Goal: Task Accomplishment & Management: Use online tool/utility

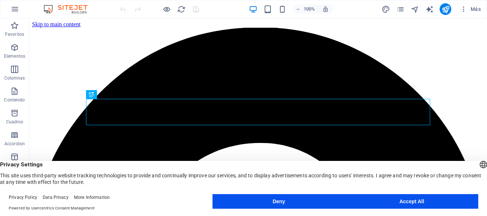
scroll to position [345, 0]
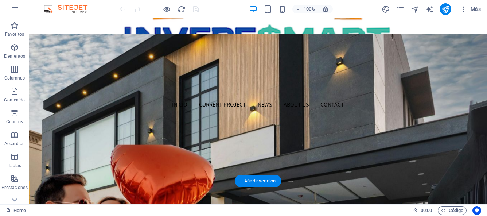
scroll to position [0, 0]
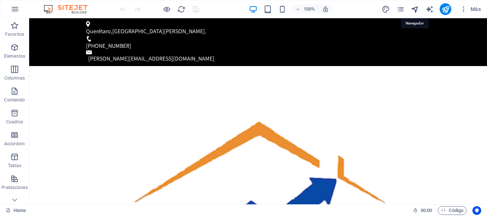
click at [415, 9] on icon "navigator" at bounding box center [415, 9] width 8 height 8
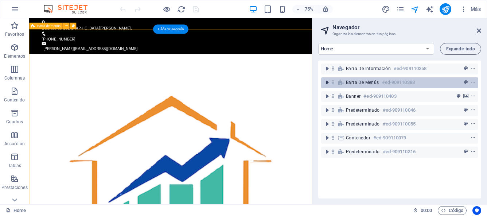
click at [328, 83] on icon "toggle-expand" at bounding box center [327, 82] width 7 height 7
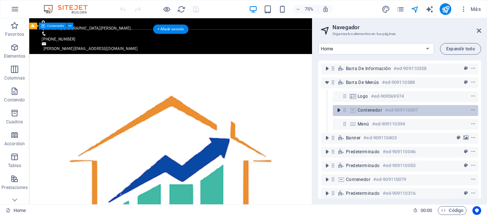
click at [338, 112] on icon "toggle-expand" at bounding box center [338, 109] width 7 height 7
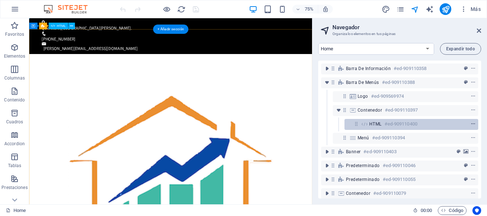
click at [472, 125] on icon "context-menu" at bounding box center [473, 123] width 5 height 5
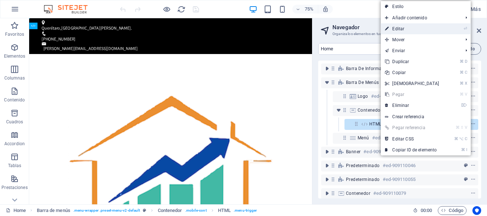
click at [402, 29] on link "⏎ Editar" at bounding box center [412, 28] width 63 height 11
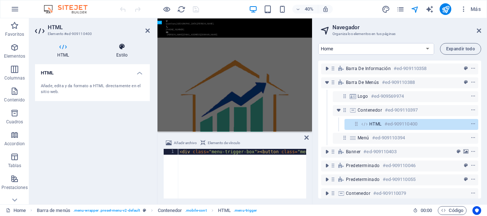
click at [122, 51] on h4 "Estilo" at bounding box center [122, 50] width 56 height 15
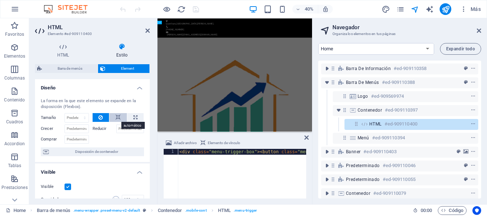
click at [117, 117] on icon at bounding box center [118, 117] width 5 height 9
click at [148, 32] on icon at bounding box center [148, 31] width 4 height 6
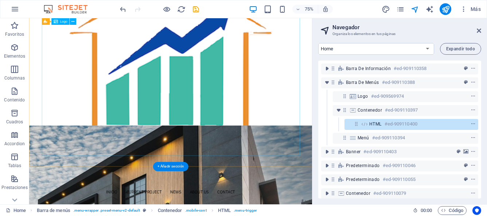
scroll to position [184, 0]
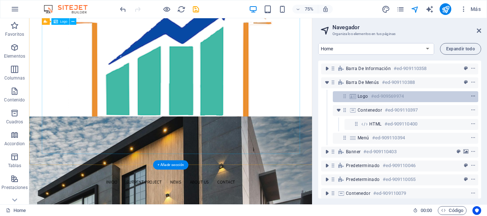
click at [471, 96] on icon "context-menu" at bounding box center [473, 96] width 5 height 5
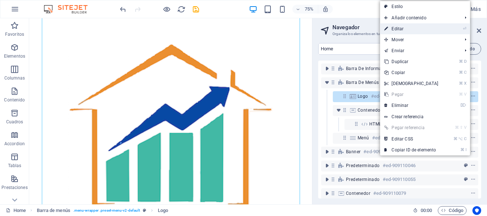
click at [412, 32] on link "⏎ Editar" at bounding box center [411, 28] width 63 height 11
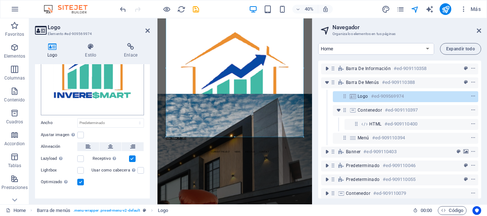
scroll to position [84, 0]
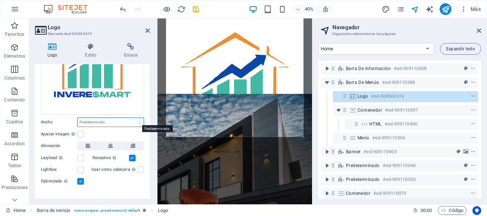
click at [104, 121] on select "Predeterminado automático px rem % em vh vw" at bounding box center [111, 122] width 66 height 9
select select "%"
type input "100"
click at [98, 122] on input "100" at bounding box center [111, 122] width 66 height 9
click at [147, 31] on icon at bounding box center [148, 31] width 4 height 6
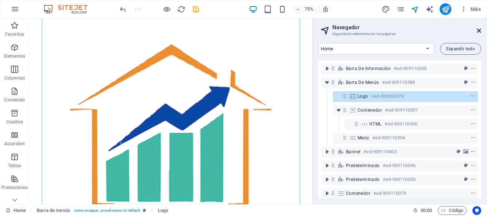
click at [477, 28] on icon at bounding box center [479, 31] width 4 height 6
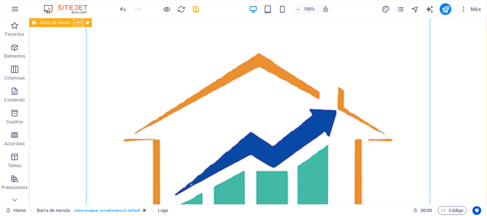
click at [79, 23] on icon at bounding box center [79, 23] width 4 height 8
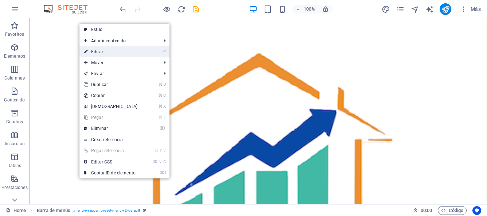
click at [96, 50] on link "⏎ Editar" at bounding box center [111, 51] width 63 height 11
select select "header"
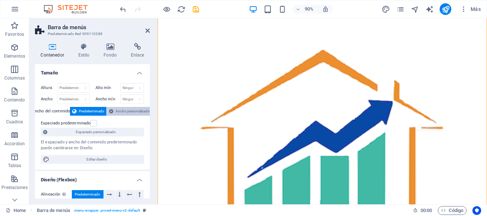
click at [120, 110] on span "Ancho personalizado" at bounding box center [133, 111] width 34 height 9
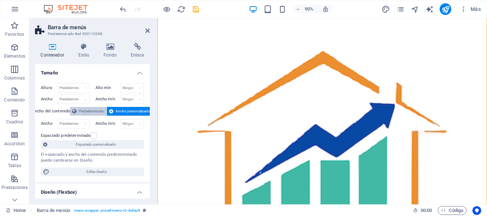
click at [98, 112] on span "Predeterminado" at bounding box center [92, 111] width 26 height 9
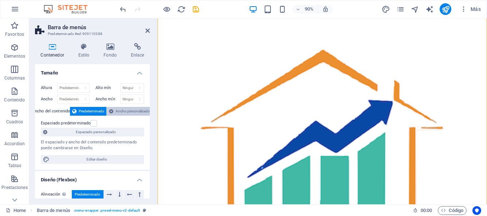
click at [119, 109] on span "Ancho personalizado" at bounding box center [133, 111] width 34 height 9
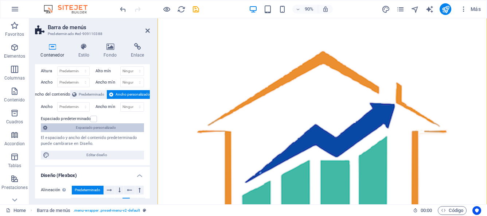
scroll to position [0, 0]
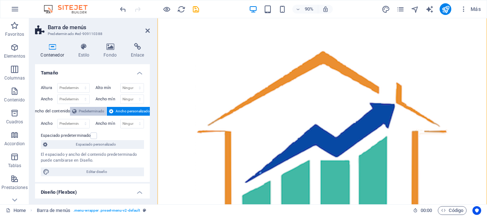
click at [95, 109] on span "Predeterminado" at bounding box center [92, 111] width 26 height 9
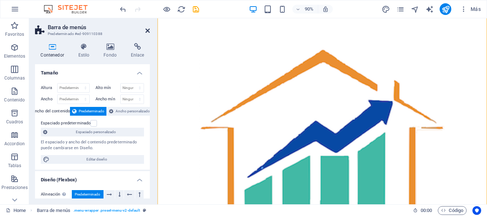
click at [148, 29] on icon at bounding box center [148, 31] width 4 height 6
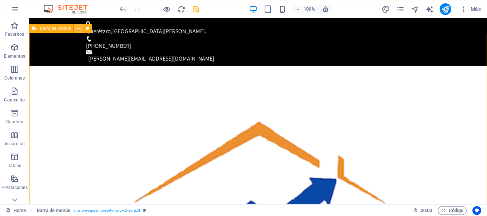
click at [79, 29] on icon at bounding box center [79, 29] width 4 height 8
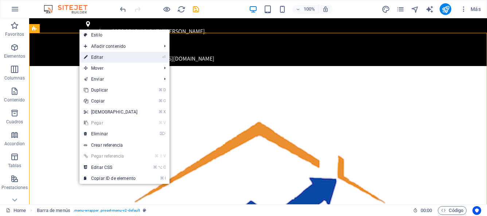
click at [89, 57] on link "⏎ Editar" at bounding box center [111, 57] width 63 height 11
select select "header"
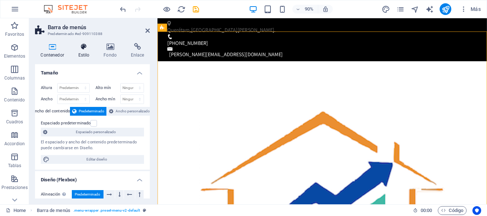
click at [85, 51] on h4 "Estilo" at bounding box center [86, 50] width 26 height 15
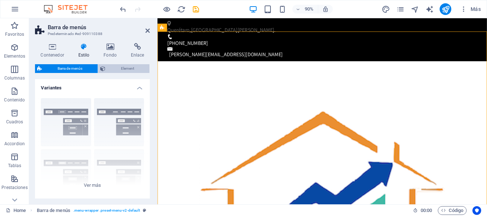
click at [118, 70] on span "Element" at bounding box center [128, 68] width 40 height 9
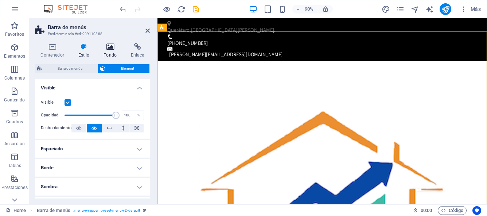
click at [110, 47] on icon at bounding box center [110, 46] width 24 height 7
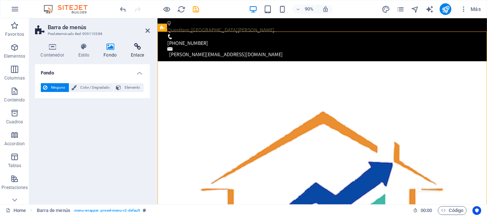
click at [138, 46] on icon at bounding box center [137, 46] width 25 height 7
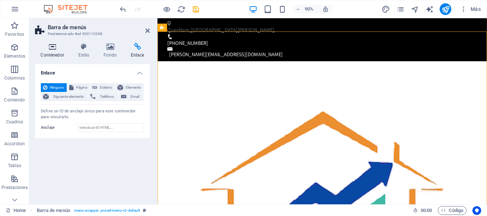
click at [52, 50] on h4 "Contenedor" at bounding box center [54, 50] width 38 height 15
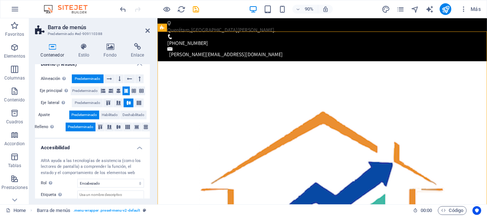
scroll to position [117, 0]
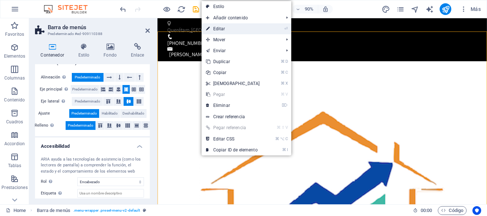
click at [228, 30] on link "⏎ Editar" at bounding box center [233, 28] width 63 height 11
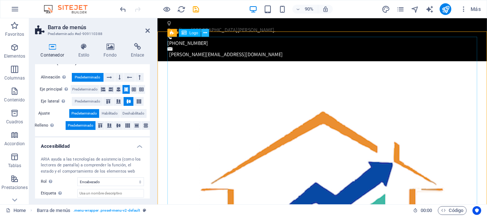
click at [204, 34] on icon at bounding box center [205, 32] width 4 height 7
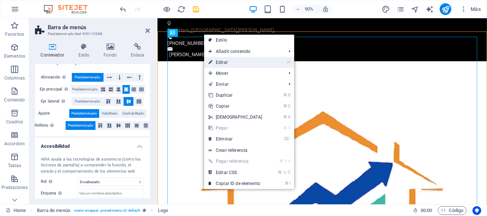
click at [220, 63] on link "⏎ Editar" at bounding box center [235, 62] width 63 height 11
select select "%"
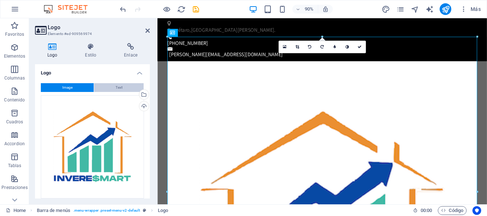
click at [111, 90] on button "Text" at bounding box center [119, 87] width 50 height 9
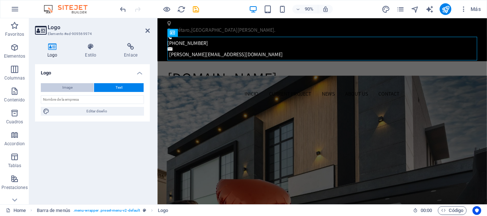
click at [61, 86] on button "Image" at bounding box center [67, 87] width 53 height 9
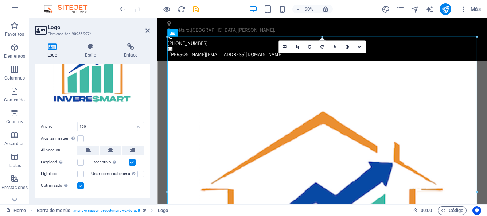
scroll to position [93, 0]
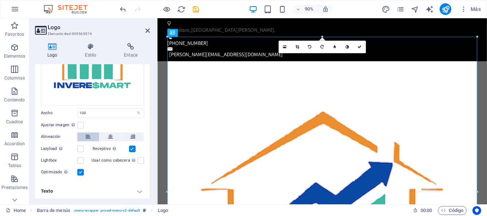
click at [85, 135] on button at bounding box center [88, 136] width 22 height 9
click at [88, 135] on icon at bounding box center [88, 136] width 5 height 9
click at [105, 136] on button at bounding box center [111, 136] width 22 height 9
click at [127, 136] on button at bounding box center [133, 136] width 22 height 9
click at [115, 136] on button at bounding box center [111, 136] width 22 height 9
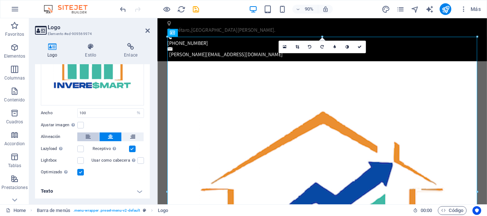
click at [94, 138] on button at bounding box center [88, 136] width 22 height 9
click at [138, 161] on label at bounding box center [141, 160] width 7 height 7
click at [0, 0] on input "Usar como cabecera La imagen se ajustará en una etiqueta de cabecera H1. Result…" at bounding box center [0, 0] width 0 height 0
click at [138, 160] on label at bounding box center [141, 160] width 7 height 7
click at [0, 0] on input "Usar como cabecera La imagen se ajustará en una etiqueta de cabecera H1. Result…" at bounding box center [0, 0] width 0 height 0
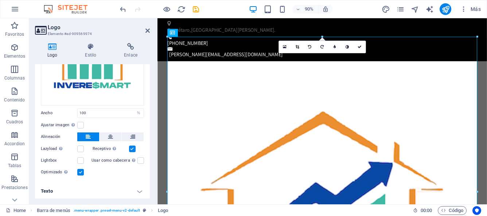
click at [138, 192] on h4 "Texto" at bounding box center [92, 191] width 115 height 18
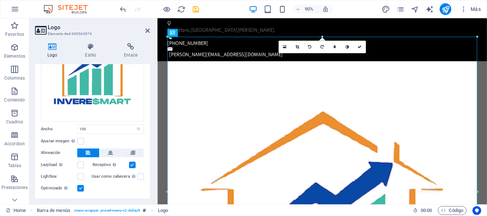
scroll to position [0, 0]
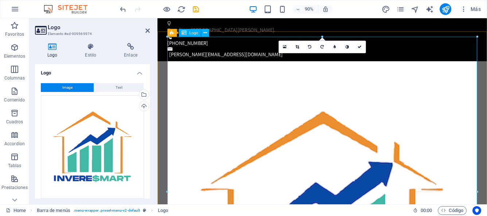
click at [286, 49] on icon at bounding box center [285, 46] width 4 height 5
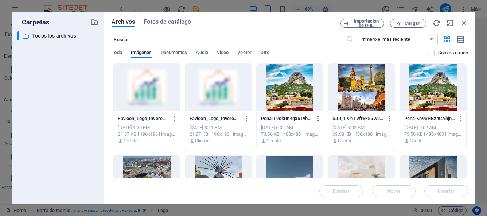
click at [212, 103] on div at bounding box center [218, 87] width 66 height 47
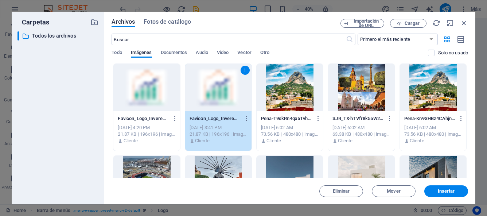
click at [447, 171] on div at bounding box center [433, 179] width 66 height 47
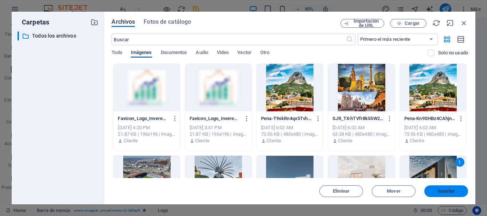
click at [440, 192] on span "Insertar" at bounding box center [446, 191] width 17 height 4
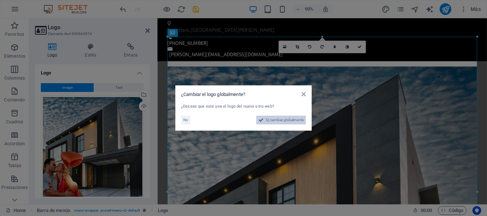
click at [277, 121] on span "Sí, cambiar globalmente" at bounding box center [285, 120] width 38 height 9
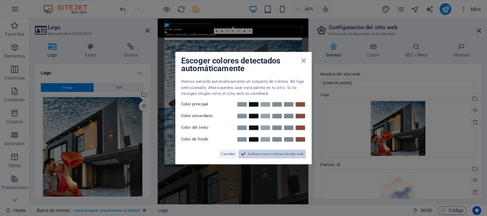
click at [248, 155] on span "Aplicar nuevos colores de sitio web" at bounding box center [276, 154] width 56 height 9
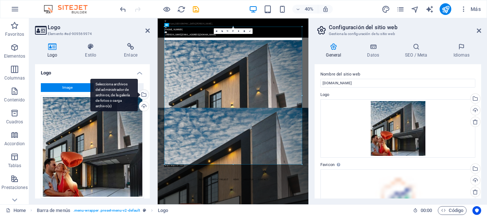
click at [142, 96] on div "Selecciona archivos del administrador de archivos, de la galería de fotos o car…" at bounding box center [143, 95] width 11 height 11
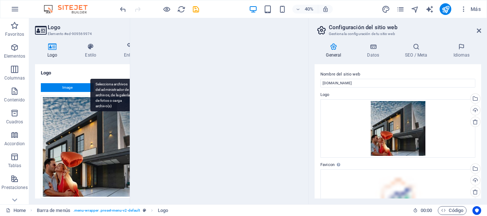
type input "220"
select select "px"
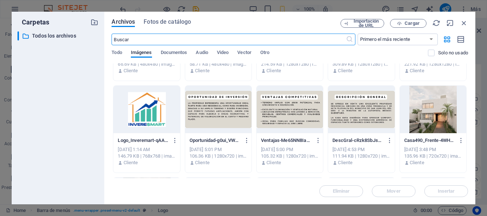
scroll to position [172, 0]
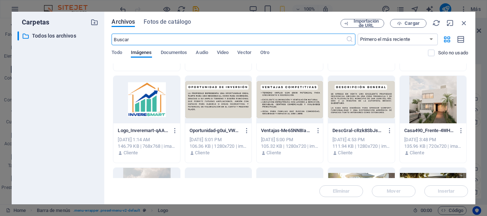
click at [146, 108] on div at bounding box center [146, 99] width 66 height 47
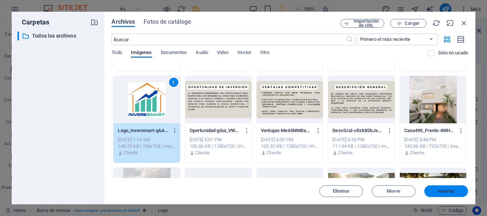
click at [437, 194] on button "Insertar" at bounding box center [447, 191] width 44 height 12
type input "100"
select select "%"
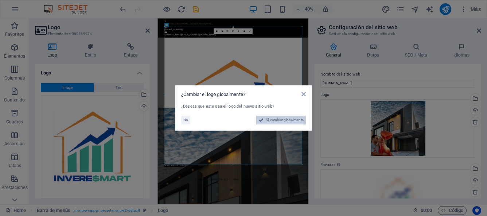
click at [289, 122] on span "Sí, cambiar globalmente" at bounding box center [285, 120] width 38 height 9
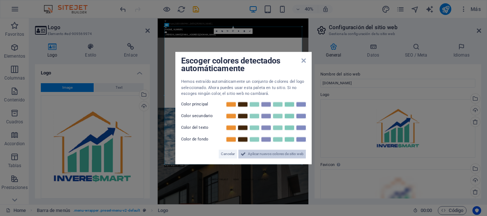
click at [274, 155] on span "Aplicar nuevos colores de sitio web" at bounding box center [276, 154] width 56 height 9
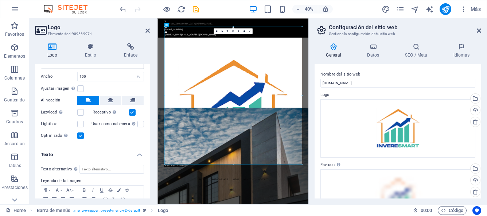
scroll to position [130, 0]
click at [147, 31] on icon at bounding box center [148, 31] width 4 height 6
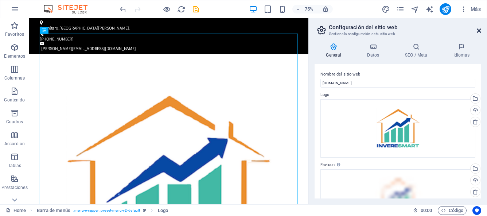
click at [479, 30] on icon at bounding box center [479, 31] width 4 height 6
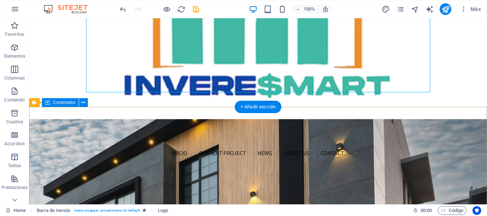
scroll to position [302, 0]
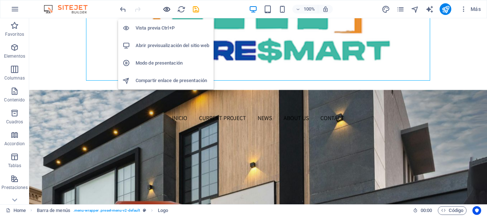
click at [168, 10] on icon "button" at bounding box center [167, 9] width 8 height 8
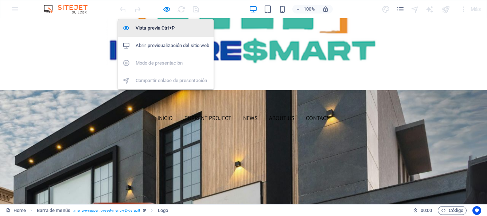
click at [161, 26] on h6 "Vista previa Ctrl+P" at bounding box center [173, 28] width 74 height 9
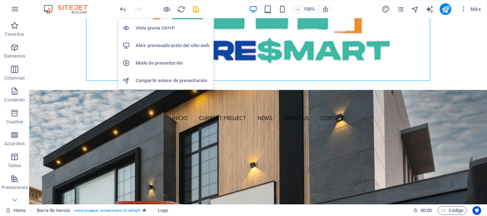
click at [163, 30] on h6 "Vista previa Ctrl+P" at bounding box center [173, 28] width 74 height 9
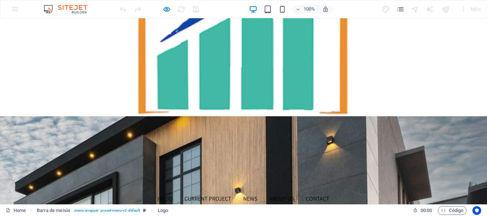
scroll to position [223, 0]
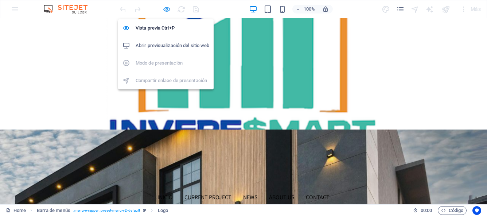
click at [166, 12] on icon "button" at bounding box center [167, 9] width 8 height 8
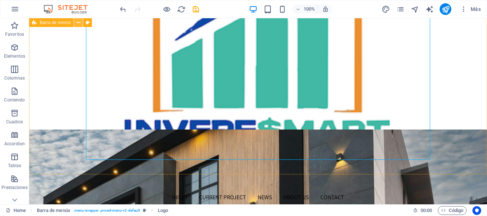
click at [80, 21] on icon at bounding box center [79, 23] width 4 height 8
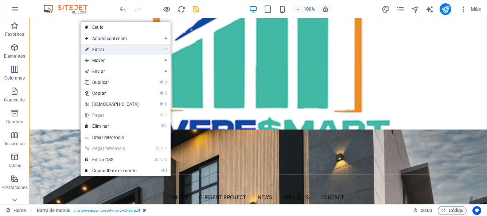
click at [101, 51] on link "⏎ Editar" at bounding box center [112, 49] width 63 height 11
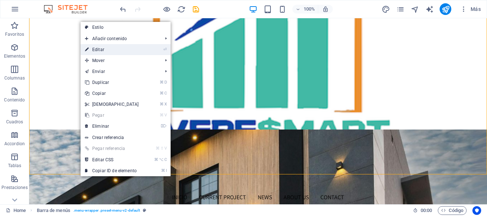
select select "header"
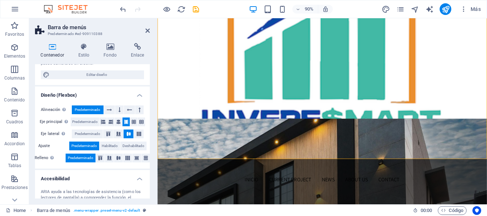
scroll to position [91, 0]
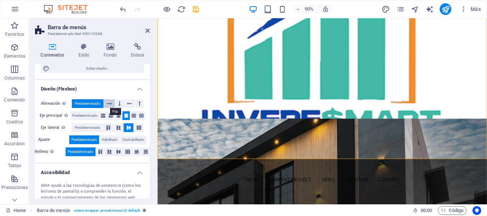
click at [107, 105] on icon at bounding box center [109, 103] width 5 height 9
click at [86, 106] on span "Predeterminado" at bounding box center [88, 103] width 26 height 9
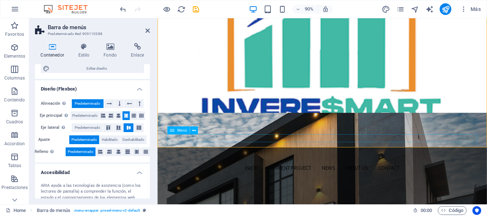
click at [269, 180] on nav "INICIO Current Project News About us Contact" at bounding box center [341, 184] width 344 height 9
select select
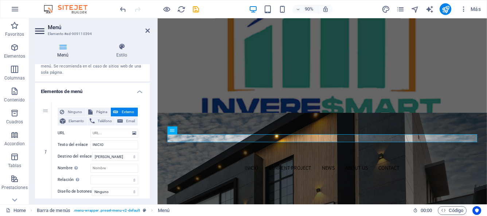
scroll to position [0, 0]
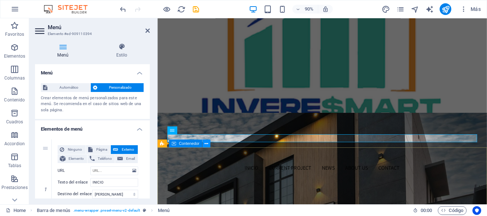
click at [206, 145] on icon at bounding box center [207, 143] width 4 height 7
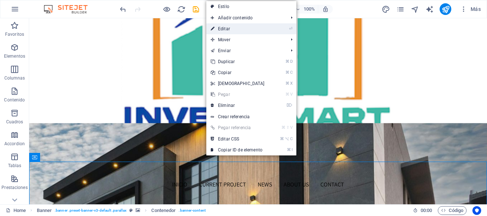
click at [221, 28] on link "⏎ Editar" at bounding box center [237, 28] width 63 height 11
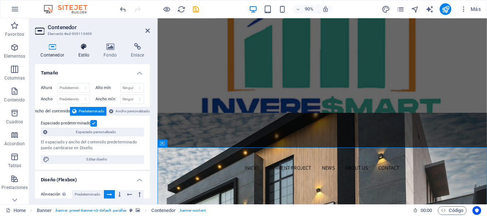
click at [86, 51] on h4 "Estilo" at bounding box center [86, 50] width 26 height 15
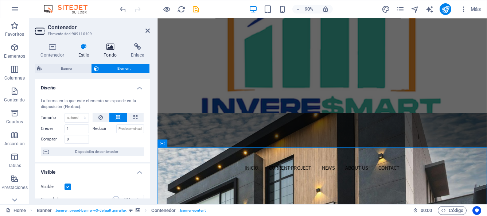
click at [111, 51] on h4 "Fondo" at bounding box center [111, 50] width 27 height 15
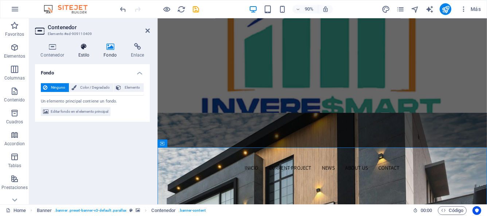
click at [83, 53] on h4 "Estilo" at bounding box center [86, 50] width 26 height 15
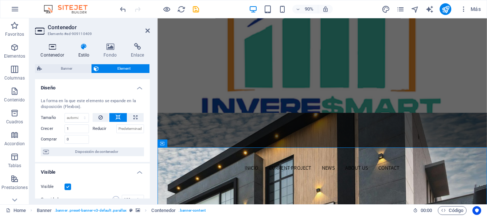
click at [54, 52] on h4 "Contenedor" at bounding box center [54, 50] width 38 height 15
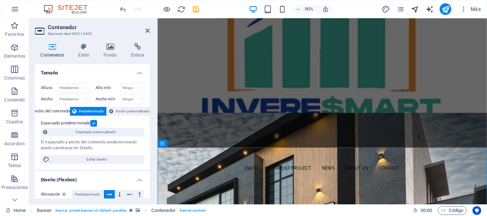
click at [419, 11] on span "navigator" at bounding box center [415, 9] width 9 height 8
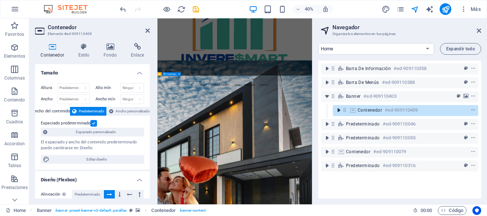
click at [338, 111] on icon "toggle-expand" at bounding box center [338, 109] width 7 height 7
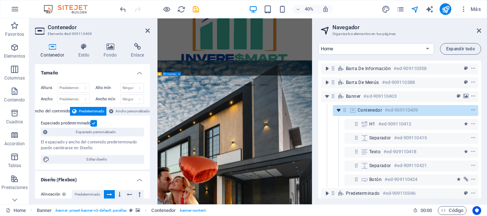
click at [338, 111] on icon "toggle-expand" at bounding box center [338, 109] width 7 height 7
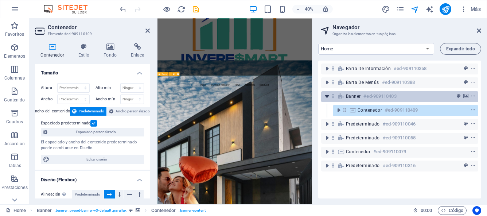
click at [327, 96] on icon "toggle-expand" at bounding box center [327, 96] width 7 height 7
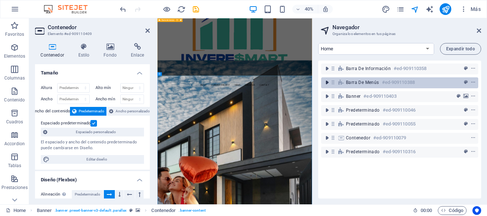
click at [327, 83] on icon "toggle-expand" at bounding box center [327, 82] width 7 height 7
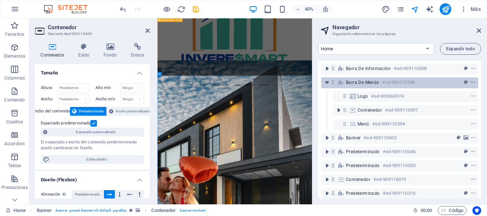
click at [473, 84] on icon "context-menu" at bounding box center [473, 82] width 5 height 5
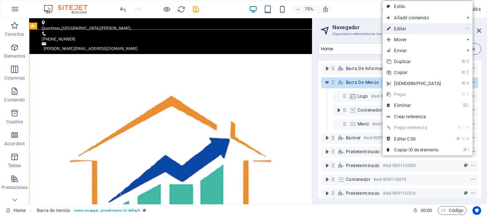
click at [407, 30] on link "⏎ Editar" at bounding box center [414, 28] width 63 height 11
select select "header"
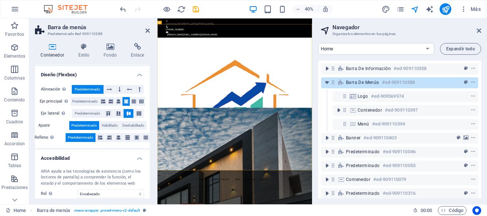
scroll to position [106, 0]
click at [481, 28] on icon at bounding box center [479, 31] width 4 height 6
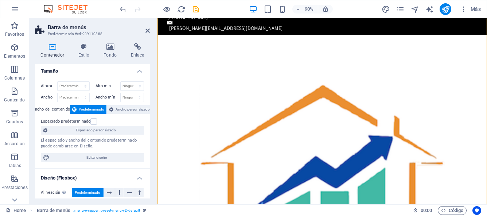
scroll to position [0, 0]
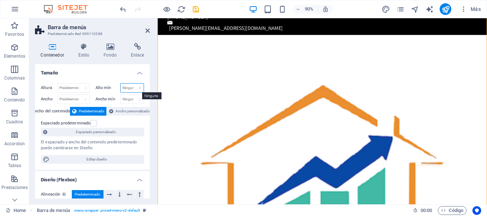
click at [140, 90] on select "Ninguno px rem % vh vw" at bounding box center [132, 88] width 23 height 9
select select "%"
type input "87"
click at [115, 77] on h4 "Tamaño" at bounding box center [92, 70] width 115 height 13
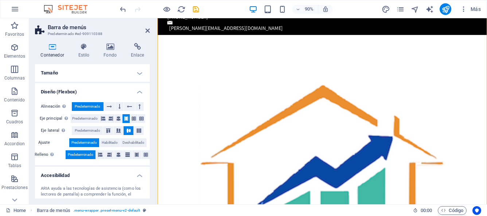
click at [135, 73] on h4 "Tamaño" at bounding box center [92, 73] width 115 height 18
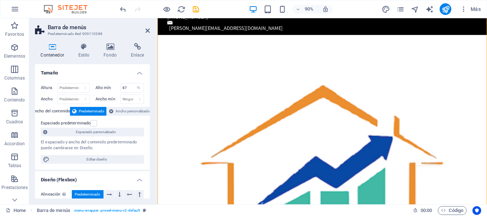
click at [131, 118] on div "Altura Predeterminado px rem % vh vw Alto mín 87 Ninguno px rem % vh vw Ancho P…" at bounding box center [92, 123] width 115 height 92
click at [132, 112] on span "Ancho personalizado" at bounding box center [133, 111] width 34 height 9
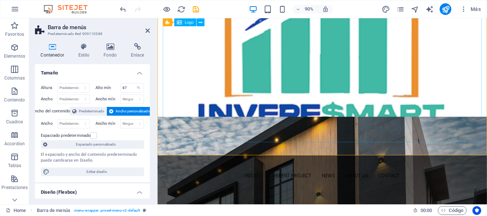
scroll to position [238, 0]
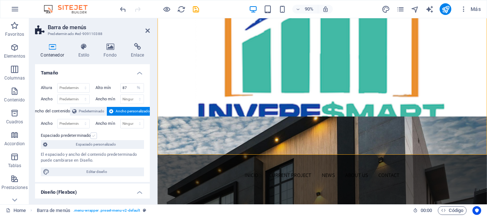
click at [94, 134] on label at bounding box center [93, 135] width 7 height 7
click at [0, 0] on input "Espaciado predeterminado" at bounding box center [0, 0] width 0 height 0
click at [135, 89] on select "Ninguno px rem % vh vw" at bounding box center [138, 88] width 10 height 9
select select "8ct0aclsrpg"
select select "DISABLED_OPTION_VALUE"
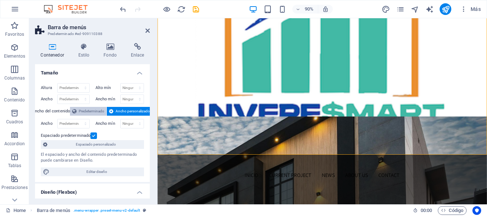
click at [93, 112] on span "Predeterminado" at bounding box center [92, 111] width 26 height 9
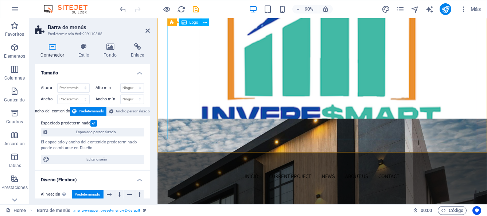
scroll to position [231, 0]
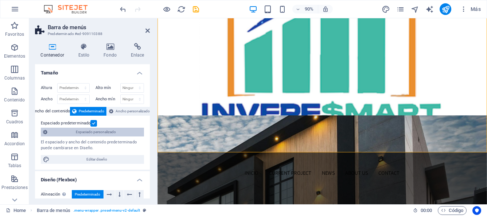
click at [102, 131] on span "Espaciado personalizado" at bounding box center [96, 132] width 92 height 9
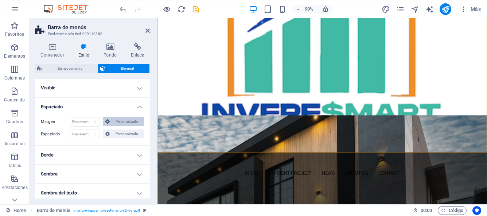
click at [124, 122] on span "Personalizado" at bounding box center [127, 121] width 30 height 9
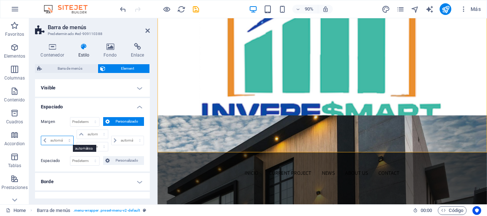
click at [63, 140] on select "automático px % rem vw vh" at bounding box center [57, 140] width 32 height 9
select select "%"
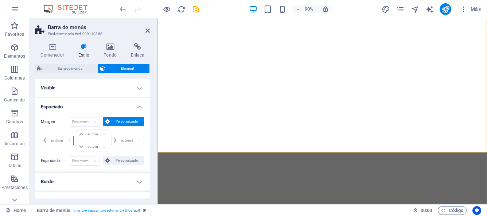
type input "100"
type input "0"
select select "px"
type input "0"
select select "px"
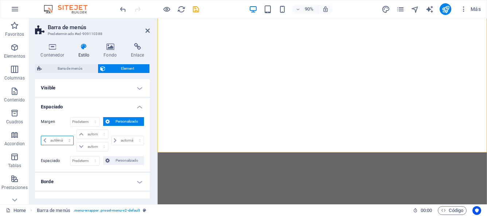
type input "0"
select select "px"
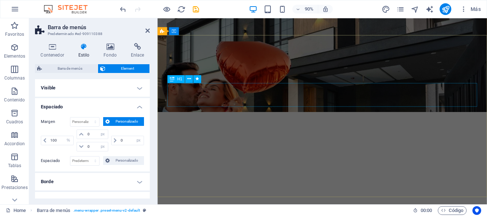
scroll to position [0, 0]
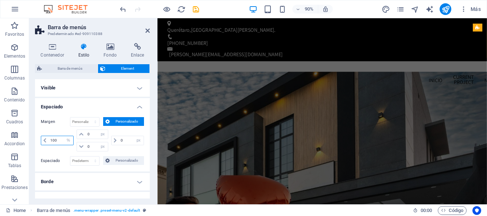
click at [59, 141] on input "100" at bounding box center [61, 140] width 25 height 9
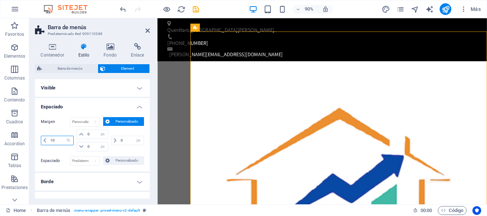
type input "1"
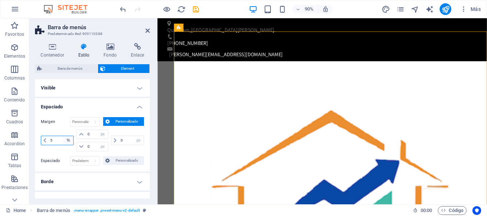
type input "5"
click at [69, 141] on select "automático px % rem vw vh" at bounding box center [68, 140] width 10 height 9
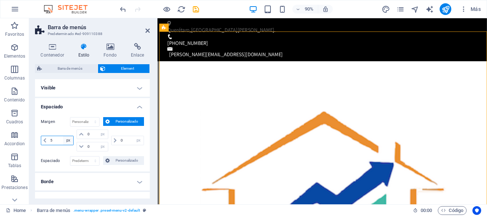
click at [68, 141] on select "automático px % rem vw vh" at bounding box center [68, 140] width 10 height 9
select select "auto"
select select "DISABLED_OPTION_VALUE"
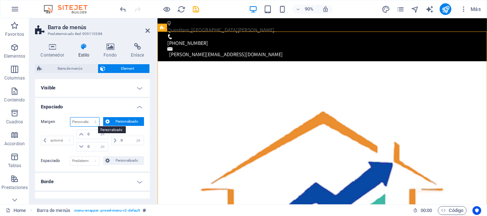
click at [92, 121] on select "Predeterminado automático px % rem vw vh Personalizado" at bounding box center [84, 121] width 29 height 9
select select "DISABLED_OPTION_VALUE"
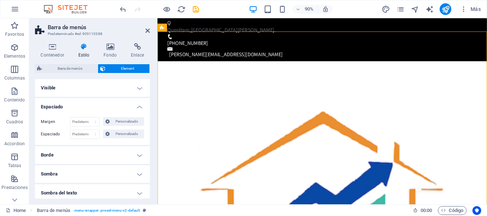
click at [138, 89] on h4 "Visible" at bounding box center [92, 88] width 115 height 18
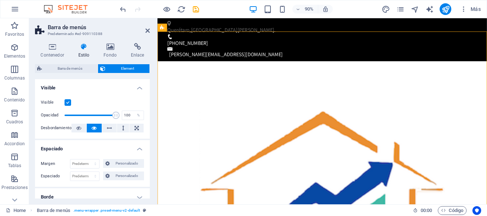
click at [138, 89] on h4 "Visible" at bounding box center [92, 85] width 115 height 13
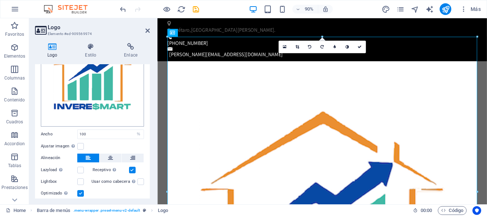
scroll to position [73, 0]
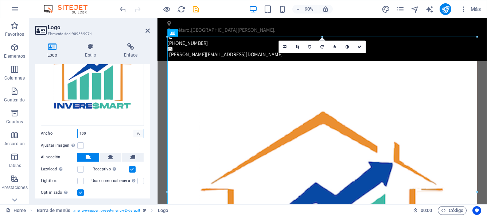
click at [138, 130] on select "Predeterminado automático px rem % em vh vw" at bounding box center [138, 133] width 10 height 9
select select "vh"
type input "87"
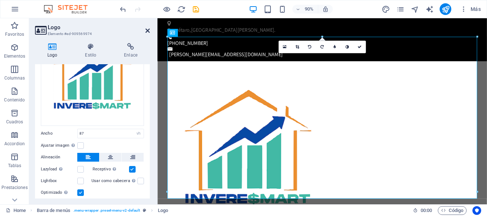
click at [147, 31] on icon at bounding box center [148, 31] width 4 height 6
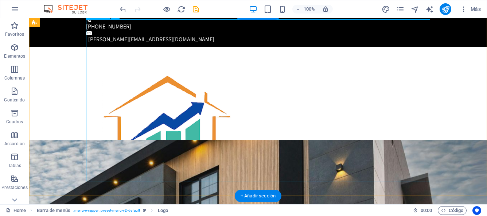
scroll to position [0, 0]
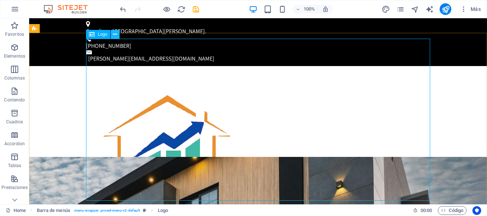
click at [115, 35] on icon at bounding box center [115, 35] width 4 height 8
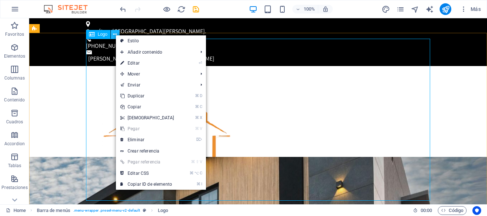
click at [115, 35] on icon at bounding box center [115, 35] width 4 height 8
click at [105, 72] on div at bounding box center [258, 153] width 344 height 162
select select "vh"
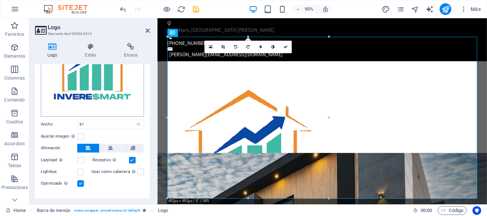
scroll to position [89, 0]
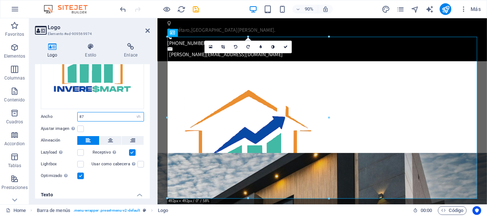
click at [127, 115] on input "87" at bounding box center [111, 116] width 66 height 9
type input "8"
click at [127, 117] on input "35" at bounding box center [111, 116] width 66 height 9
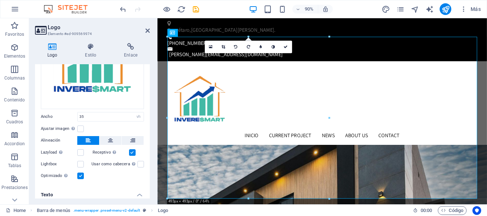
click at [118, 125] on div "Ajustar imagen Ajustar imagen automáticamente a un ancho y alto fijo" at bounding box center [92, 128] width 103 height 9
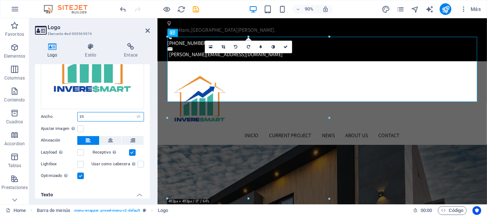
click at [113, 117] on input "35" at bounding box center [111, 116] width 66 height 9
type input "3"
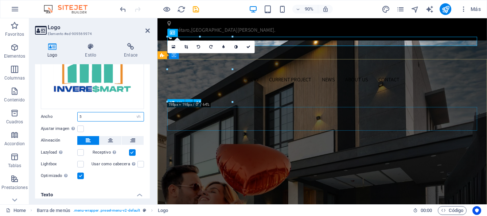
type input "5"
click at [95, 118] on input "5" at bounding box center [111, 116] width 66 height 9
click at [137, 116] on select "Predeterminado automático px rem % em vh vw" at bounding box center [138, 116] width 10 height 9
select select "auto"
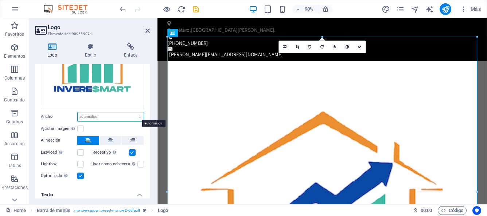
click at [138, 116] on select "Predeterminado automático px rem % em vh vw" at bounding box center [111, 116] width 66 height 9
select select "%"
type input "25"
click at [112, 115] on input "25" at bounding box center [111, 116] width 66 height 9
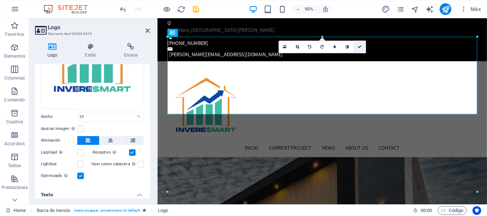
click at [361, 47] on icon at bounding box center [360, 47] width 4 height 4
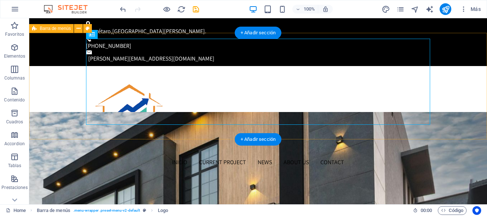
click at [57, 111] on div "INICIO Current Project News About us Contact" at bounding box center [258, 119] width 458 height 106
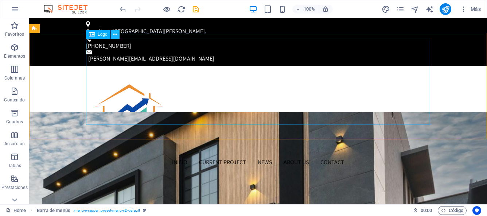
click at [114, 35] on icon at bounding box center [115, 35] width 4 height 8
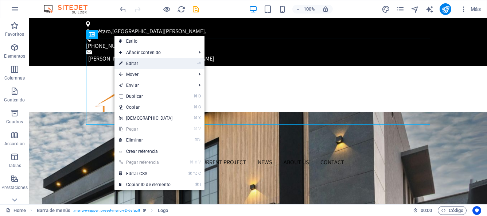
click at [138, 64] on link "⏎ Editar" at bounding box center [146, 63] width 63 height 11
select select "%"
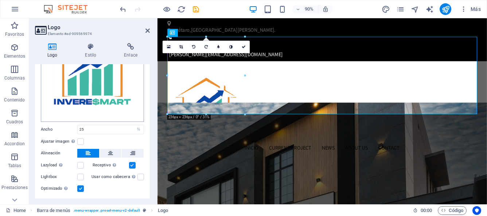
scroll to position [90, 0]
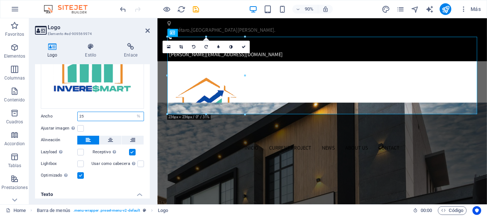
click at [86, 116] on input "25" at bounding box center [111, 116] width 66 height 9
type input "2"
click at [137, 115] on select "Predeterminado automático px rem % em vh vw" at bounding box center [138, 116] width 10 height 9
click at [80, 129] on label at bounding box center [80, 128] width 7 height 7
click at [0, 0] on input "Ajustar imagen Ajustar imagen automáticamente a un ancho y alto fijo" at bounding box center [0, 0] width 0 height 0
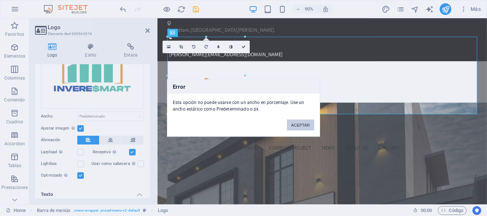
click at [311, 127] on button "ACEPTAR" at bounding box center [300, 125] width 27 height 11
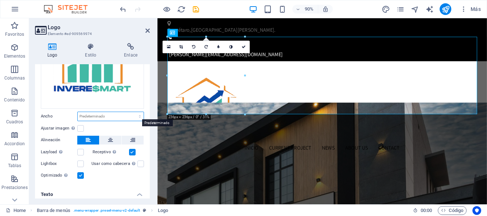
click at [92, 115] on select "Predeterminado automático px rem % em vh vw" at bounding box center [111, 116] width 66 height 9
select select "%"
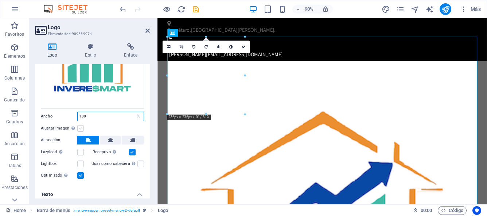
type input "100"
click at [82, 125] on label at bounding box center [80, 128] width 7 height 7
click at [0, 0] on input "Ajustar imagen Ajustar imagen automáticamente a un ancho y alto fijo" at bounding box center [0, 0] width 0 height 0
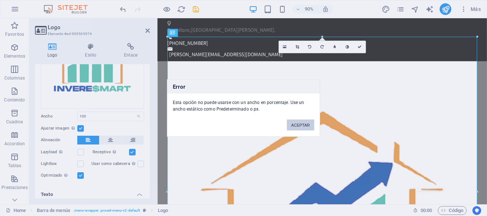
click at [292, 128] on button "ACEPTAR" at bounding box center [300, 125] width 27 height 11
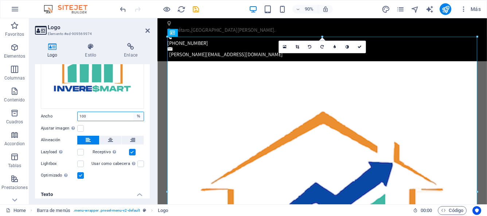
click at [137, 116] on select "Predeterminado automático px rem % em vh vw" at bounding box center [138, 116] width 10 height 9
select select "px"
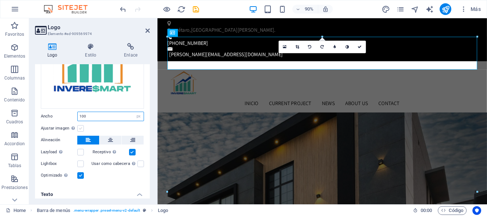
type input "100"
click at [81, 129] on label at bounding box center [80, 128] width 7 height 7
click at [0, 0] on input "Ajustar imagen Ajustar imagen automáticamente a un ancho y alto fijo" at bounding box center [0, 0] width 0 height 0
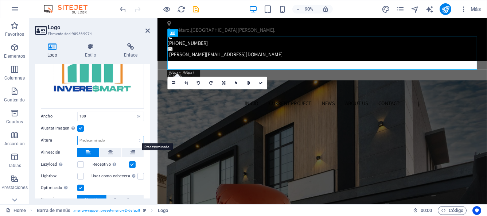
click at [138, 139] on select "Predeterminado automático px" at bounding box center [111, 140] width 66 height 9
select select "px"
type input "100"
click at [112, 142] on input "100" at bounding box center [111, 140] width 66 height 9
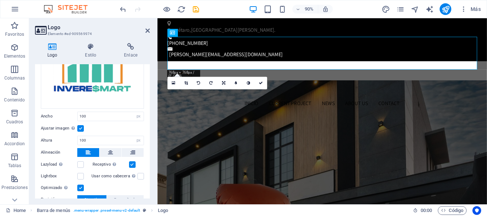
click at [115, 129] on div "Ajustar imagen Ajustar imagen automáticamente a un ancho y alto fijo" at bounding box center [92, 128] width 103 height 9
click at [109, 154] on icon at bounding box center [110, 152] width 5 height 9
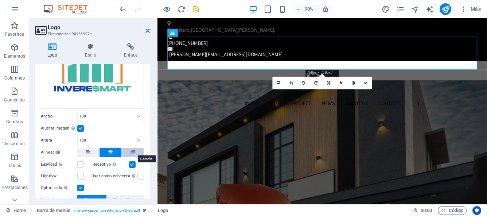
click at [132, 151] on icon at bounding box center [132, 152] width 5 height 9
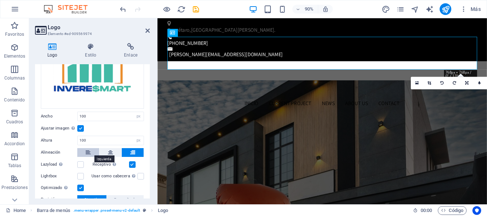
click at [90, 150] on button at bounding box center [88, 152] width 22 height 9
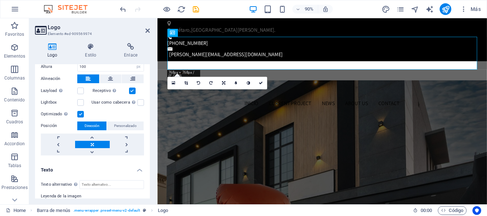
scroll to position [166, 0]
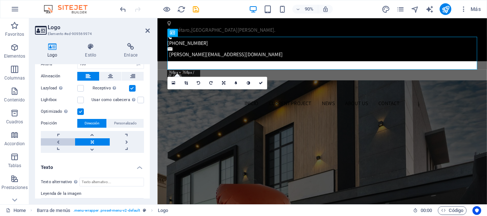
click at [63, 141] on link at bounding box center [58, 141] width 34 height 7
click at [87, 143] on link at bounding box center [92, 141] width 34 height 7
click at [175, 84] on link at bounding box center [173, 83] width 12 height 12
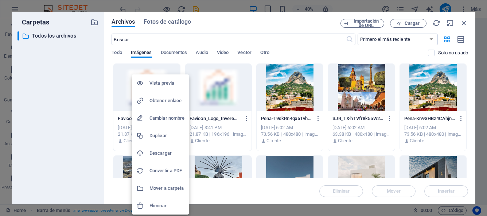
click at [164, 205] on h6 "Eliminar" at bounding box center [167, 205] width 35 height 9
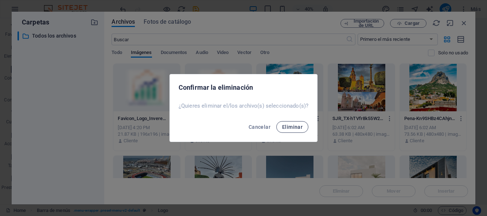
click at [284, 124] on span "Eliminar" at bounding box center [292, 127] width 20 height 6
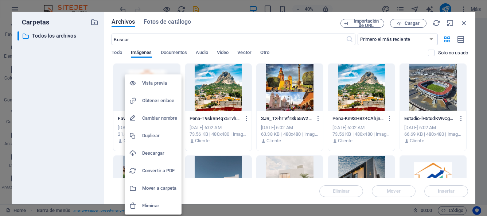
click at [158, 209] on h6 "Eliminar" at bounding box center [159, 205] width 35 height 9
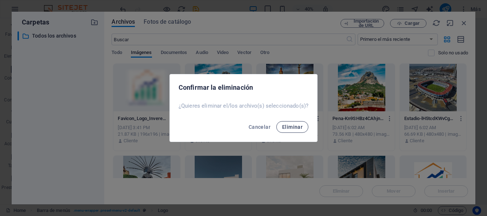
click at [284, 129] on span "Eliminar" at bounding box center [292, 127] width 20 height 6
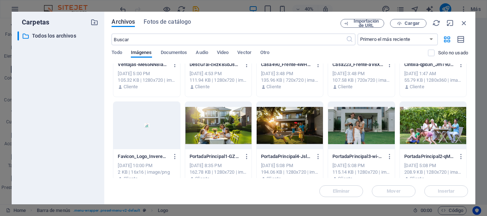
scroll to position [249, 0]
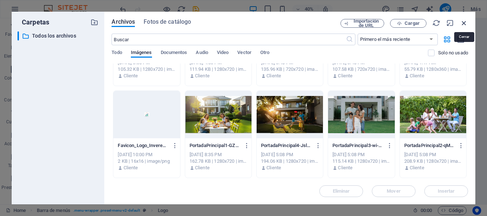
click at [466, 23] on icon "button" at bounding box center [464, 23] width 8 height 8
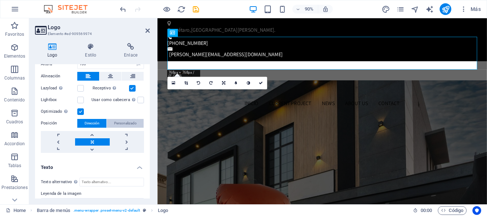
click at [122, 119] on span "Personalizado" at bounding box center [125, 123] width 23 height 9
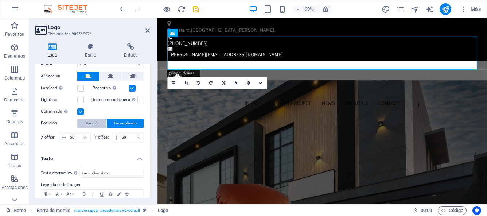
click at [97, 123] on span "Dirección" at bounding box center [92, 123] width 15 height 9
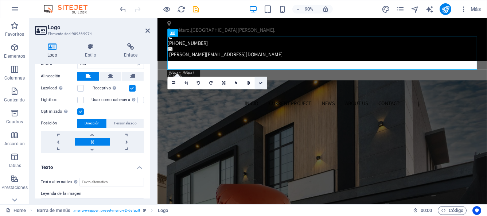
click at [260, 84] on icon at bounding box center [261, 83] width 4 height 4
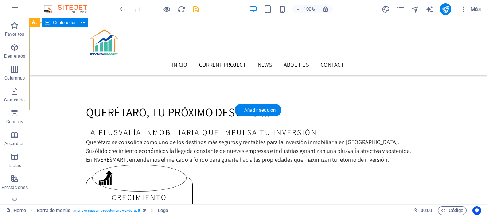
scroll to position [0, 0]
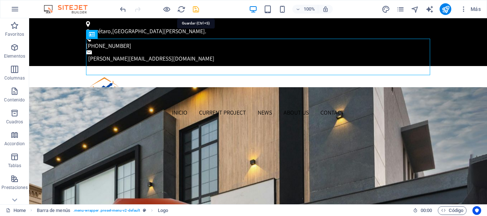
click at [197, 9] on icon "save" at bounding box center [196, 9] width 8 height 8
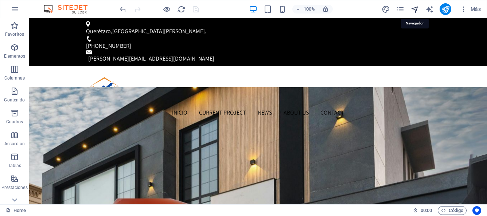
click at [416, 9] on icon "navigator" at bounding box center [415, 9] width 8 height 8
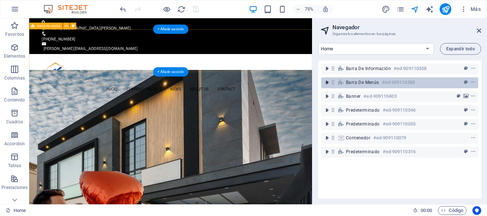
click at [329, 81] on icon "toggle-expand" at bounding box center [327, 82] width 7 height 7
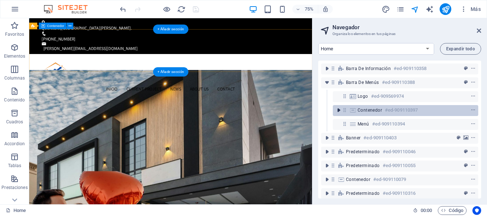
click at [340, 109] on icon "toggle-expand" at bounding box center [338, 109] width 7 height 7
click at [340, 110] on icon "toggle-expand" at bounding box center [338, 109] width 7 height 7
click at [473, 111] on icon "context-menu" at bounding box center [473, 110] width 5 height 5
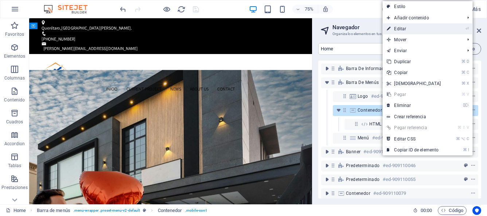
click at [401, 28] on link "⏎ Editar" at bounding box center [414, 28] width 63 height 11
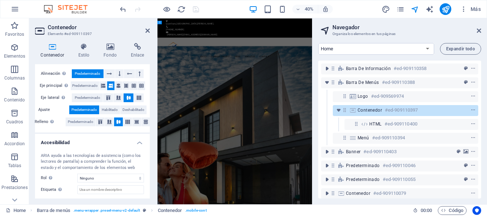
scroll to position [135, 0]
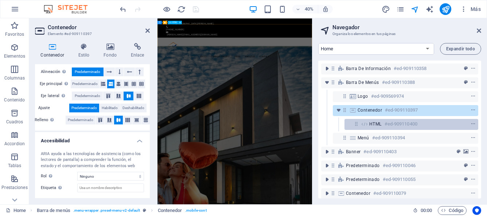
click at [385, 126] on h6 "#ed-909110400" at bounding box center [401, 124] width 33 height 9
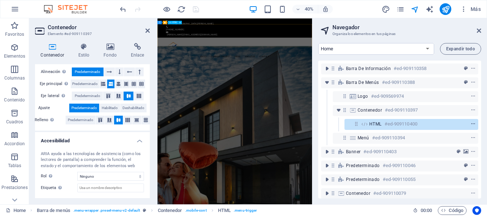
click at [472, 125] on icon "context-menu" at bounding box center [473, 123] width 5 height 5
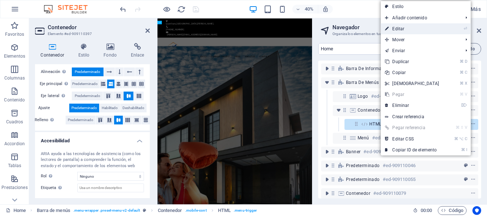
click at [405, 31] on link "⏎ Editar" at bounding box center [412, 28] width 63 height 11
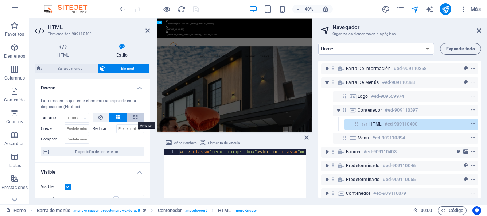
click at [133, 118] on icon at bounding box center [135, 117] width 4 height 9
type input "100"
select select "%"
click at [116, 120] on icon at bounding box center [118, 117] width 5 height 9
click at [85, 117] on select "Predeterminado automático px % 1/1 1/2 1/3 1/4 1/5 1/6 1/7 1/8 1/9 1/10" at bounding box center [77, 117] width 24 height 9
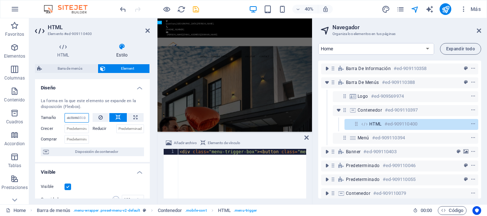
select select "DISABLED_OPTION_VALUE"
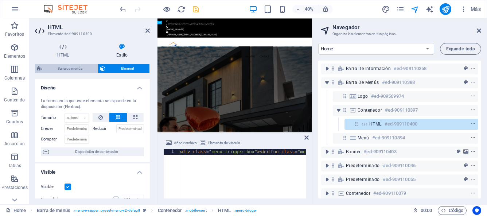
click at [73, 70] on span "Barra de menús" at bounding box center [69, 68] width 51 height 9
select select "rem"
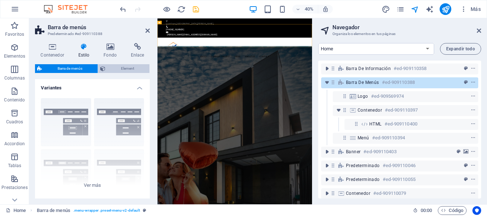
click at [127, 67] on span "Element" at bounding box center [128, 68] width 40 height 9
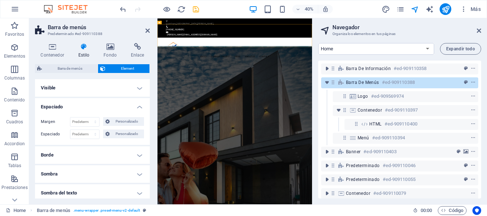
click at [139, 87] on h4 "Visible" at bounding box center [92, 88] width 115 height 18
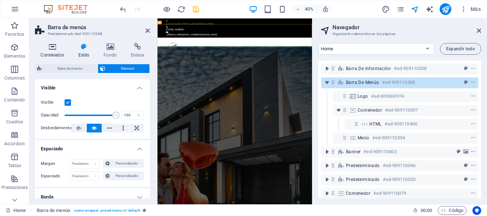
click at [54, 50] on h4 "Contenedor" at bounding box center [54, 50] width 38 height 15
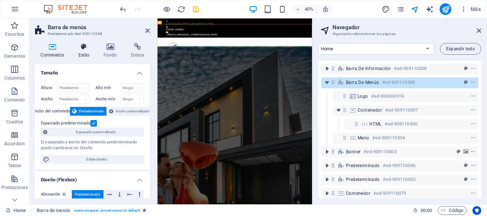
click at [79, 52] on h4 "Estilo" at bounding box center [86, 50] width 26 height 15
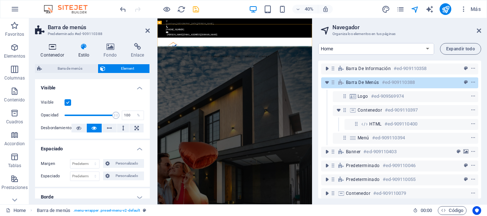
click at [49, 54] on h4 "Contenedor" at bounding box center [54, 50] width 38 height 15
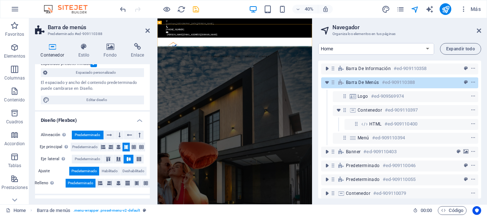
scroll to position [62, 0]
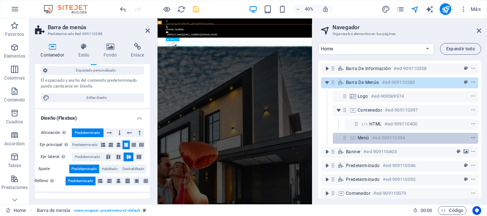
click at [471, 137] on icon "context-menu" at bounding box center [473, 137] width 5 height 5
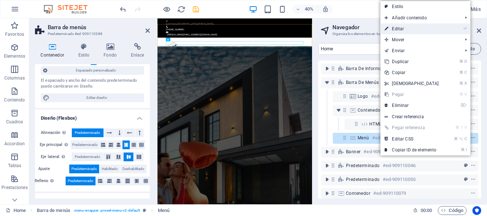
click at [408, 30] on link "⏎ Editar" at bounding box center [411, 28] width 63 height 11
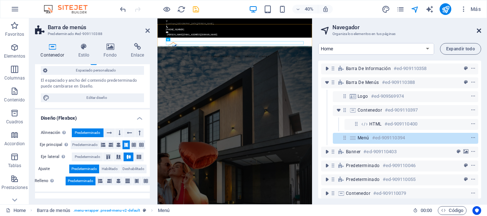
click at [479, 30] on icon at bounding box center [479, 31] width 4 height 6
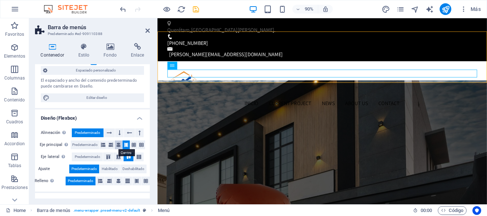
click at [119, 144] on icon at bounding box center [118, 144] width 4 height 9
click at [111, 145] on icon at bounding box center [111, 144] width 4 height 9
click at [104, 146] on icon at bounding box center [103, 144] width 4 height 9
click at [127, 145] on icon at bounding box center [126, 144] width 4 height 9
click at [209, 108] on nav "INICIO Current Project News About us Contact" at bounding box center [341, 112] width 344 height 9
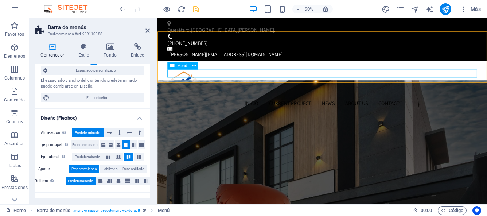
click at [209, 108] on nav "INICIO Current Project News About us Contact" at bounding box center [341, 112] width 344 height 9
select select
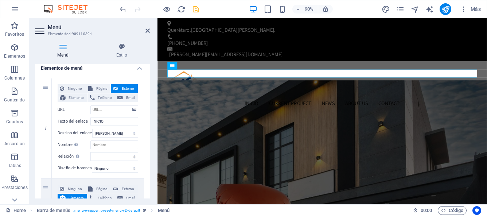
scroll to position [0, 0]
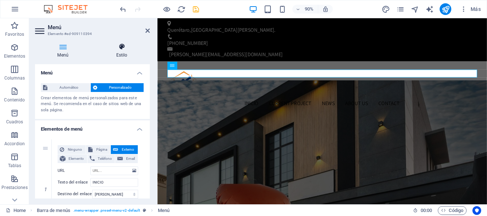
click at [120, 55] on h4 "Estilo" at bounding box center [122, 50] width 56 height 15
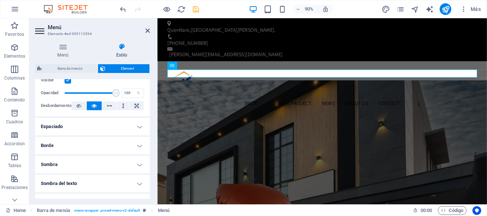
scroll to position [108, 0]
click at [138, 126] on h4 "Espaciado" at bounding box center [92, 126] width 115 height 18
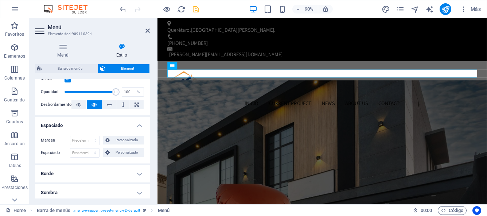
click at [138, 126] on h4 "Espaciado" at bounding box center [92, 123] width 115 height 13
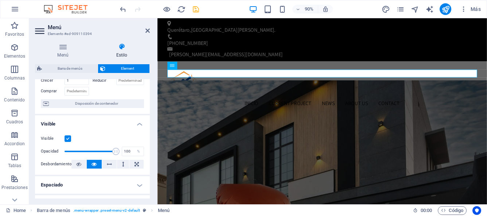
scroll to position [0, 0]
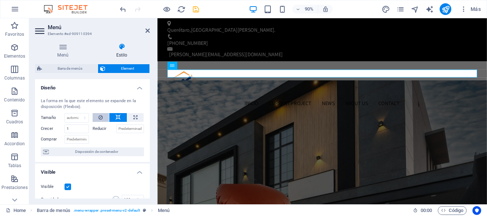
click at [102, 117] on icon at bounding box center [100, 117] width 4 height 9
click at [87, 120] on select "Predeterminado automático px % 1/1 1/2 1/3 1/4 1/5 1/6 1/7 1/8 1/9 1/10" at bounding box center [77, 117] width 24 height 9
select select "DISABLED_OPTION_VALUE"
click at [82, 128] on input "1" at bounding box center [77, 128] width 24 height 9
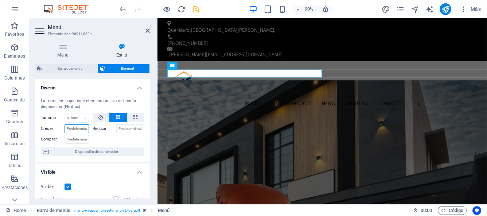
type input "1"
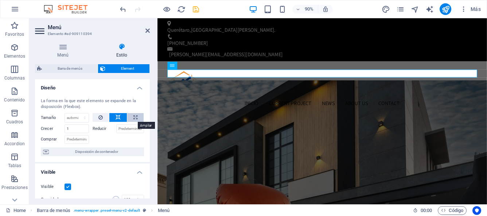
click at [134, 116] on icon at bounding box center [135, 117] width 4 height 9
type input "100"
select select "%"
click at [120, 117] on button at bounding box center [118, 117] width 18 height 9
select select "DISABLED_OPTION_VALUE"
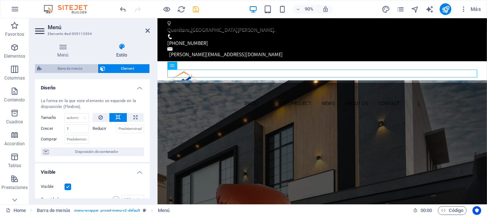
click at [81, 70] on span "Barra de menús" at bounding box center [69, 68] width 51 height 9
select select "rem"
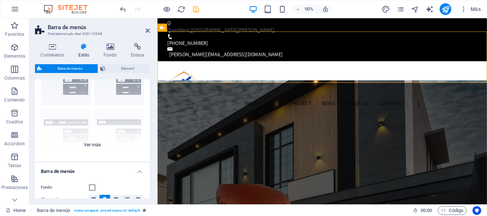
scroll to position [39, 0]
click at [88, 146] on div "Borde Centrado Predeterminado Fijo Loki Desencadenador Ancho XXL" at bounding box center [92, 107] width 115 height 109
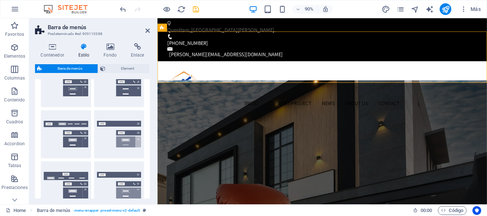
click at [53, 144] on div "Predeterminado" at bounding box center [66, 134] width 50 height 48
click at [65, 145] on div "Predeterminado" at bounding box center [66, 134] width 50 height 48
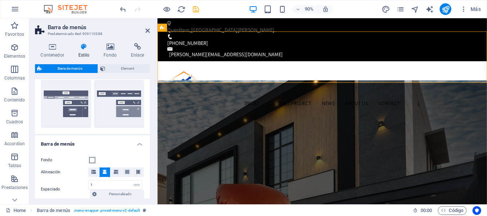
scroll to position [174, 0]
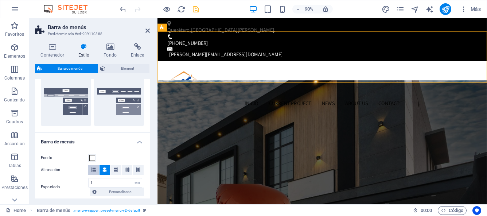
click at [93, 170] on icon at bounding box center [94, 169] width 4 height 4
click at [105, 170] on icon at bounding box center [104, 169] width 4 height 4
click at [116, 170] on icon at bounding box center [116, 169] width 4 height 4
click at [126, 168] on icon at bounding box center [127, 169] width 4 height 4
click at [136, 170] on icon at bounding box center [138, 169] width 4 height 4
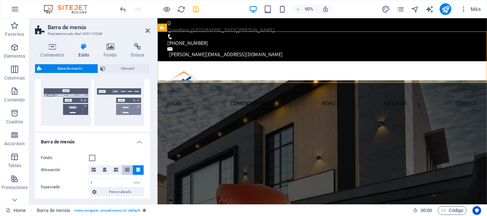
click at [125, 171] on icon at bounding box center [127, 169] width 4 height 4
click at [115, 170] on icon at bounding box center [116, 169] width 4 height 4
click at [106, 170] on button at bounding box center [105, 169] width 11 height 9
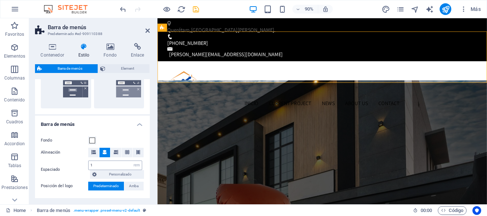
scroll to position [205, 0]
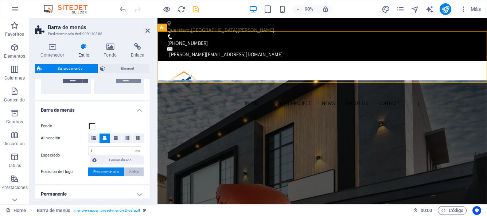
click at [129, 170] on span "Arriba" at bounding box center [133, 171] width 9 height 9
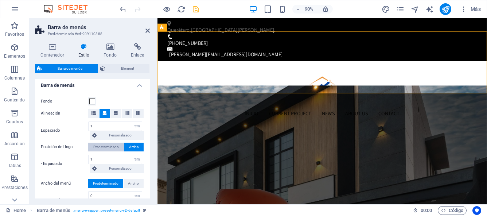
scroll to position [231, 0]
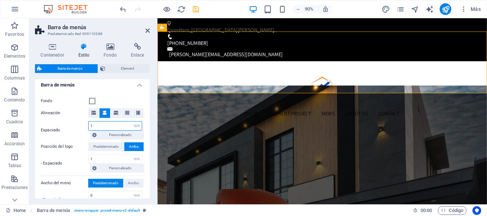
click at [102, 126] on input "1" at bounding box center [115, 125] width 53 height 9
click at [135, 125] on select "px rem % vh vw Personalizado" at bounding box center [137, 125] width 10 height 9
click at [116, 128] on input "number" at bounding box center [115, 125] width 53 height 9
type input "0"
click at [80, 140] on div "Fondo Alineación Espaciado 0 px rem % vh vw Personalizado Personalizado 0 px re…" at bounding box center [93, 158] width 118 height 139
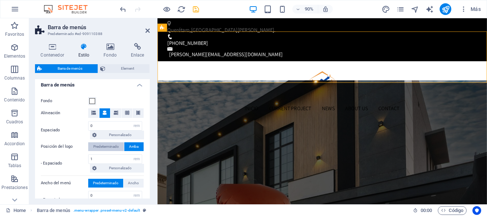
click at [102, 148] on span "Predeterminado" at bounding box center [106, 146] width 26 height 9
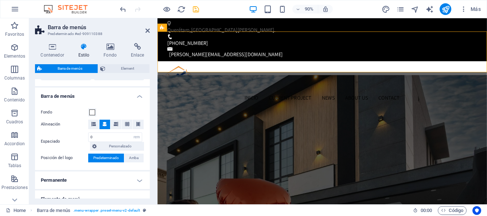
scroll to position [218, 0]
click at [93, 124] on icon at bounding box center [94, 125] width 4 height 4
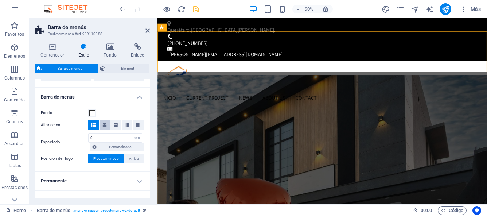
click at [102, 125] on icon at bounding box center [104, 125] width 4 height 4
click at [104, 147] on span "Personalizado" at bounding box center [120, 147] width 43 height 9
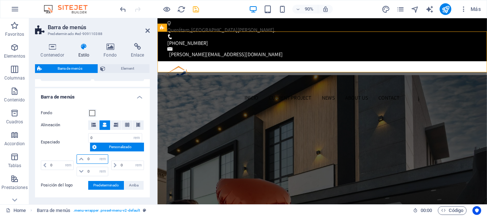
click at [92, 159] on input "0" at bounding box center [97, 159] width 22 height 9
type input "1"
select select "DISABLED_OPTION_VALUE"
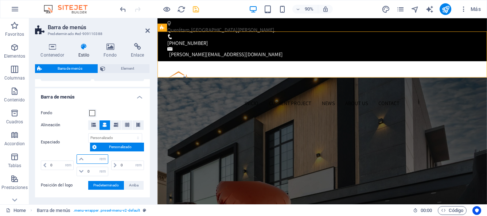
type input "2"
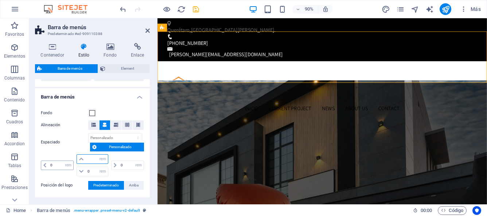
type input "0"
select select "rem"
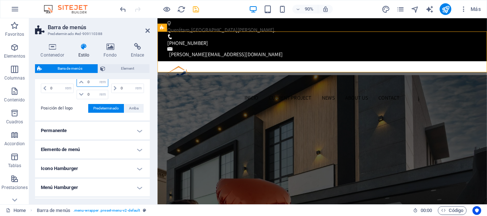
scroll to position [297, 0]
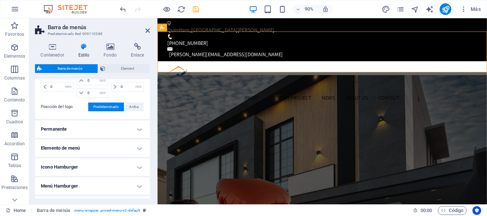
click at [138, 147] on h4 "Elemento de menú" at bounding box center [92, 148] width 115 height 18
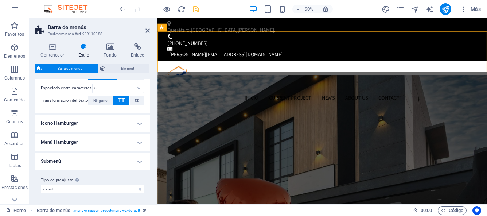
scroll to position [549, 0]
click at [136, 145] on h4 "Menú Hamburger" at bounding box center [92, 142] width 115 height 18
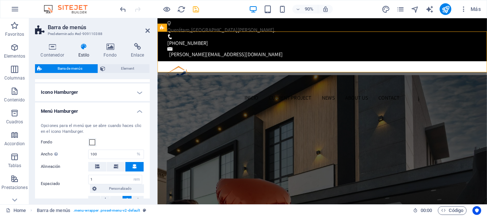
scroll to position [592, 0]
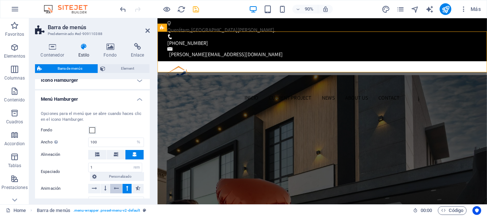
click at [114, 190] on icon at bounding box center [116, 188] width 5 height 9
click at [106, 188] on button at bounding box center [105, 188] width 9 height 9
click at [95, 189] on icon at bounding box center [94, 188] width 5 height 9
click at [124, 189] on button at bounding box center [127, 188] width 9 height 9
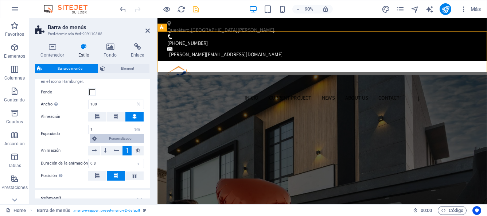
scroll to position [630, 0]
click at [130, 176] on icon at bounding box center [134, 175] width 9 height 4
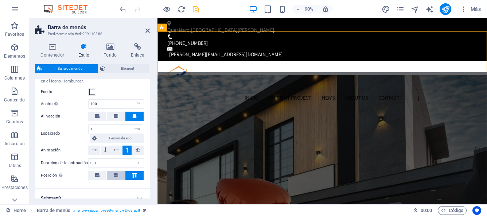
click at [116, 178] on span at bounding box center [116, 175] width 4 height 9
click at [93, 178] on button at bounding box center [97, 175] width 18 height 9
click at [114, 175] on icon at bounding box center [116, 175] width 4 height 4
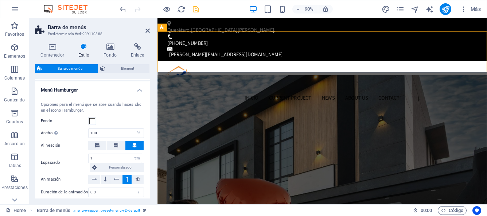
scroll to position [601, 0]
click at [114, 147] on icon at bounding box center [116, 145] width 4 height 4
click at [135, 148] on span at bounding box center [134, 145] width 4 height 9
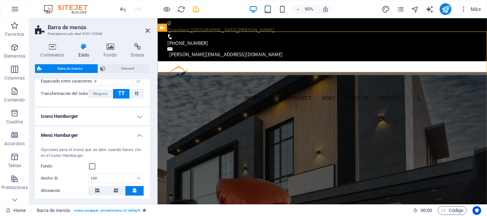
scroll to position [554, 0]
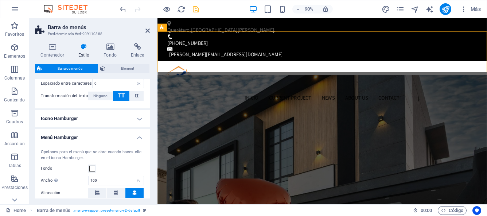
click at [137, 119] on h4 "Icono Hamburger" at bounding box center [92, 119] width 115 height 18
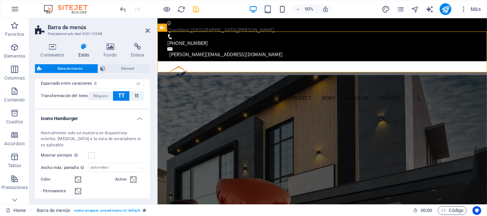
click at [137, 119] on h4 "Icono Hamburger" at bounding box center [92, 116] width 115 height 13
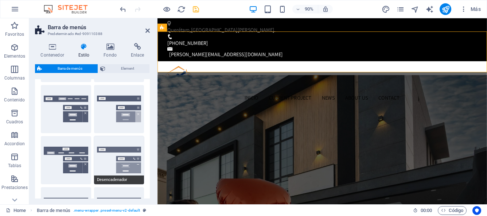
scroll to position [66, 0]
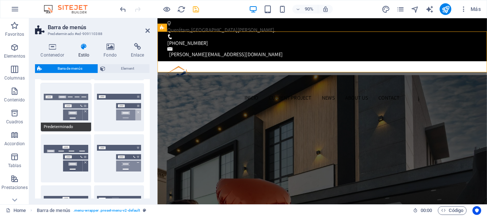
click at [46, 119] on button "Predeterminado" at bounding box center [66, 107] width 50 height 48
type input "1"
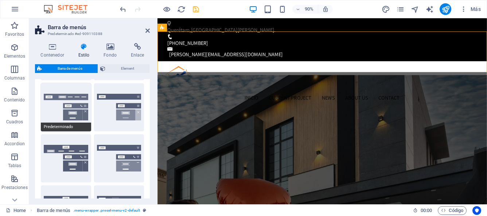
type input "1"
select select "hover_box_bottom"
type input "1"
select select
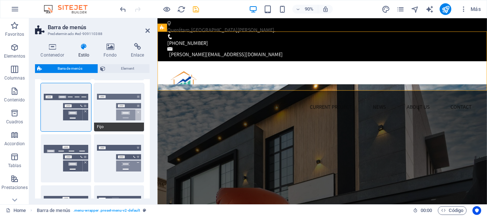
click at [100, 116] on button "Fijo" at bounding box center [119, 107] width 50 height 48
select select "link-special-font"
type input "1.5"
select select "rem"
select select "700"
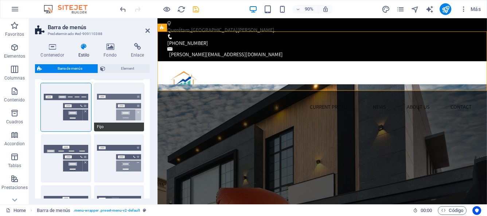
select select "DISABLED_OPTION_VALUE"
type input "0.8"
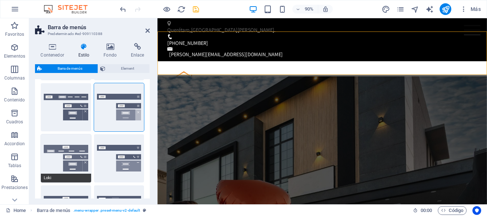
click at [78, 151] on button "Loki" at bounding box center [66, 158] width 50 height 48
type input "0"
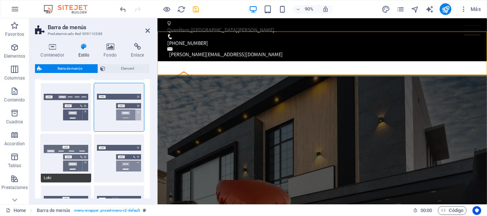
type input "0"
select select "DISABLED_OPTION_VALUE"
type input "2"
type input "1"
select select "link-default-font"
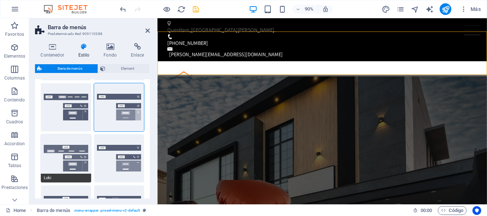
select select "px"
select select
type input "100"
select select "%"
type input "0.3"
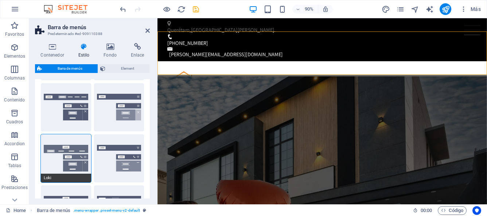
type input "16"
select select "500"
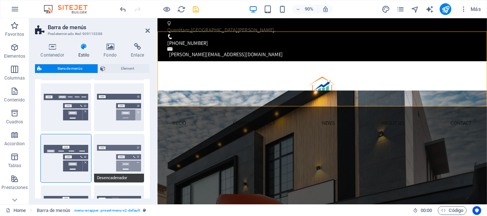
click at [106, 156] on button "Desencadenador" at bounding box center [119, 158] width 50 height 48
type input "1"
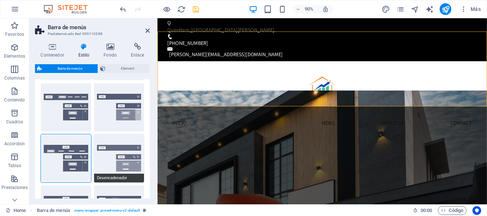
type input "1"
select select "hover_border_vertical"
type input "1"
select select "link-special-font"
type input "1.5"
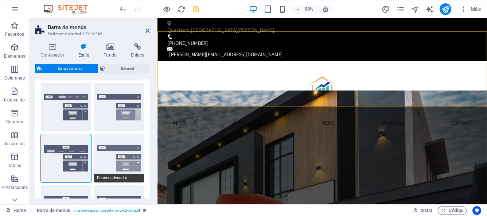
select select "rem"
select select "700"
type input "50"
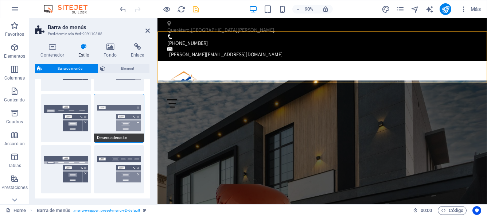
scroll to position [127, 0]
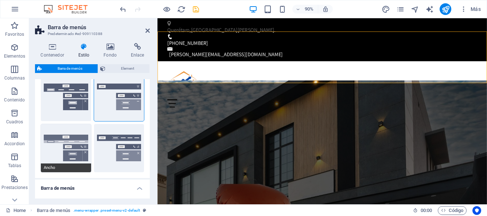
click at [82, 155] on button "Ancho" at bounding box center [66, 148] width 50 height 48
type input "0"
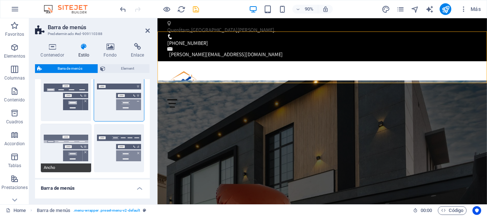
type input "0"
type input "2"
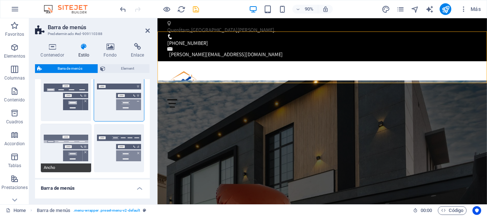
type input "2"
select select "hover_box_bottom"
select select "link-default-font"
select select "px"
select select
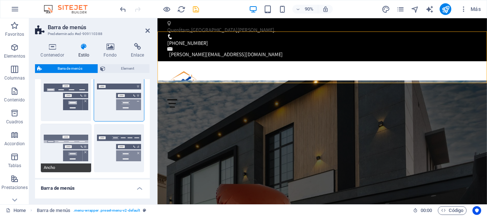
type input "100"
type input "16"
select select "500"
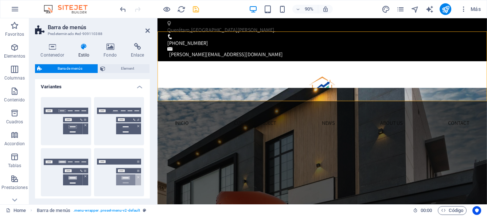
scroll to position [0, 0]
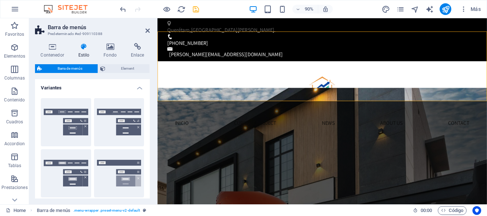
click at [138, 90] on h4 "Variantes" at bounding box center [92, 85] width 115 height 13
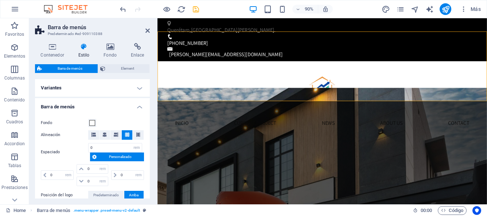
click at [138, 90] on h4 "Variantes" at bounding box center [92, 88] width 115 height 18
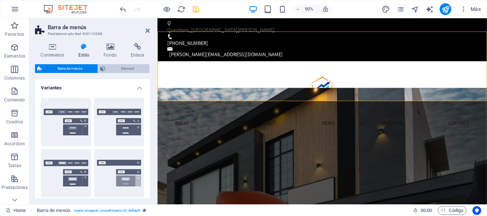
click at [135, 70] on span "Element" at bounding box center [128, 68] width 40 height 9
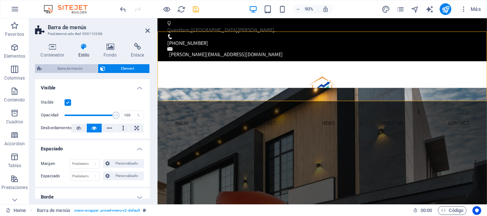
click at [77, 69] on span "Barra de menús" at bounding box center [69, 68] width 51 height 9
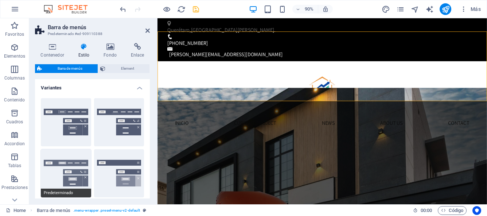
click at [50, 182] on button "Predeterminado" at bounding box center [66, 173] width 50 height 48
type input "1"
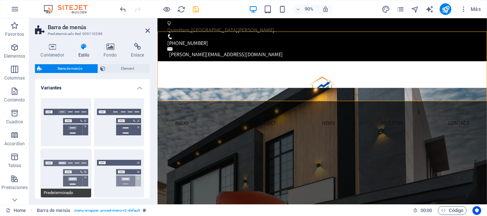
type input "1"
select select
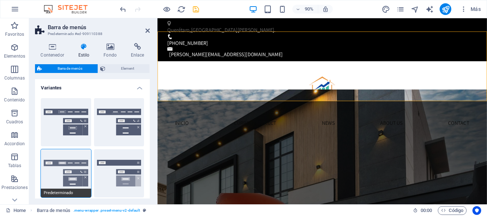
select select
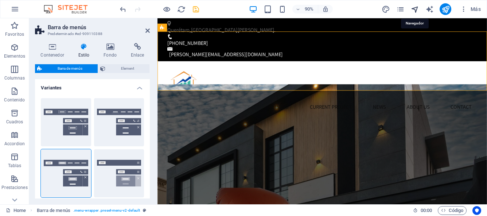
click at [417, 8] on icon "navigator" at bounding box center [415, 9] width 8 height 8
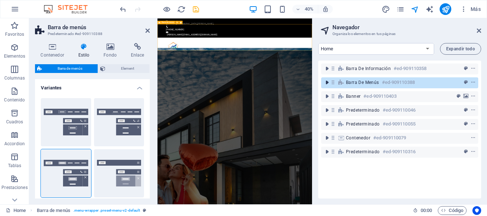
click at [328, 83] on icon "toggle-expand" at bounding box center [327, 82] width 7 height 7
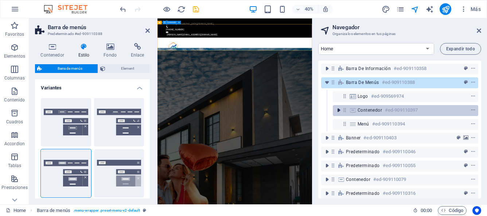
click at [340, 111] on icon "toggle-expand" at bounding box center [338, 109] width 7 height 7
click at [473, 111] on icon "context-menu" at bounding box center [473, 110] width 5 height 5
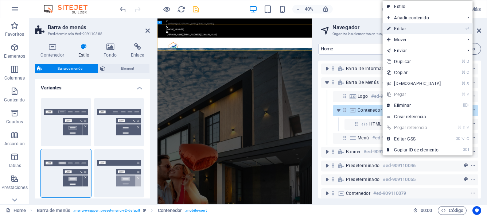
click at [413, 29] on link "⏎ Editar" at bounding box center [414, 28] width 63 height 11
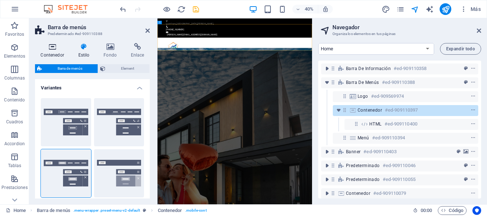
click at [54, 44] on icon at bounding box center [52, 46] width 35 height 7
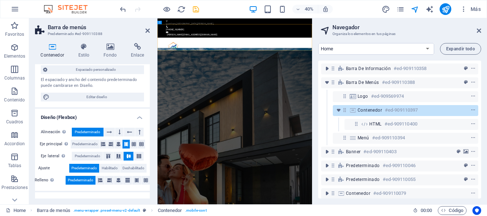
scroll to position [69, 0]
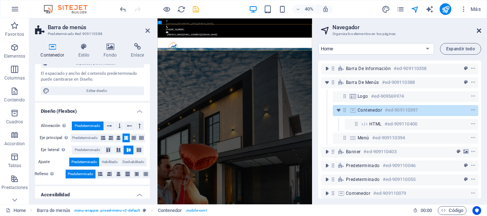
click at [479, 32] on icon at bounding box center [479, 31] width 4 height 6
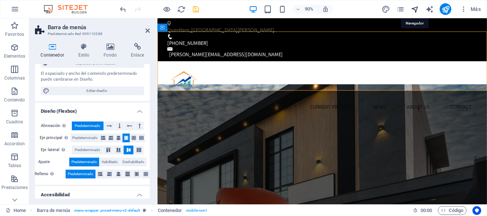
click at [417, 9] on icon "navigator" at bounding box center [415, 9] width 8 height 8
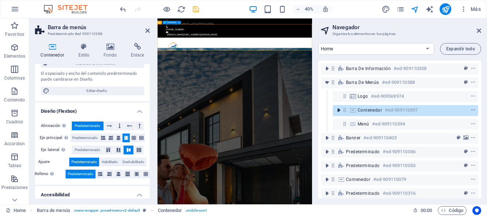
click at [337, 111] on icon "toggle-expand" at bounding box center [338, 109] width 7 height 7
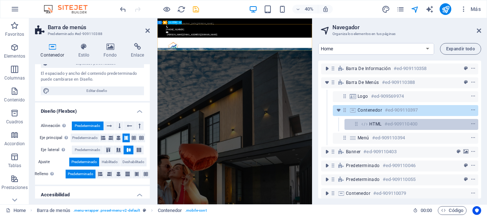
click at [377, 126] on span "HTML" at bounding box center [375, 124] width 12 height 6
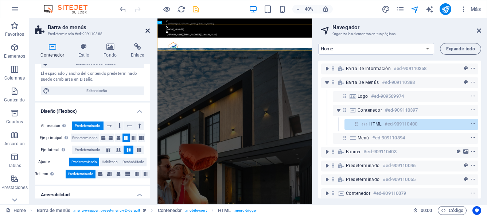
click at [147, 32] on icon at bounding box center [148, 31] width 4 height 6
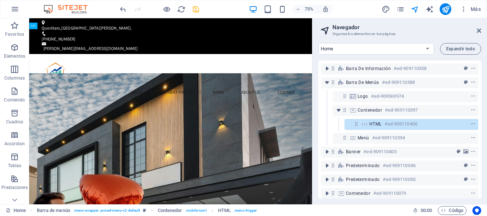
click at [482, 32] on aside "Navegador Organiza los elementos en tus páginas Home Subpage Legal Notice Priva…" at bounding box center [399, 111] width 175 height 186
click at [479, 31] on icon at bounding box center [479, 31] width 4 height 6
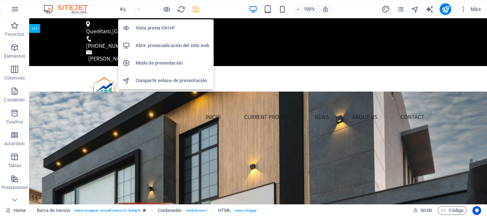
click at [168, 44] on h6 "Abrir previsualización del sitio web" at bounding box center [173, 45] width 74 height 9
click at [167, 8] on icon "button" at bounding box center [167, 9] width 8 height 8
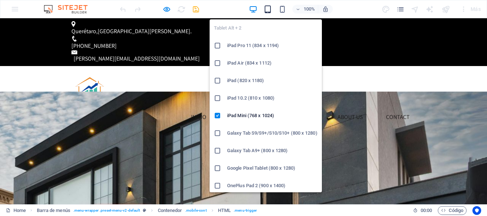
click at [269, 12] on icon "button" at bounding box center [268, 9] width 8 height 8
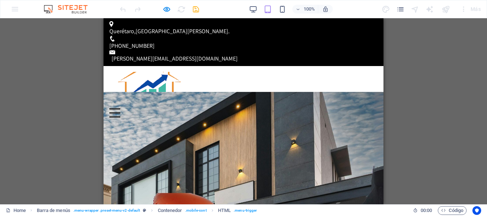
click at [120, 108] on div at bounding box center [114, 112] width 11 height 9
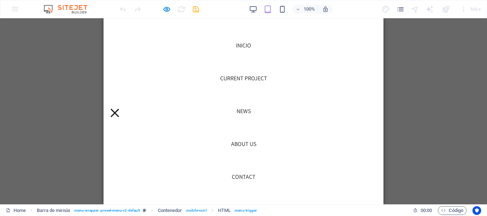
click at [120, 108] on div at bounding box center [114, 112] width 11 height 9
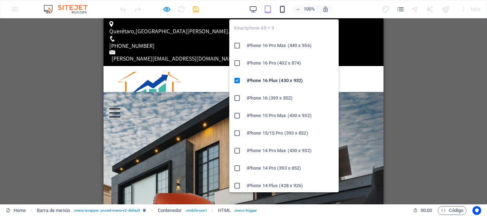
click at [280, 9] on icon "button" at bounding box center [282, 9] width 8 height 8
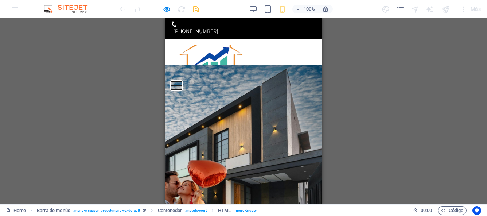
click at [182, 81] on button at bounding box center [176, 81] width 11 height 1
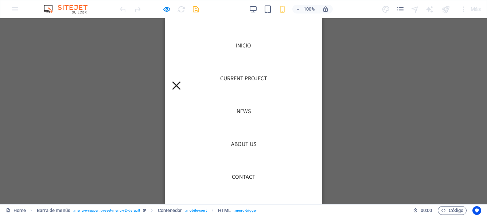
click at [182, 81] on div at bounding box center [176, 85] width 11 height 9
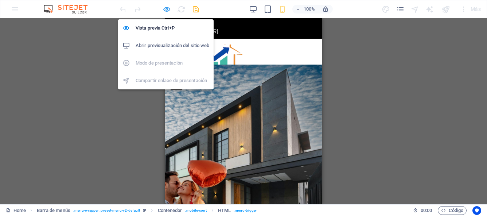
click at [163, 9] on icon "button" at bounding box center [167, 9] width 8 height 8
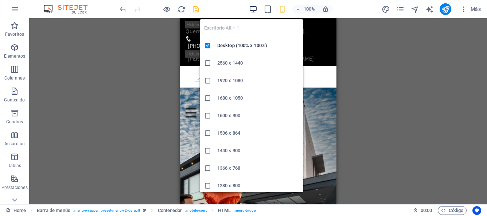
click at [254, 8] on icon "button" at bounding box center [253, 9] width 8 height 8
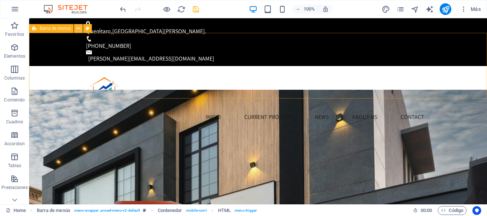
click at [78, 28] on icon at bounding box center [79, 29] width 4 height 8
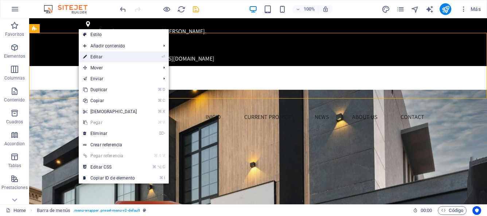
click at [96, 55] on link "⏎ Editar" at bounding box center [110, 56] width 63 height 11
select select "header"
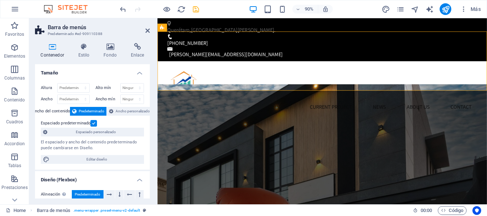
click at [56, 50] on h4 "Contenedor" at bounding box center [54, 50] width 38 height 15
click at [93, 121] on label at bounding box center [93, 123] width 7 height 7
click at [0, 0] on input "Espaciado predeterminado" at bounding box center [0, 0] width 0 height 0
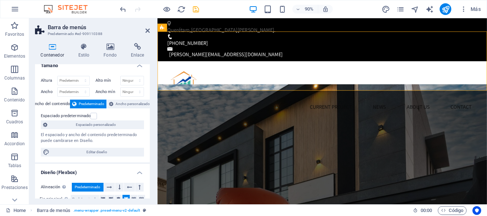
scroll to position [0, 0]
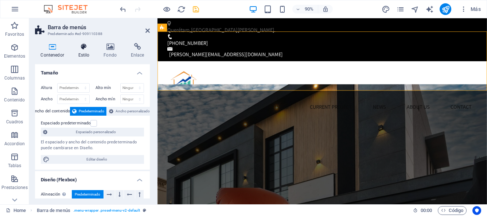
click at [87, 45] on icon at bounding box center [84, 46] width 23 height 7
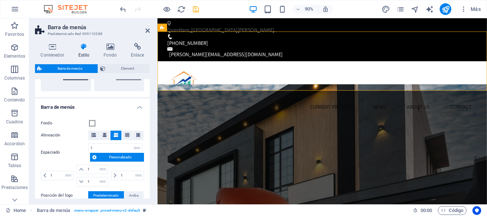
scroll to position [210, 0]
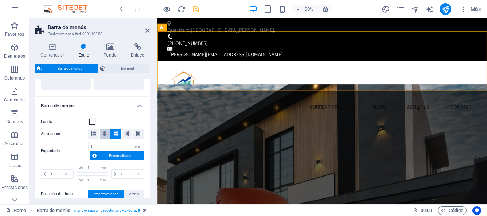
click at [106, 135] on button at bounding box center [105, 133] width 11 height 9
select select
click at [139, 105] on h4 "Barra de menús" at bounding box center [92, 103] width 115 height 13
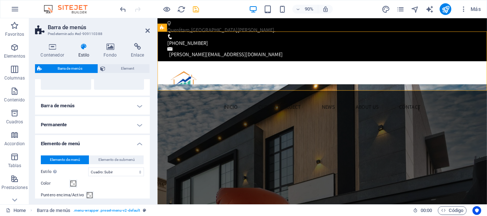
click at [139, 105] on h4 "Barra de menús" at bounding box center [92, 106] width 115 height 18
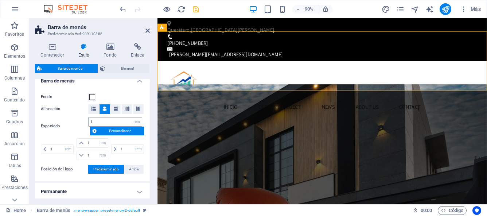
scroll to position [235, 0]
click at [104, 132] on span "Personalizado" at bounding box center [120, 130] width 43 height 9
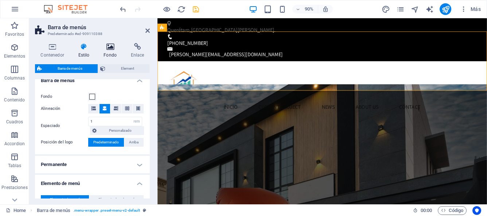
click at [112, 49] on icon at bounding box center [110, 46] width 24 height 7
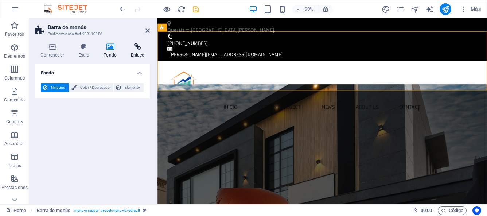
click at [139, 45] on icon at bounding box center [137, 46] width 25 height 7
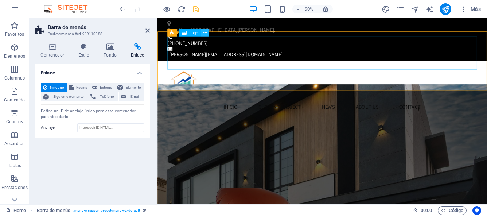
click at [205, 32] on icon at bounding box center [205, 32] width 4 height 7
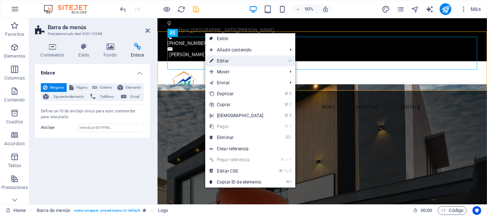
click at [217, 60] on link "⏎ Editar" at bounding box center [236, 60] width 63 height 11
select select "px"
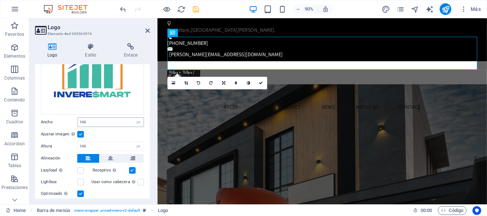
scroll to position [84, 0]
click at [106, 122] on input "100" at bounding box center [111, 121] width 66 height 9
type input "1"
type input "220"
click at [101, 131] on div "Ajustar imagen Ajustar imagen automáticamente a un ancho y alto fijo" at bounding box center [92, 133] width 103 height 9
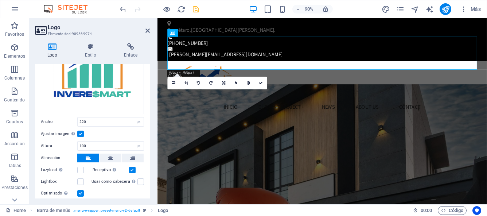
click at [83, 134] on label at bounding box center [80, 134] width 7 height 7
click at [0, 0] on input "Ajustar imagen Ajustar imagen automáticamente a un ancho y alto fijo" at bounding box center [0, 0] width 0 height 0
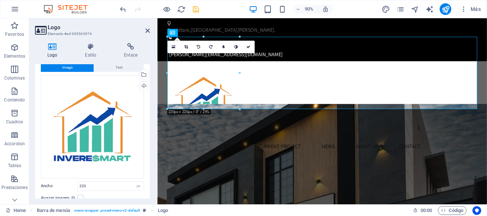
scroll to position [0, 0]
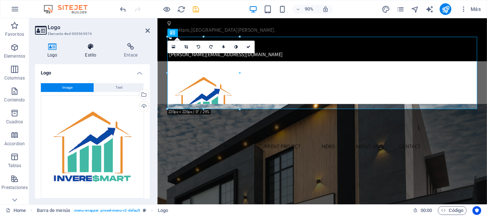
click at [88, 46] on icon at bounding box center [91, 46] width 36 height 7
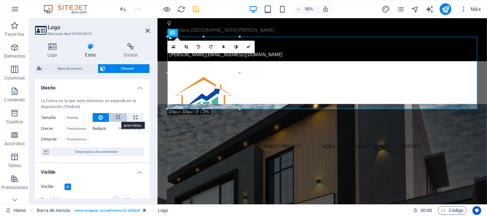
click at [117, 117] on icon at bounding box center [118, 117] width 5 height 9
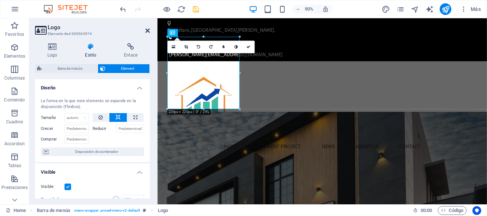
click at [147, 33] on icon at bounding box center [148, 31] width 4 height 6
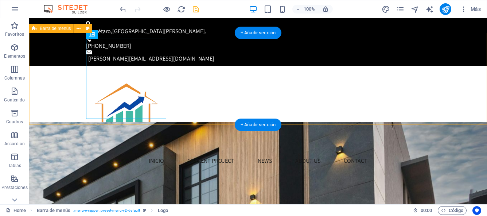
click at [43, 75] on div "INICIO Current Project News About us Contact" at bounding box center [258, 120] width 458 height 109
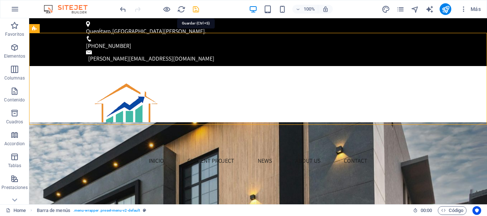
click at [197, 10] on icon "save" at bounding box center [196, 9] width 8 height 8
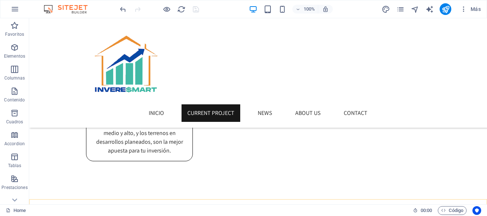
scroll to position [1020, 0]
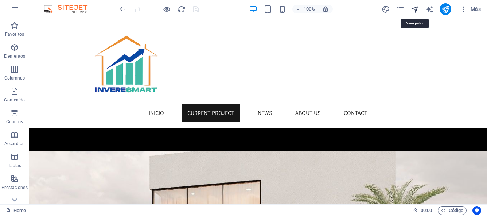
click at [414, 10] on icon "navigator" at bounding box center [415, 9] width 8 height 8
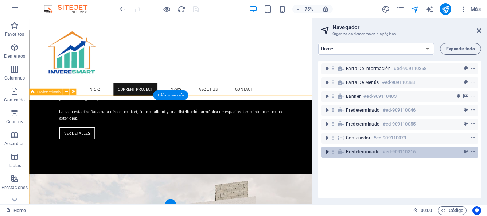
click at [325, 151] on icon "toggle-expand" at bounding box center [327, 151] width 7 height 7
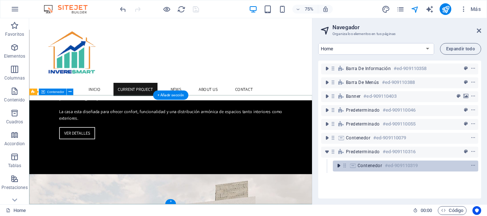
click at [337, 163] on icon "toggle-expand" at bounding box center [338, 165] width 7 height 7
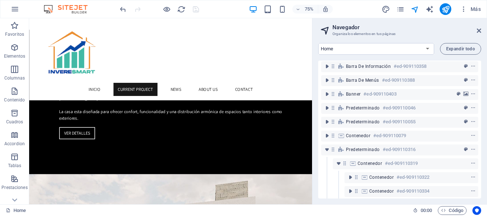
scroll to position [3, 0]
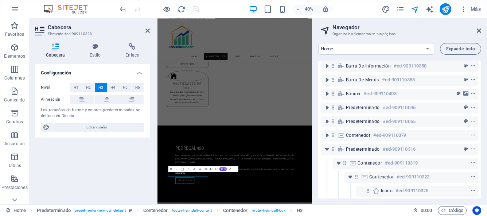
scroll to position [65, 0]
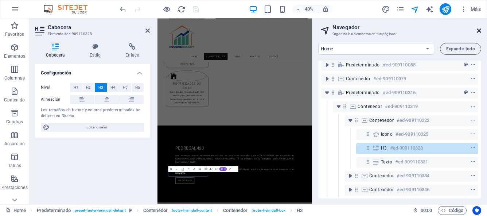
click at [480, 32] on icon at bounding box center [479, 31] width 4 height 6
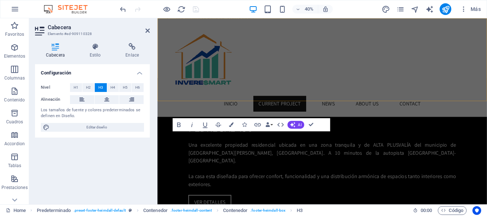
scroll to position [1017, 0]
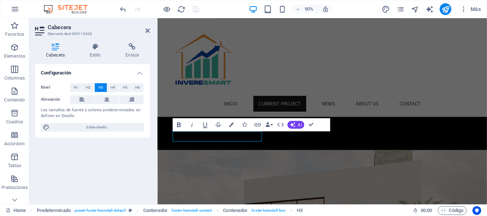
click at [181, 126] on icon "button" at bounding box center [179, 125] width 8 height 8
click at [178, 126] on icon "button" at bounding box center [179, 125] width 8 height 8
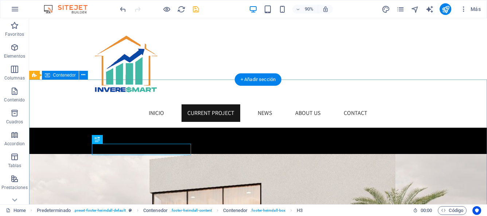
scroll to position [1000, 0]
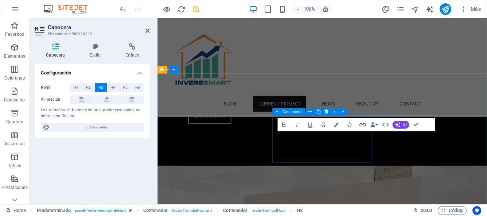
scroll to position [1017, 0]
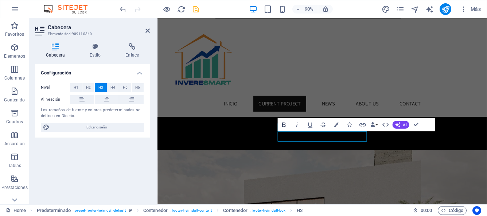
click at [284, 128] on icon "button" at bounding box center [284, 125] width 8 height 8
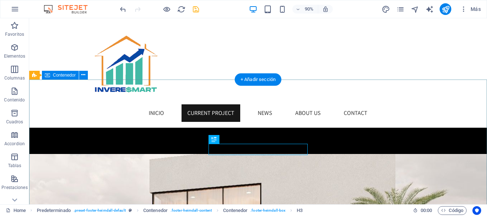
scroll to position [1000, 0]
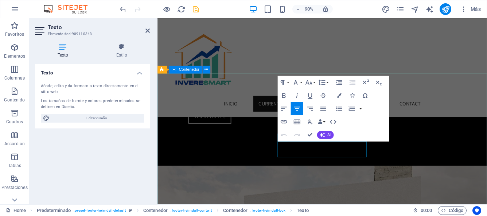
scroll to position [1017, 0]
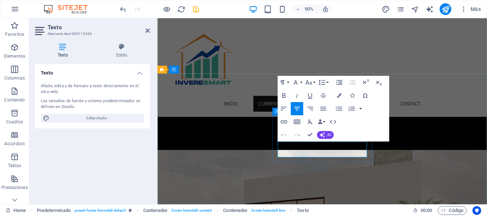
click at [284, 96] on icon "button" at bounding box center [284, 95] width 4 height 5
click at [284, 93] on icon "button" at bounding box center [284, 96] width 8 height 8
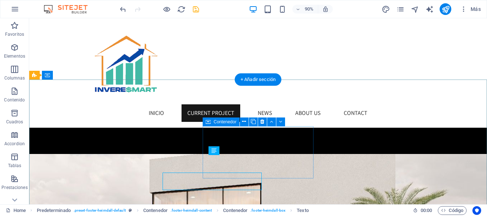
scroll to position [1000, 0]
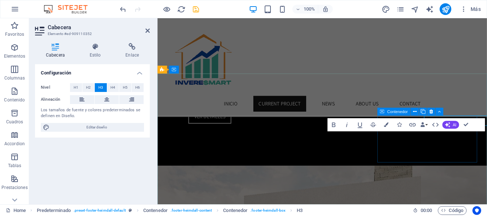
scroll to position [1017, 0]
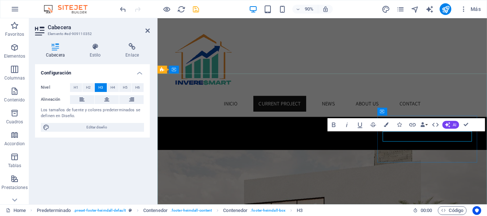
click at [335, 124] on icon "button" at bounding box center [334, 124] width 4 height 5
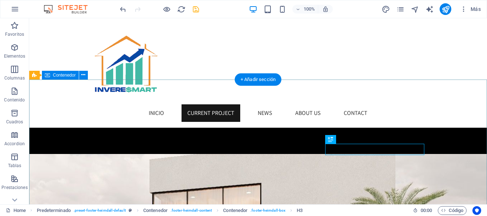
scroll to position [1000, 0]
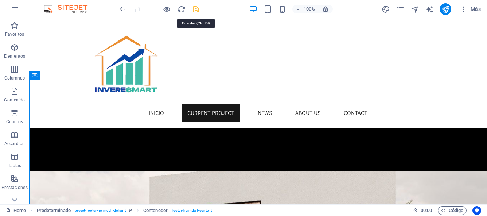
click at [197, 11] on icon "save" at bounding box center [196, 9] width 8 height 8
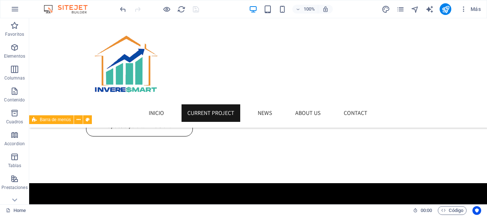
scroll to position [794, 0]
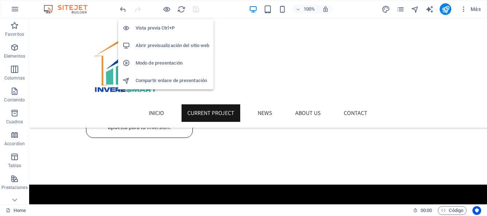
click at [170, 27] on h6 "Vista previa Ctrl+P" at bounding box center [173, 28] width 74 height 9
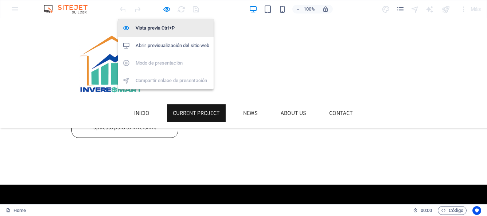
click at [170, 27] on h6 "Vista previa Ctrl+P" at bounding box center [173, 28] width 74 height 9
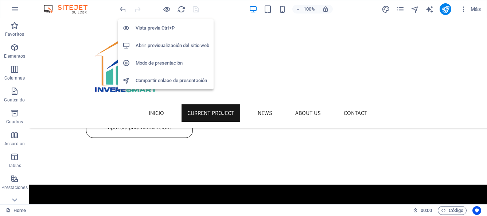
click at [170, 27] on h6 "Vista previa Ctrl+P" at bounding box center [173, 28] width 74 height 9
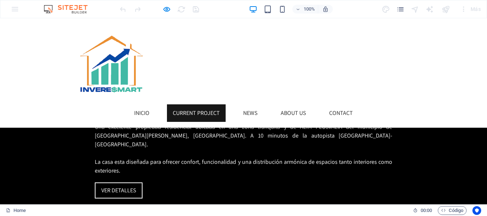
scroll to position [926, 0]
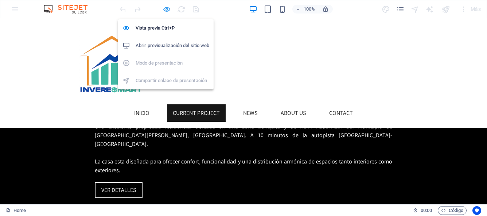
click at [169, 10] on icon "button" at bounding box center [167, 9] width 8 height 8
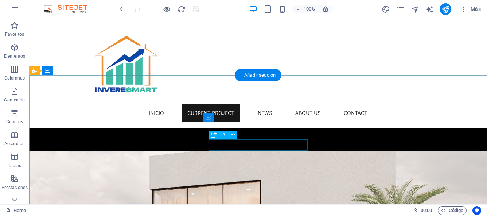
scroll to position [1003, 0]
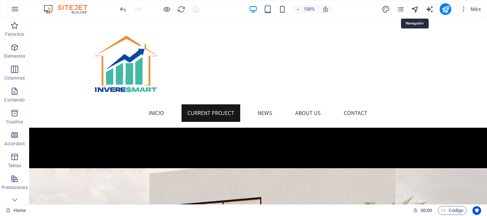
click at [415, 11] on icon "navigator" at bounding box center [415, 9] width 8 height 8
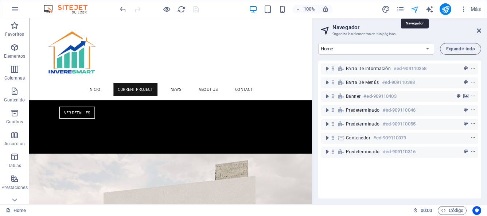
scroll to position [976, 0]
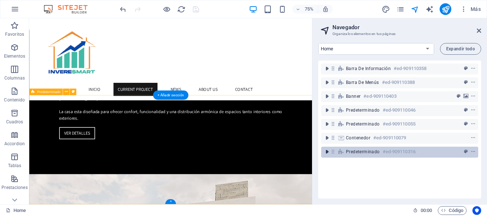
click at [329, 152] on icon "toggle-expand" at bounding box center [327, 151] width 7 height 7
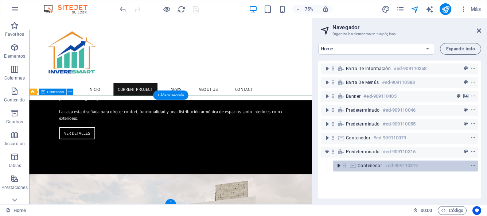
click at [338, 166] on icon "toggle-expand" at bounding box center [338, 165] width 7 height 7
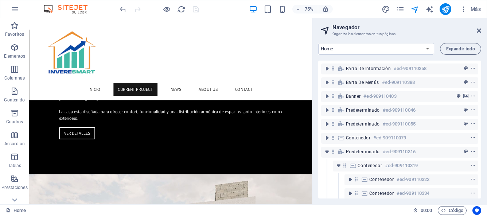
scroll to position [23, 0]
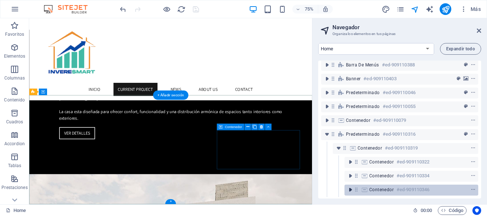
click at [350, 186] on icon "toggle-expand" at bounding box center [350, 189] width 7 height 7
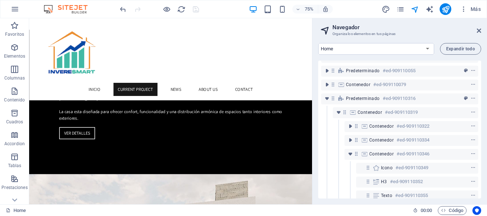
scroll to position [65, 0]
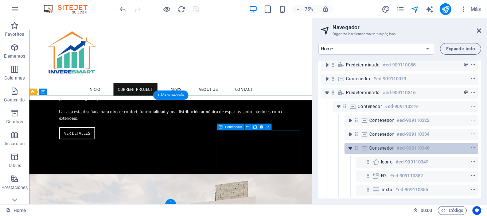
click at [350, 144] on icon "toggle-expand" at bounding box center [350, 147] width 7 height 7
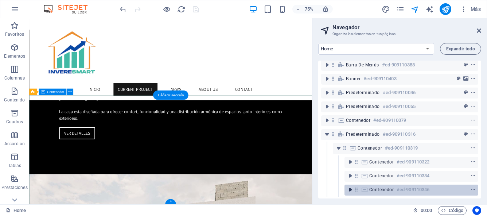
scroll to position [23, 0]
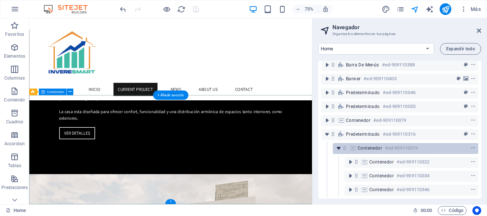
click at [338, 144] on icon "toggle-expand" at bounding box center [338, 147] width 7 height 7
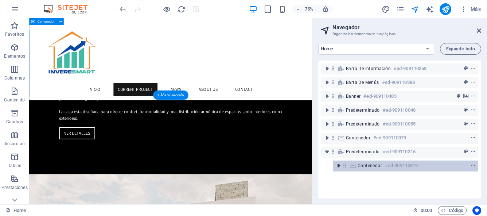
scroll to position [0, 0]
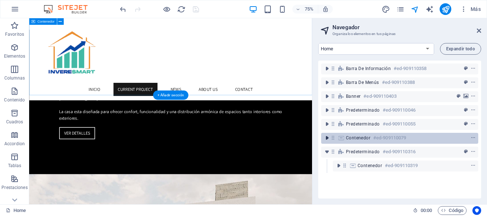
click at [328, 139] on icon "toggle-expand" at bounding box center [327, 137] width 7 height 7
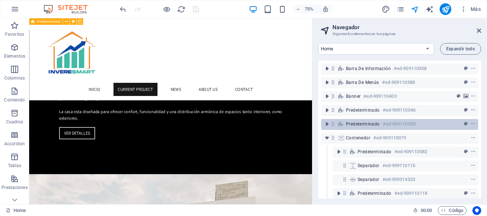
click at [371, 126] on span "Predeterminado" at bounding box center [363, 124] width 34 height 6
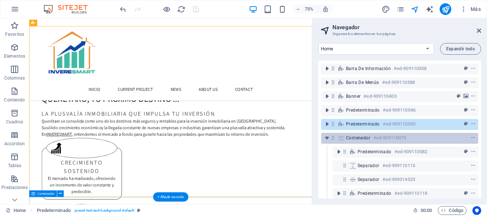
click at [365, 140] on span "Contenedor" at bounding box center [358, 138] width 24 height 6
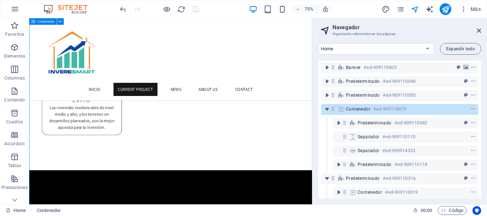
scroll to position [37, 0]
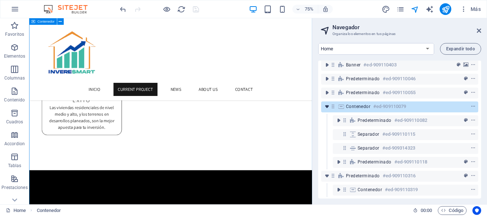
click at [327, 103] on icon "toggle-expand" at bounding box center [327, 106] width 7 height 7
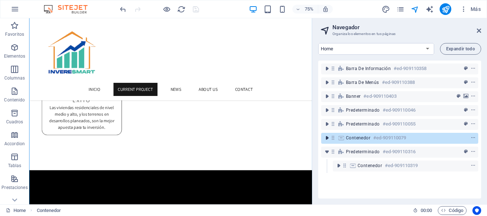
scroll to position [0, 0]
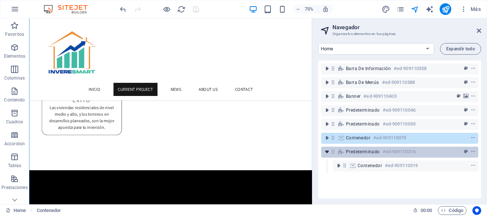
click at [328, 153] on icon "toggle-expand" at bounding box center [327, 151] width 7 height 7
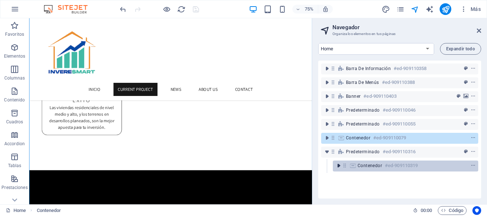
click at [338, 166] on icon "toggle-expand" at bounding box center [338, 165] width 7 height 7
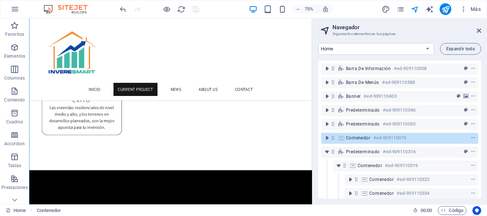
scroll to position [23, 0]
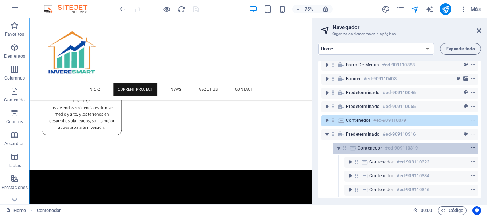
click at [473, 146] on icon "context-menu" at bounding box center [473, 148] width 5 height 5
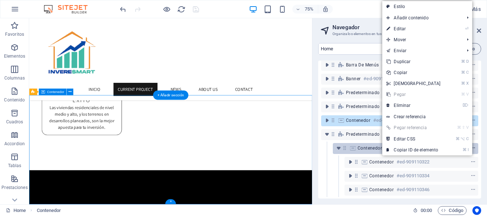
scroll to position [976, 0]
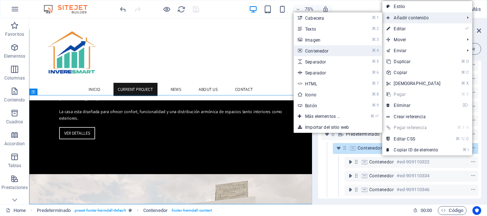
click at [324, 50] on link "⌘ 4 Contenedor" at bounding box center [324, 50] width 61 height 11
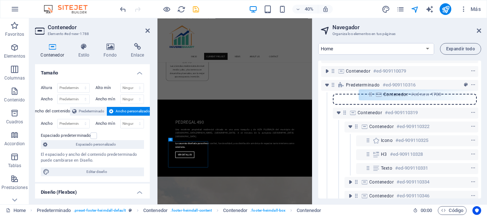
scroll to position [67, 0]
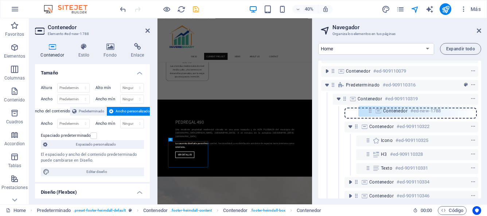
drag, startPoint x: 368, startPoint y: 114, endPoint x: 370, endPoint y: 108, distance: 5.9
click at [370, 108] on div "Barra de información #ed-909110358 Barra de menús #ed-909110388 Banner #ed-9091…" at bounding box center [399, 130] width 163 height 138
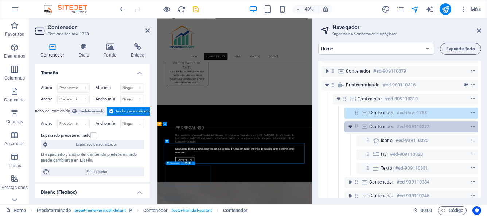
click at [351, 125] on icon "toggle-expand" at bounding box center [350, 126] width 7 height 7
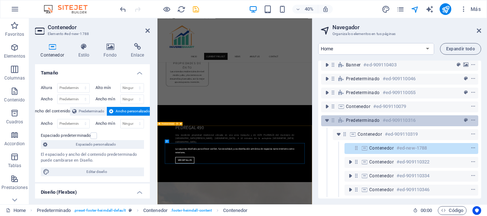
click at [420, 116] on div "Predeterminado #ed-909110316" at bounding box center [394, 120] width 96 height 9
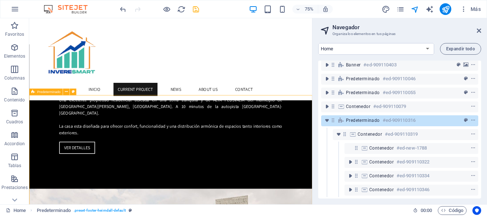
scroll to position [976, 0]
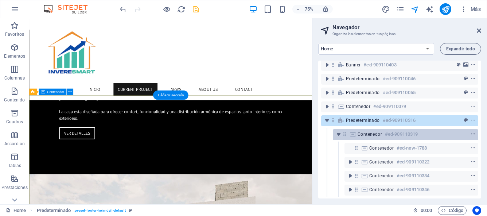
click at [472, 132] on icon "context-menu" at bounding box center [473, 134] width 5 height 5
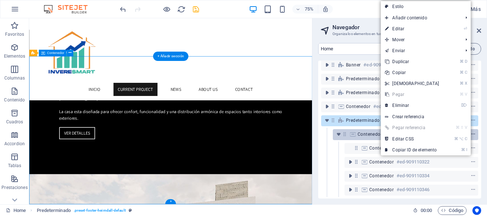
scroll to position [1028, 0]
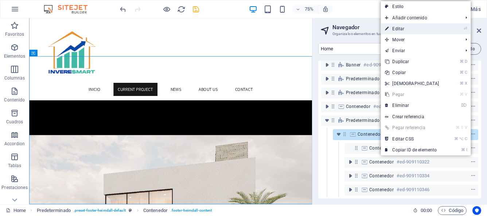
click at [399, 30] on link "⏎ Editar" at bounding box center [412, 28] width 63 height 11
select select "footer"
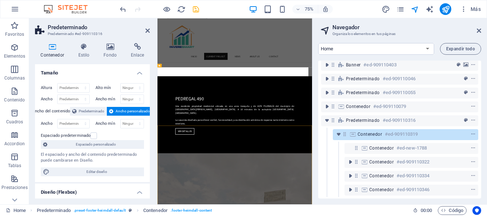
scroll to position [956, 0]
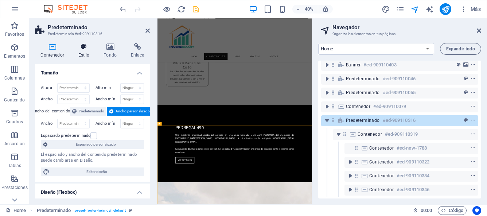
click at [86, 55] on h4 "Estilo" at bounding box center [86, 50] width 26 height 15
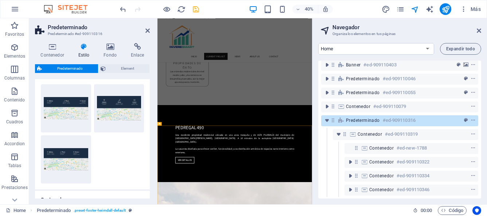
scroll to position [0, 0]
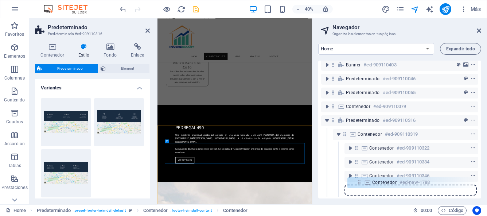
drag, startPoint x: 357, startPoint y: 144, endPoint x: 360, endPoint y: 186, distance: 42.4
click at [360, 186] on div "Barra de información #ed-909110358 Barra de menús #ed-909110388 Banner #ed-9091…" at bounding box center [399, 130] width 163 height 138
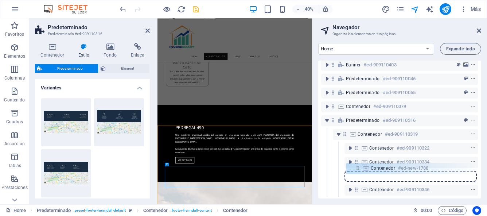
drag, startPoint x: 360, startPoint y: 186, endPoint x: 361, endPoint y: 168, distance: 17.9
click at [361, 168] on div "Barra de información #ed-909110358 Barra de menús #ed-909110388 Banner #ed-9091…" at bounding box center [399, 130] width 163 height 138
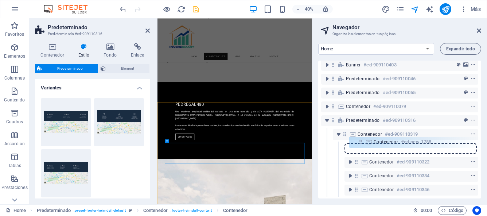
drag, startPoint x: 356, startPoint y: 171, endPoint x: 360, endPoint y: 141, distance: 30.9
click at [360, 141] on div "Barra de información #ed-909110358 Barra de menús #ed-909110388 Banner #ed-9091…" at bounding box center [399, 130] width 163 height 138
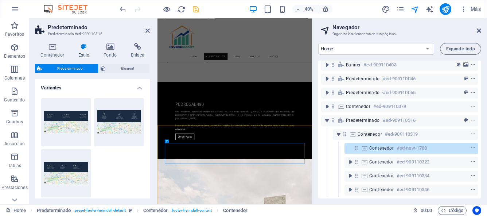
scroll to position [956, 0]
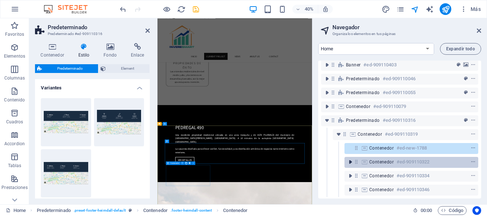
click at [352, 158] on icon "toggle-expand" at bounding box center [350, 161] width 7 height 7
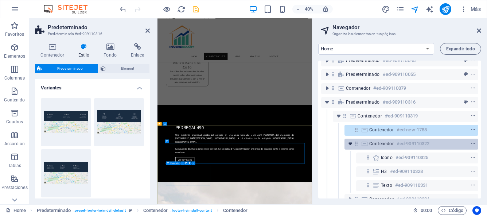
scroll to position [53, 0]
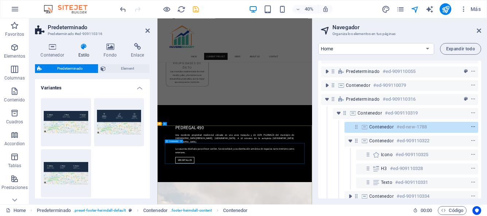
click at [473, 127] on icon "context-menu" at bounding box center [473, 126] width 5 height 5
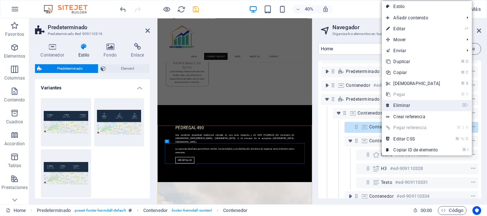
click at [408, 106] on link "⌦ Eliminar" at bounding box center [413, 105] width 63 height 11
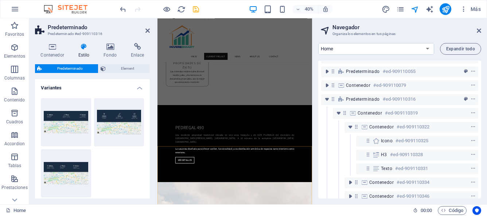
scroll to position [905, 0]
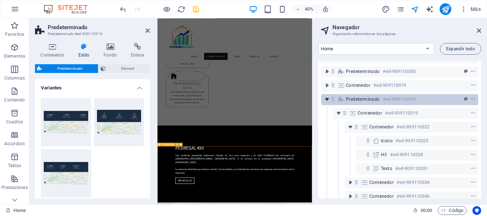
click at [327, 99] on icon "toggle-expand" at bounding box center [327, 99] width 7 height 7
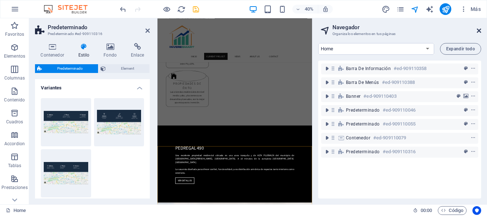
click at [477, 31] on icon at bounding box center [479, 31] width 4 height 6
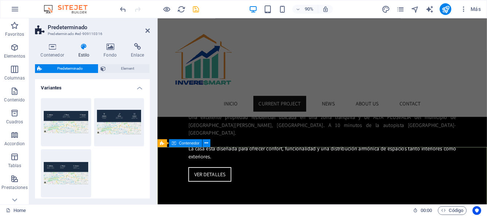
scroll to position [935, 0]
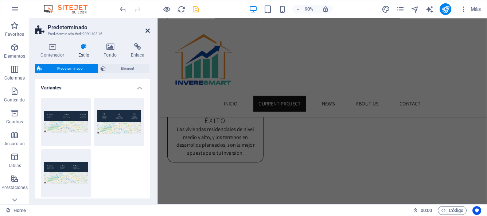
click at [148, 28] on icon at bounding box center [148, 31] width 4 height 6
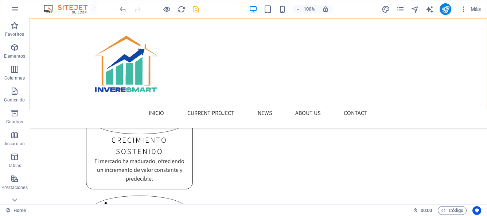
scroll to position [529, 0]
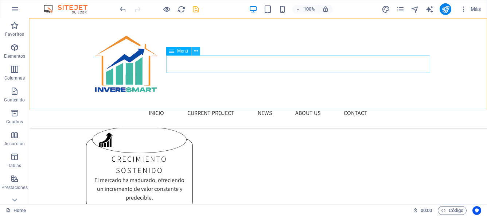
click at [195, 52] on icon at bounding box center [196, 51] width 4 height 8
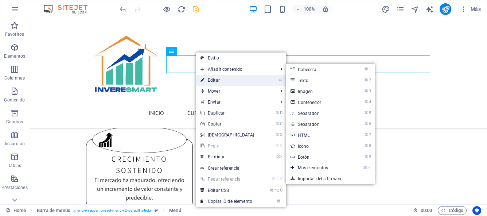
click at [206, 78] on link "⏎ Editar" at bounding box center [227, 80] width 63 height 11
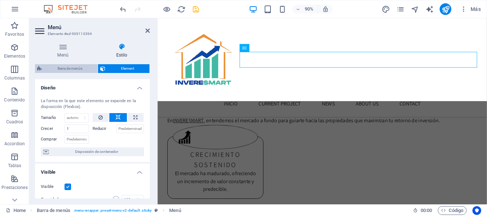
click at [81, 70] on span "Barra de menús" at bounding box center [69, 68] width 51 height 9
select select "rem"
select select "hover_box_bottom"
select select "px"
select select "rem"
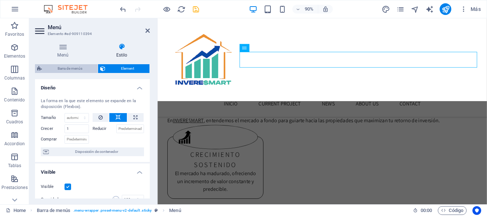
select select "rem"
select select "px"
select select
select select "px"
select select "%"
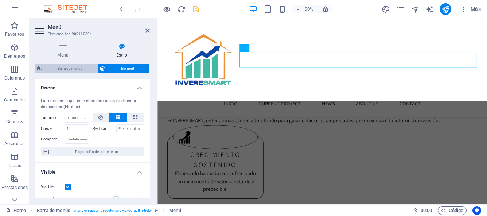
select select "rem"
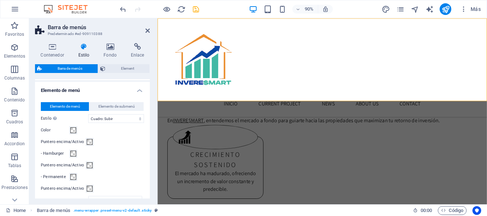
scroll to position [323, 0]
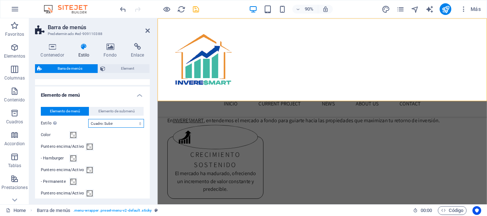
click at [140, 123] on select "Sin formato Color del texto Cuadro: Atenuar Cuadro: Voltear verticalmente Cuadr…" at bounding box center [116, 123] width 56 height 9
select select "hover_text_color"
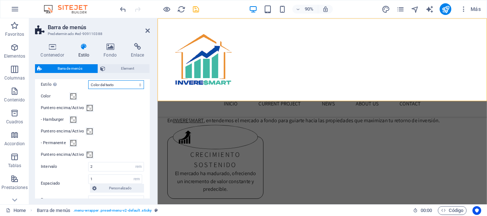
scroll to position [370, 0]
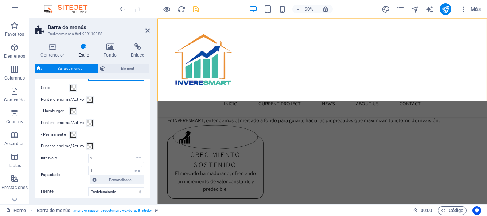
select select
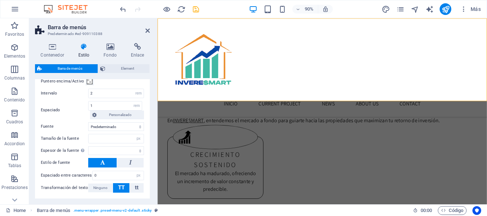
scroll to position [459, 0]
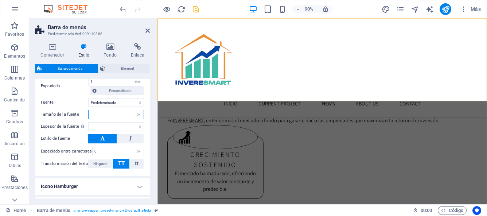
click at [123, 117] on input "number" at bounding box center [116, 114] width 55 height 9
type input "24"
click at [112, 121] on div "Elemento de menú Elemento de submenú Estilo [MEDICAL_DATA] al modo de previsual…" at bounding box center [93, 70] width 118 height 213
select select
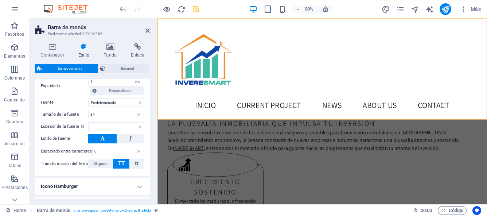
scroll to position [550, 0]
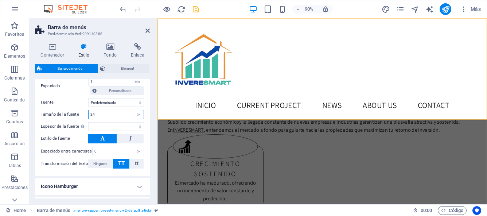
click at [111, 117] on input "24" at bounding box center [116, 114] width 55 height 9
type input "20"
select select
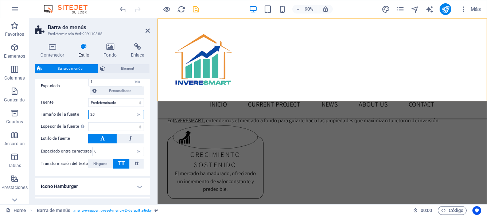
type input "20"
click at [75, 174] on div "Elemento de menú Elemento de submenú Estilo [MEDICAL_DATA] al modo de previsual…" at bounding box center [93, 70] width 118 height 213
click at [139, 128] on select "Fino, 100 Extra [PERSON_NAME], 200 [PERSON_NAME], 300 Normal, 400 Medio, 500 [D…" at bounding box center [116, 126] width 56 height 9
select select "500"
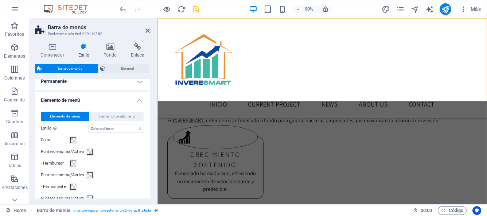
scroll to position [315, 0]
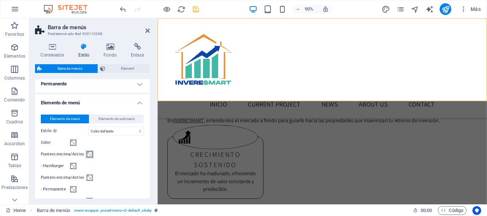
click at [89, 155] on span at bounding box center [90, 154] width 6 height 6
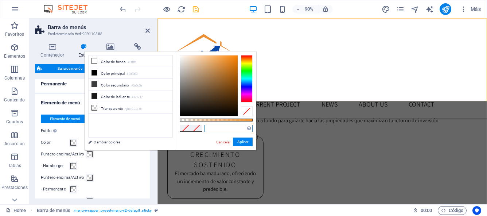
click at [207, 129] on input "text" at bounding box center [228, 128] width 49 height 7
click at [209, 129] on input "#0902b" at bounding box center [228, 128] width 49 height 7
type input "#f0902b"
click at [240, 141] on button "Aplicar" at bounding box center [243, 142] width 20 height 9
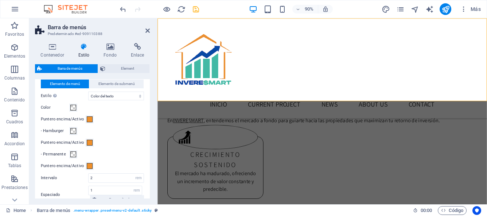
scroll to position [351, 0]
click at [197, 11] on icon "save" at bounding box center [196, 9] width 8 height 8
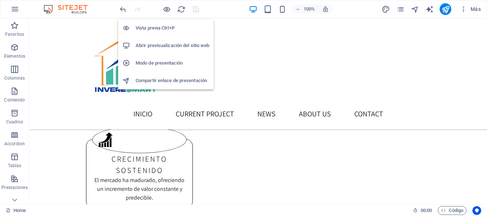
click at [169, 47] on h6 "Abrir previsualización del sitio web" at bounding box center [173, 45] width 74 height 9
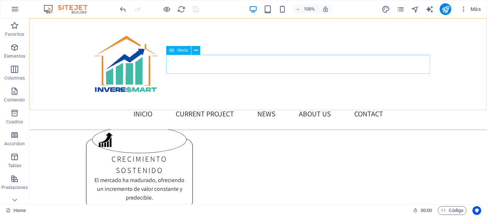
click at [188, 104] on nav "INICIO Current Project News About us Contact" at bounding box center [258, 113] width 344 height 19
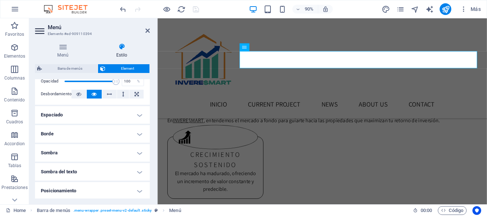
scroll to position [119, 0]
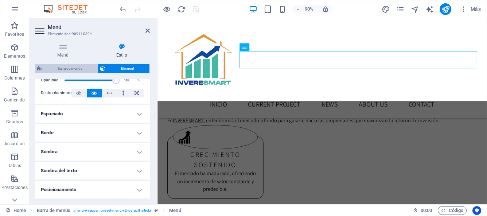
click at [86, 68] on span "Barra de menús" at bounding box center [69, 68] width 51 height 9
select select "rem"
select select "hover_text_color"
select select "rem"
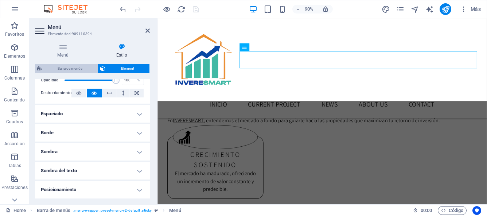
select select "px"
select select "500"
select select "px"
select select "%"
select select "rem"
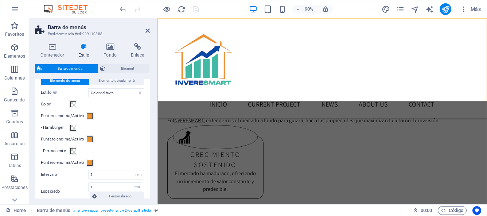
scroll to position [359, 0]
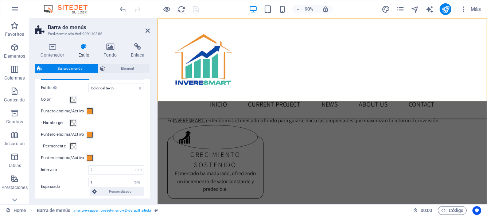
click at [114, 158] on div "Puntero encima/Activo" at bounding box center [92, 158] width 103 height 9
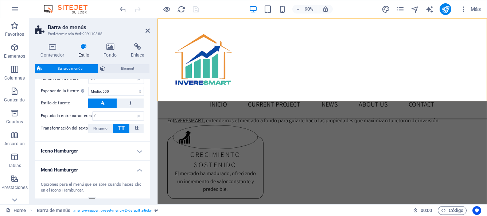
scroll to position [498, 0]
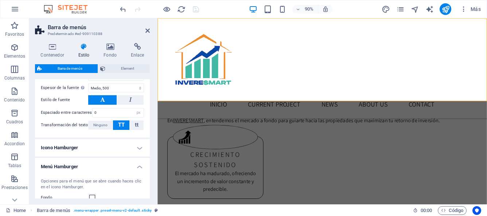
click at [137, 147] on h4 "Icono Hamburger" at bounding box center [92, 148] width 115 height 18
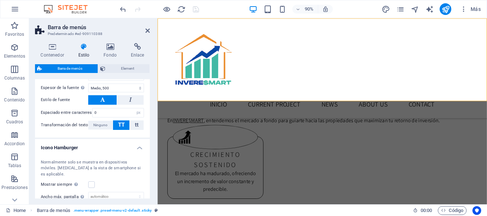
click at [137, 147] on h4 "Icono Hamburger" at bounding box center [92, 145] width 115 height 13
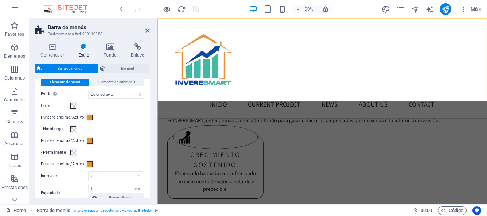
scroll to position [326, 0]
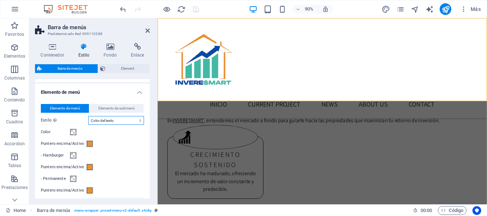
click at [139, 121] on select "Sin formato Color del texto Cuadro: Atenuar Cuadro: Voltear verticalmente Cuadr…" at bounding box center [116, 120] width 56 height 9
select select "hover_box_fade"
click at [194, 9] on icon "save" at bounding box center [196, 9] width 8 height 8
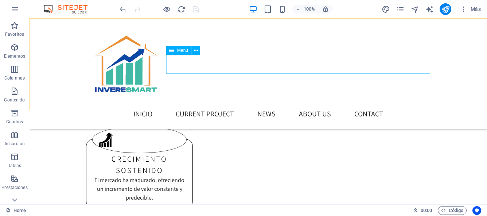
click at [189, 104] on nav "INICIO Current Project News About us Contact" at bounding box center [258, 113] width 344 height 19
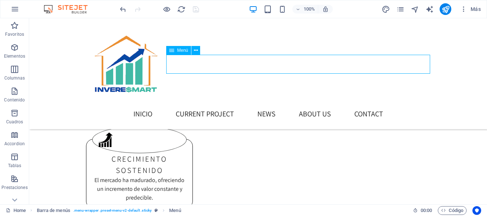
click at [189, 104] on nav "INICIO Current Project News About us Contact" at bounding box center [258, 113] width 344 height 19
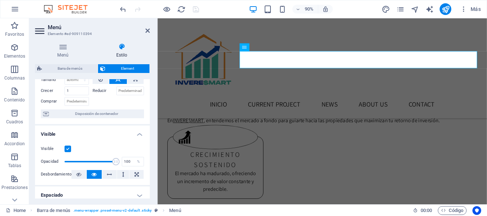
scroll to position [55, 0]
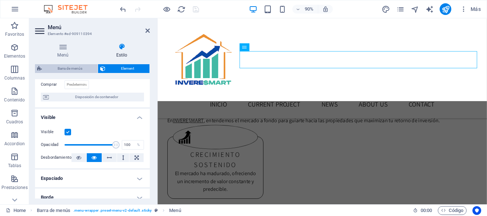
click at [71, 70] on span "Barra de menús" at bounding box center [69, 68] width 51 height 9
select select "rem"
select select "hover_box_fade"
select select "px"
select select "rem"
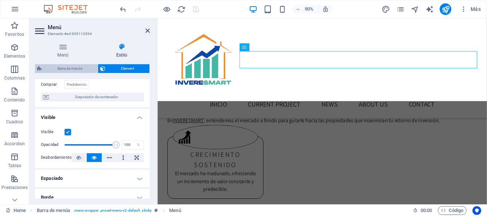
select select "rem"
select select "px"
select select "500"
select select "px"
select select "%"
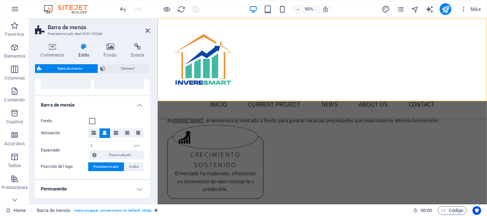
scroll to position [173, 0]
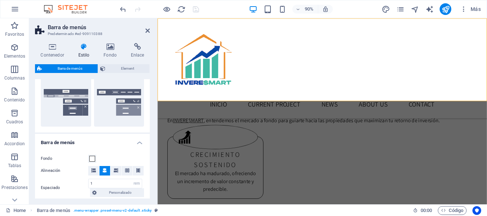
click at [140, 144] on h4 "Barra de menús" at bounding box center [92, 140] width 115 height 13
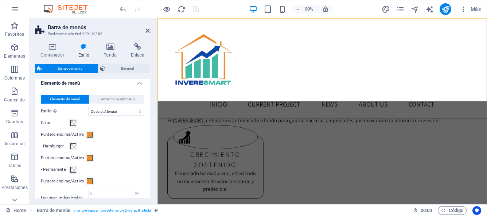
scroll to position [271, 0]
click at [138, 111] on select "Sin formato Color del texto Cuadro: Atenuar Cuadro: Voltear verticalmente Cuadr…" at bounding box center [116, 110] width 56 height 9
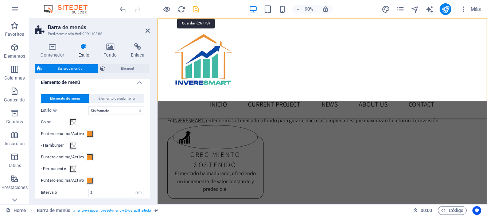
click at [195, 9] on icon "save" at bounding box center [196, 9] width 8 height 8
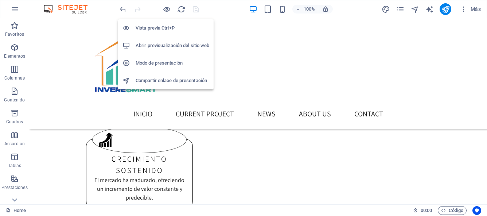
click at [157, 45] on h6 "Abrir previsualización del sitio web" at bounding box center [173, 45] width 74 height 9
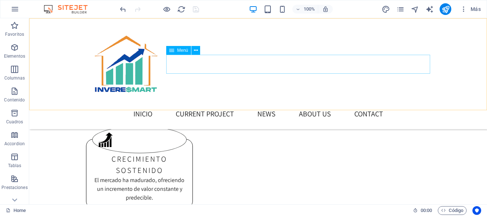
click at [191, 104] on nav "INICIO Current Project News About us Contact" at bounding box center [258, 113] width 344 height 19
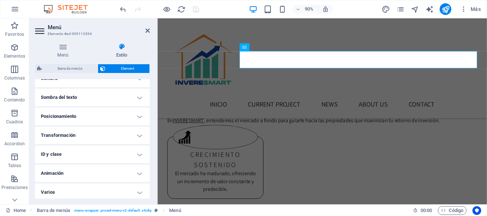
scroll to position [194, 0]
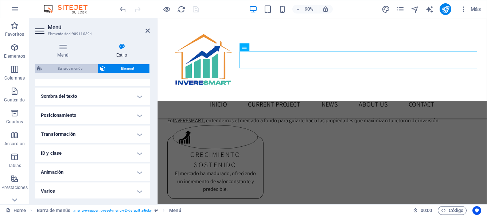
click at [71, 67] on span "Barra de menús" at bounding box center [69, 68] width 51 height 9
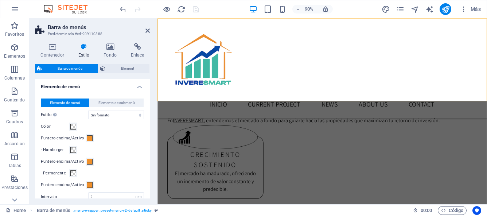
scroll to position [279, 0]
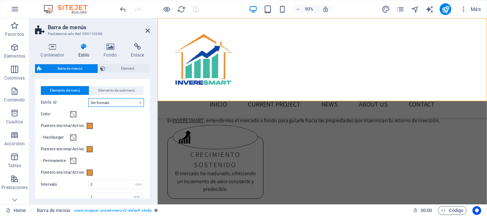
click at [139, 103] on select "Sin formato Color del texto Cuadro: Atenuar Cuadro: Voltear verticalmente Cuadr…" at bounding box center [116, 102] width 56 height 9
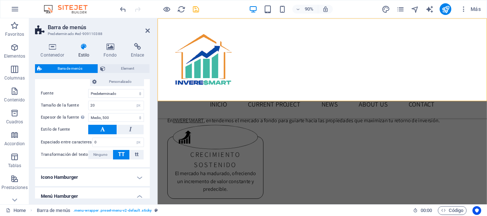
scroll to position [404, 0]
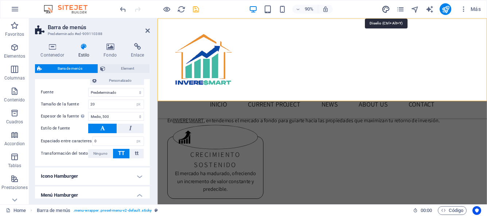
click at [385, 9] on icon "design" at bounding box center [386, 9] width 8 height 8
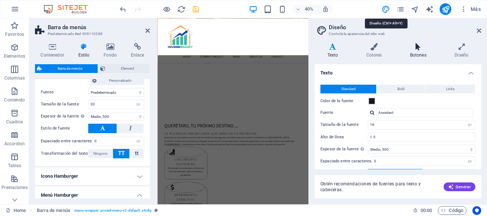
scroll to position [675, 0]
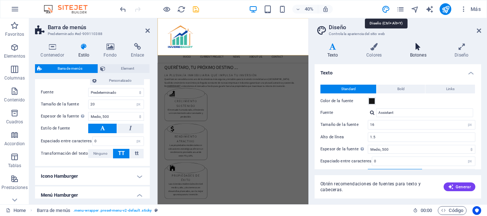
click at [413, 54] on h4 "Botones" at bounding box center [420, 50] width 45 height 15
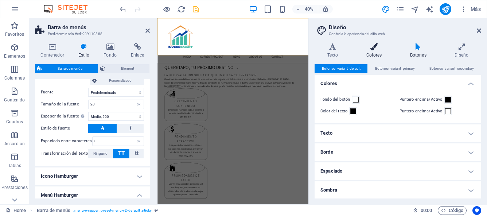
click at [379, 46] on icon at bounding box center [374, 46] width 41 height 7
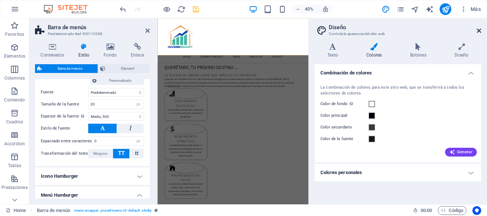
click at [481, 30] on icon at bounding box center [479, 31] width 4 height 6
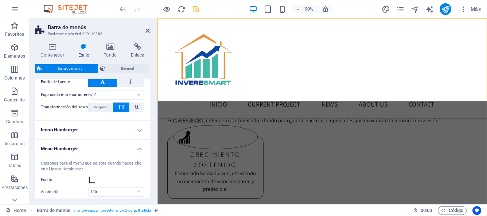
scroll to position [471, 0]
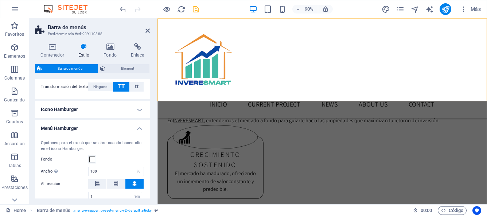
click at [74, 167] on div "Ancho Solo cuando Desencadenar pantalla completa de menú está activado 100 auto…" at bounding box center [92, 171] width 103 height 9
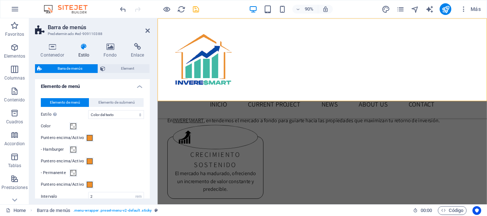
scroll to position [282, 0]
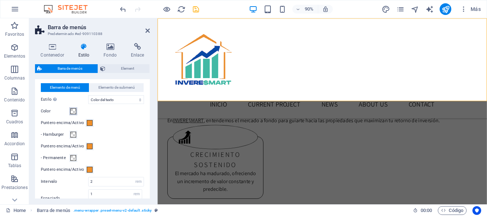
click at [73, 114] on button "Color" at bounding box center [73, 111] width 8 height 8
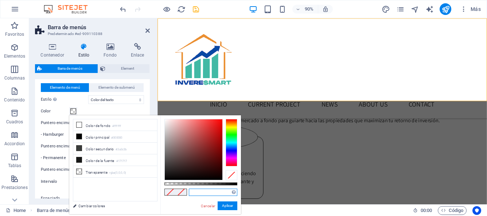
click at [202, 193] on input "text" at bounding box center [213, 192] width 49 height 7
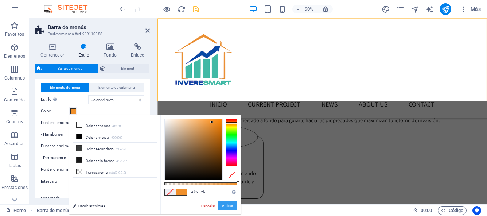
click at [222, 204] on button "Aplicar" at bounding box center [228, 205] width 20 height 9
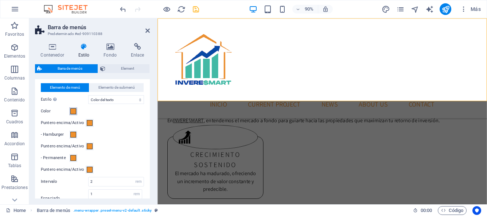
click at [73, 111] on span at bounding box center [73, 111] width 6 height 6
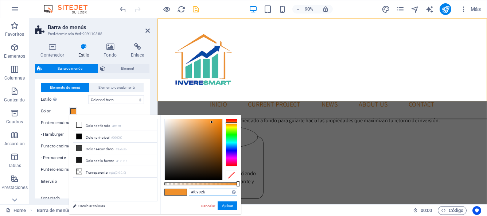
click at [206, 193] on input "#f0902b" at bounding box center [213, 192] width 49 height 7
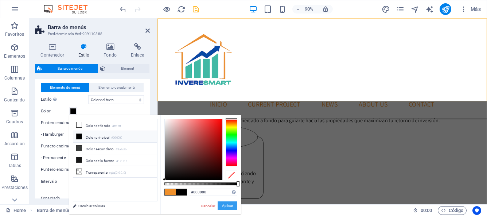
click at [221, 205] on button "Aplicar" at bounding box center [228, 205] width 20 height 9
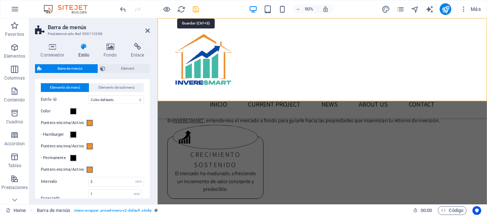
click at [195, 11] on icon "save" at bounding box center [196, 9] width 8 height 8
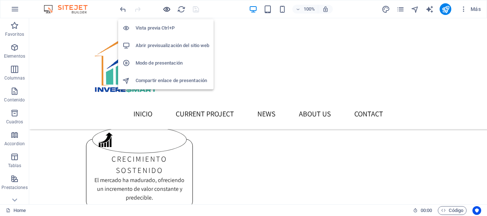
click at [168, 8] on icon "button" at bounding box center [167, 9] width 8 height 8
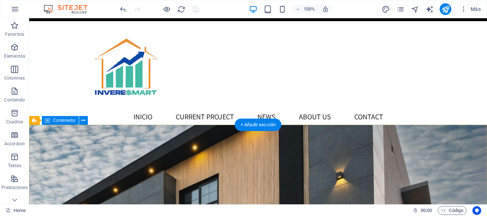
scroll to position [0, 0]
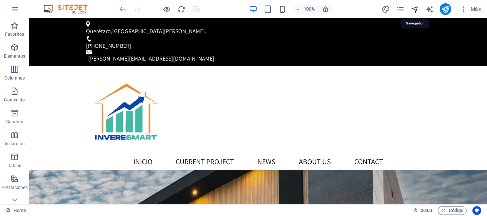
click at [414, 10] on icon "navigator" at bounding box center [415, 9] width 8 height 8
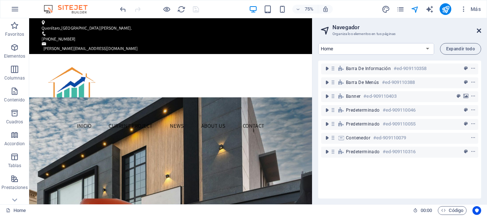
click at [481, 31] on icon at bounding box center [479, 31] width 4 height 6
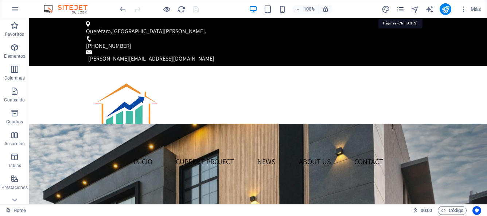
click at [400, 11] on icon "pages" at bounding box center [400, 9] width 8 height 8
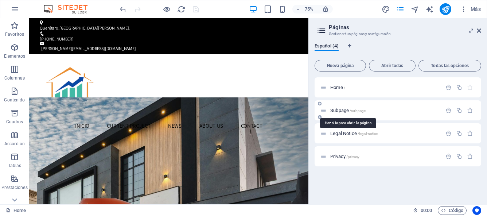
click at [341, 112] on span "Subpage /subpage" at bounding box center [347, 110] width 35 height 5
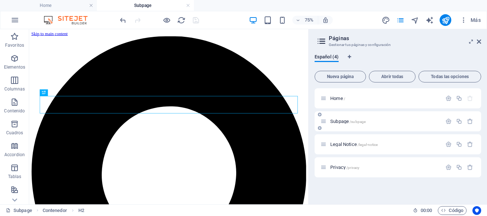
scroll to position [209, 0]
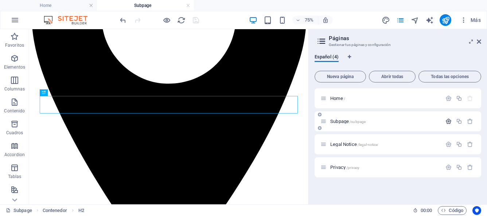
click at [448, 122] on icon "button" at bounding box center [449, 121] width 6 height 6
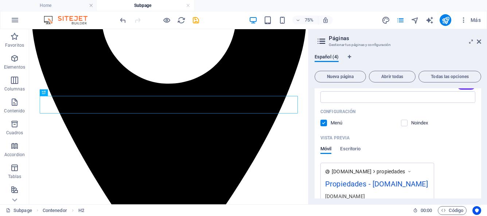
scroll to position [172, 0]
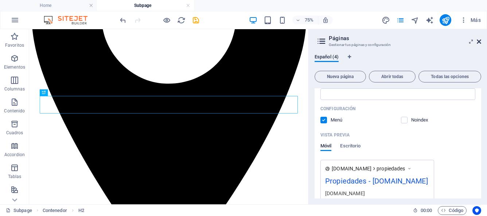
click at [480, 40] on icon at bounding box center [479, 42] width 4 height 6
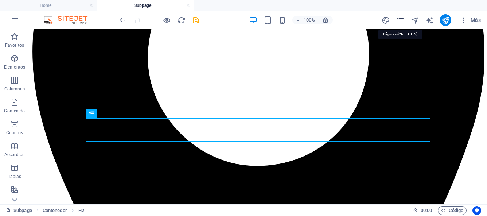
click at [400, 20] on icon "pages" at bounding box center [400, 20] width 8 height 8
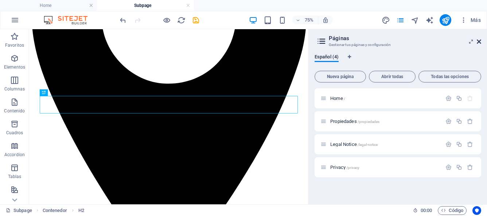
click at [480, 42] on icon at bounding box center [479, 42] width 4 height 6
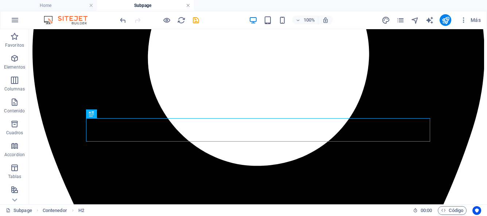
click at [189, 6] on link at bounding box center [188, 5] width 4 height 7
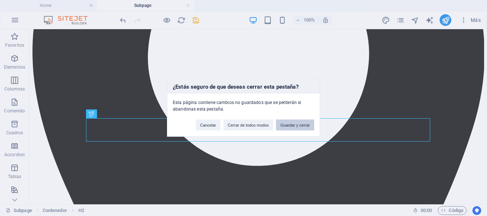
click at [287, 127] on button "Guardar y cerrar" at bounding box center [295, 125] width 38 height 11
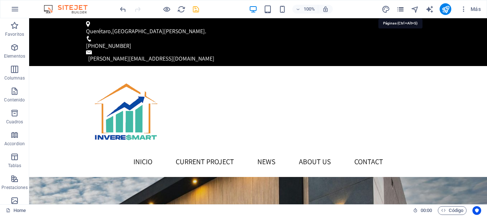
click at [402, 11] on icon "pages" at bounding box center [400, 9] width 8 height 8
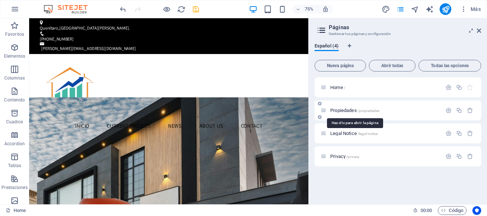
click at [349, 111] on span "Propiedades /propiedades" at bounding box center [354, 110] width 49 height 5
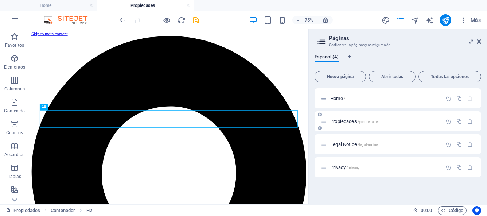
scroll to position [190, 0]
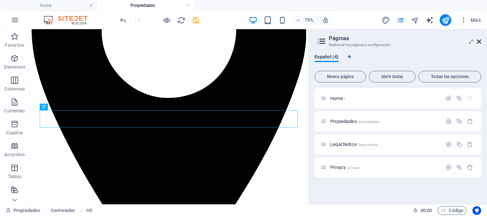
click at [479, 40] on icon at bounding box center [479, 42] width 4 height 6
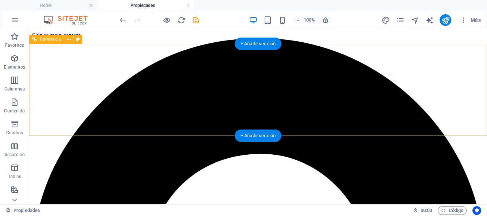
scroll to position [19, 0]
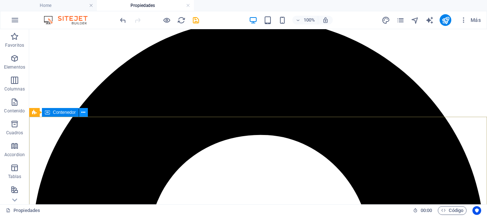
click at [82, 115] on icon at bounding box center [83, 113] width 4 height 8
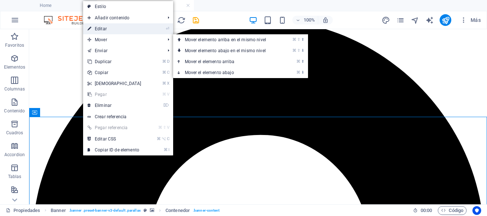
click at [120, 32] on link "⏎ Editar" at bounding box center [114, 28] width 63 height 11
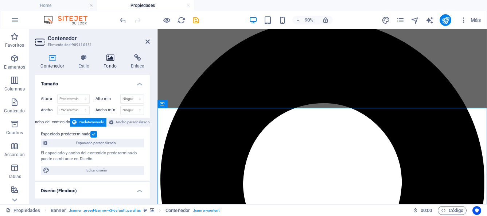
click at [110, 61] on icon at bounding box center [110, 57] width 24 height 7
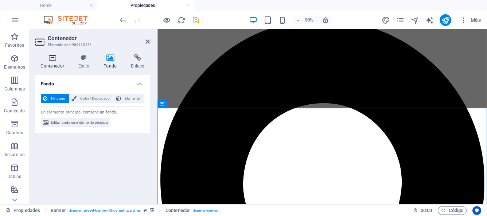
click at [51, 63] on h4 "Contenedor" at bounding box center [54, 61] width 38 height 15
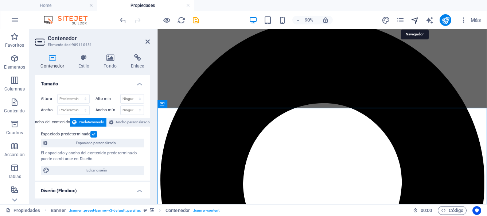
click at [417, 21] on icon "navigator" at bounding box center [415, 20] width 8 height 8
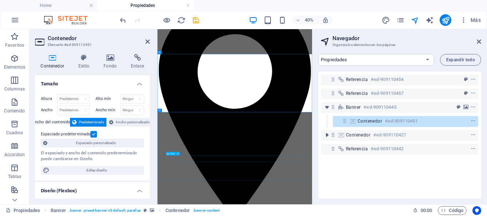
scroll to position [0, 0]
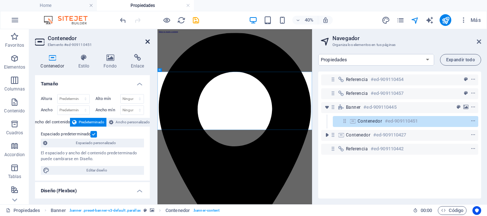
click at [147, 40] on icon at bounding box center [148, 42] width 4 height 6
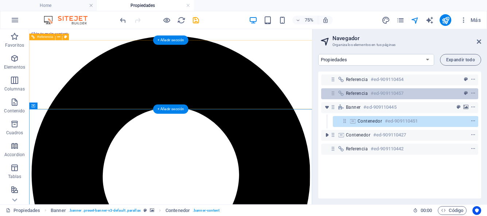
click at [344, 96] on icon at bounding box center [341, 93] width 8 height 6
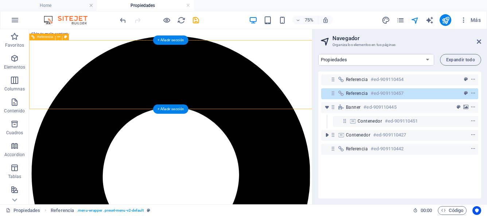
click at [340, 92] on icon at bounding box center [341, 93] width 8 height 6
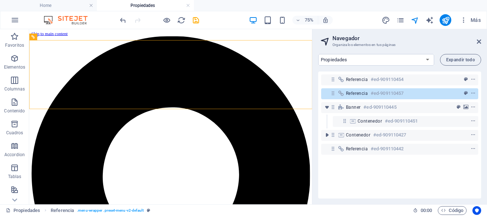
click at [349, 167] on div "Referencia #ed-909110454 Referencia #ed-909110457 Banner #ed-909110445 Contened…" at bounding box center [399, 134] width 163 height 127
click at [396, 164] on div "Referencia #ed-909110454 Referencia #ed-909110457 Banner #ed-909110445 Contened…" at bounding box center [399, 134] width 163 height 127
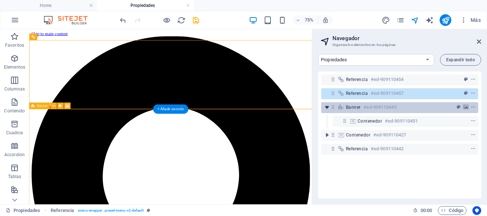
click at [328, 108] on icon "toggle-expand" at bounding box center [327, 107] width 7 height 7
click at [472, 107] on icon "context-menu" at bounding box center [473, 107] width 5 height 5
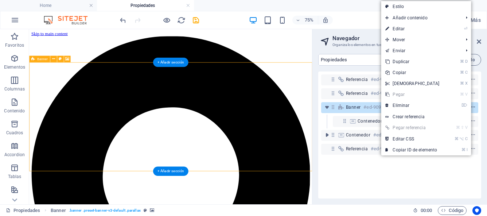
scroll to position [62, 0]
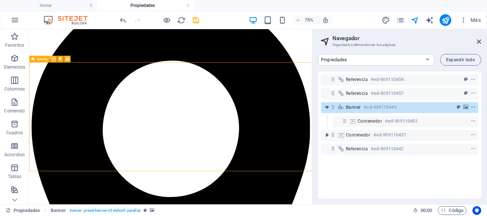
click at [54, 58] on icon at bounding box center [53, 59] width 3 height 6
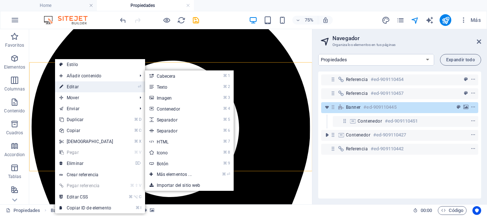
click at [75, 86] on link "⏎ Editar" at bounding box center [86, 86] width 63 height 11
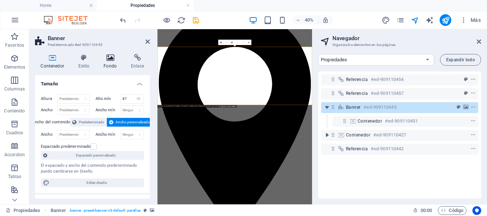
click at [110, 63] on h4 "Fondo" at bounding box center [111, 61] width 27 height 15
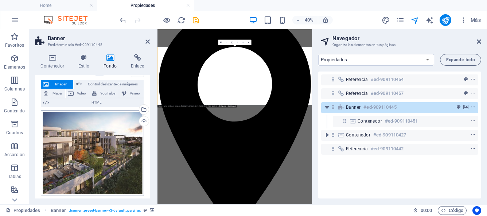
scroll to position [38, 0]
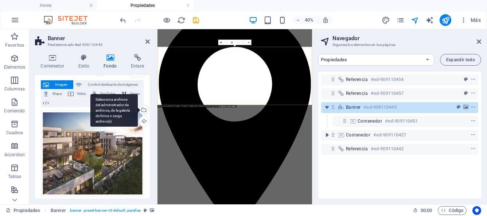
click at [142, 109] on div "Selecciona archivos del administrador de archivos, de la galería de fotos o car…" at bounding box center [143, 110] width 11 height 11
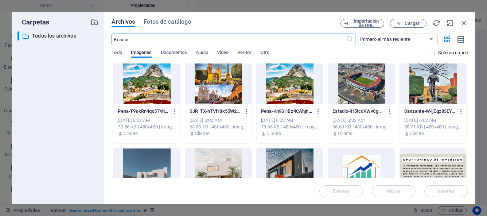
scroll to position [0, 0]
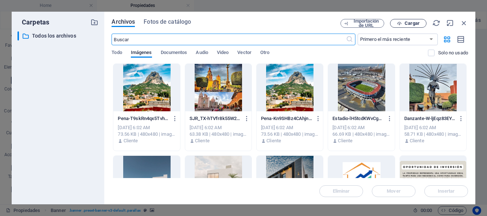
click at [402, 23] on icon "button" at bounding box center [399, 23] width 5 height 5
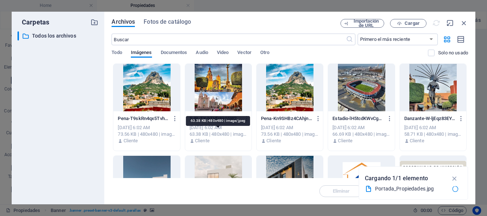
scroll to position [62, 0]
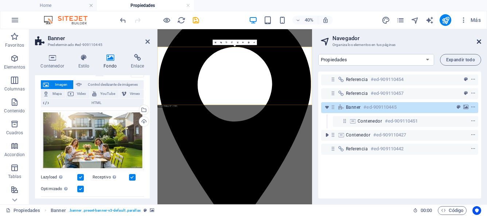
click at [479, 41] on icon at bounding box center [479, 42] width 4 height 6
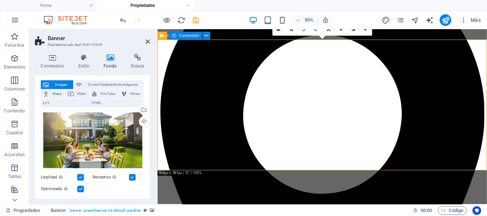
scroll to position [95, 0]
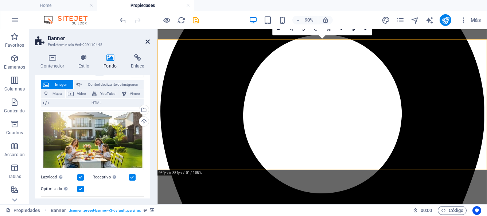
click at [147, 42] on icon at bounding box center [148, 42] width 4 height 6
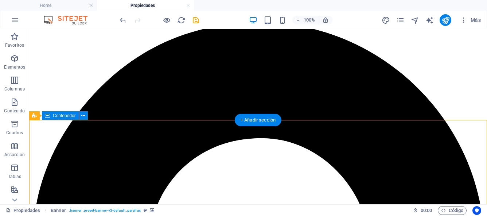
scroll to position [0, 0]
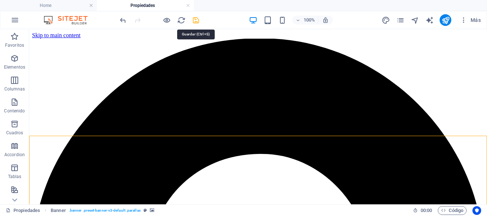
click at [196, 23] on icon "save" at bounding box center [196, 20] width 8 height 8
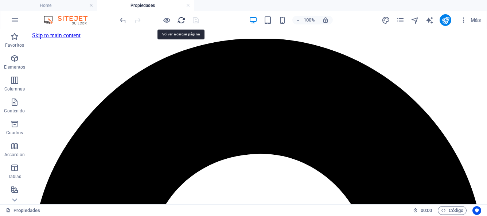
click at [181, 20] on icon "reload" at bounding box center [181, 20] width 8 height 8
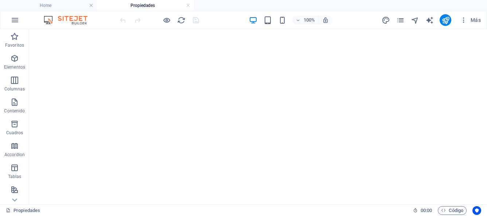
click at [188, 5] on link at bounding box center [188, 5] width 4 height 7
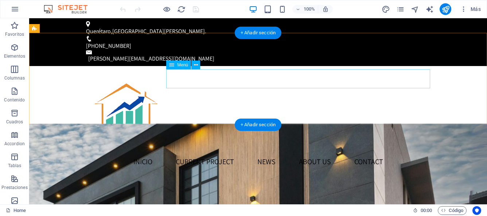
click at [240, 152] on nav "INICIO Current Project News About us Contact" at bounding box center [258, 161] width 344 height 19
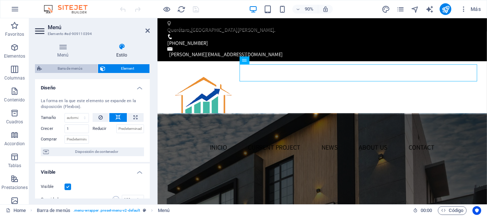
click at [82, 68] on span "Barra de menús" at bounding box center [69, 68] width 51 height 9
select select "hover_text_color"
select select "rem"
select select "px"
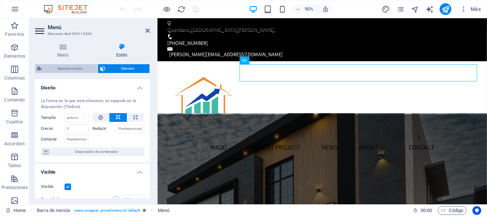
select select "500"
select select "px"
select select "%"
select select "rem"
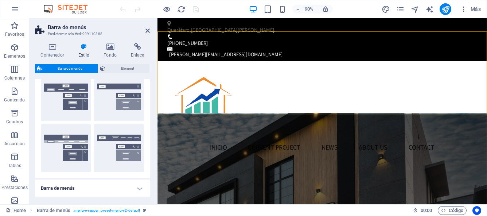
scroll to position [117, 0]
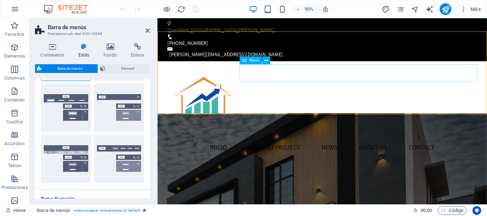
click at [259, 152] on nav "INICIO Current Project News About us Contact" at bounding box center [341, 161] width 344 height 19
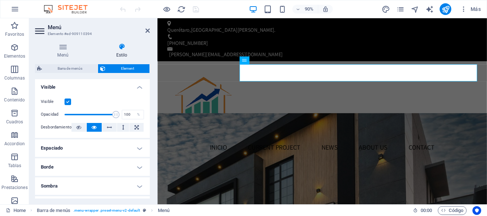
scroll to position [0, 0]
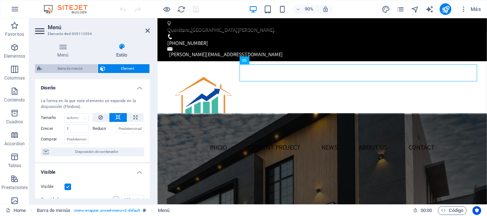
click at [88, 69] on span "Barra de menús" at bounding box center [69, 68] width 51 height 9
select select "hover_text_color"
select select "rem"
select select "px"
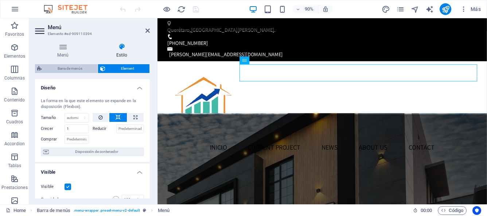
select select "500"
select select "px"
select select "%"
select select "rem"
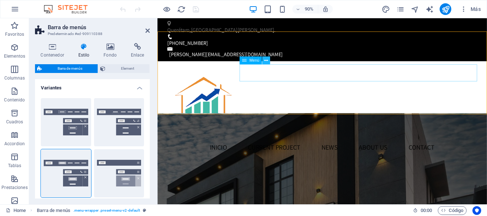
click at [266, 59] on icon at bounding box center [266, 60] width 4 height 7
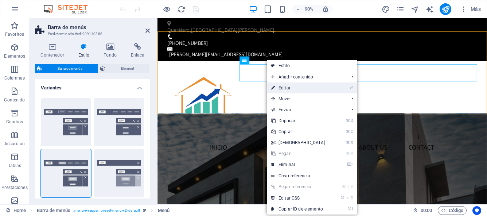
click at [280, 90] on link "⏎ Editar" at bounding box center [298, 87] width 63 height 11
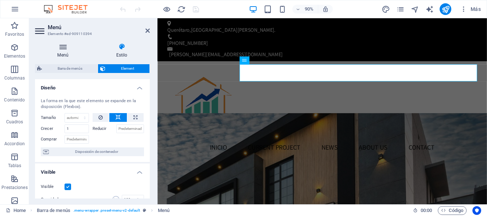
click at [63, 51] on h4 "Menú" at bounding box center [64, 50] width 59 height 15
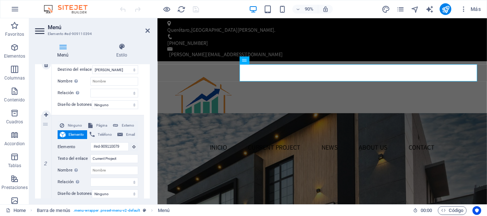
scroll to position [127, 0]
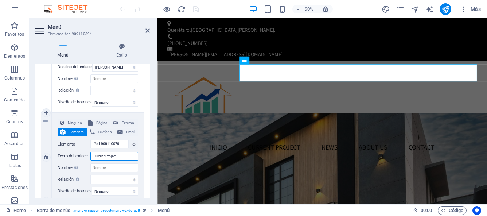
click at [121, 158] on input "Current Project" at bounding box center [114, 156] width 48 height 9
type input "Current Pro"
select select
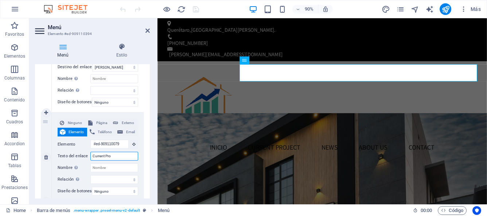
select select
type input "Current"
select select
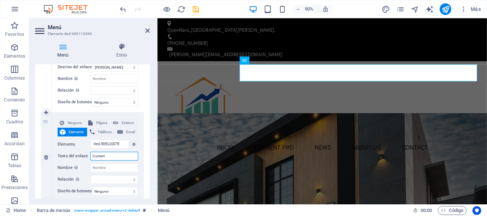
select select
type input "C"
select select
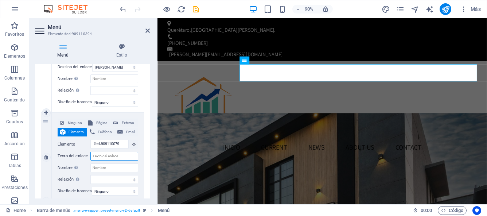
select select
type input "pro"
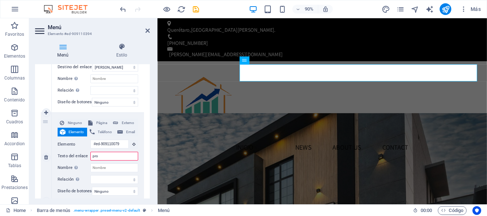
select select
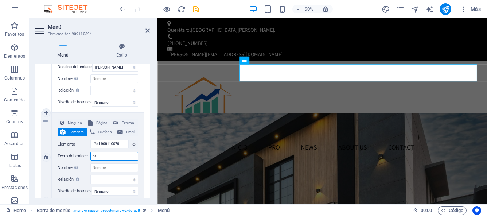
type input "p"
select select
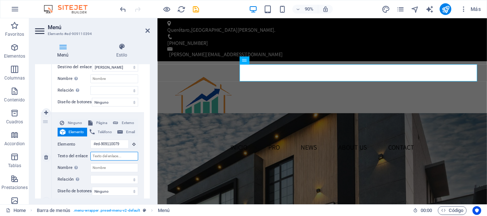
select select
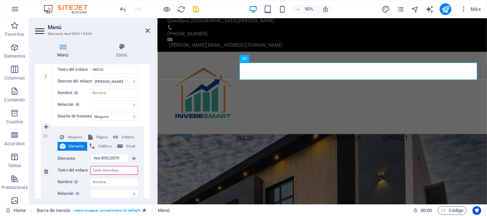
scroll to position [0, 0]
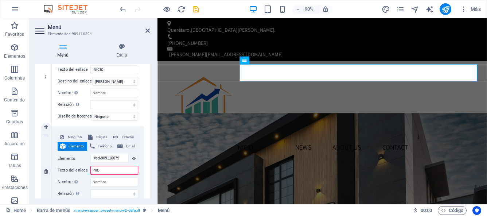
type input "PROP"
select select
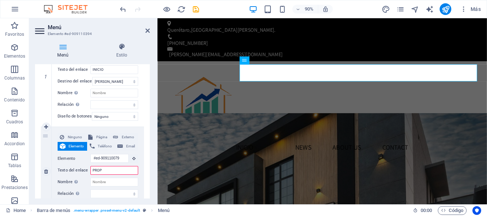
select select
type input "PROPIEDADES"
select select
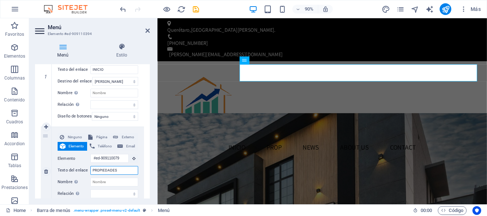
select select
type input "PROPIEDADES"
click at [139, 174] on div "Ninguno Página Externo Elemento Teléfono Email Página Home Propiedades Legal No…" at bounding box center [98, 171] width 92 height 89
click at [104, 139] on span "Página" at bounding box center [102, 137] width 14 height 9
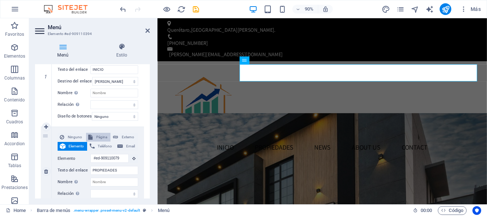
select select
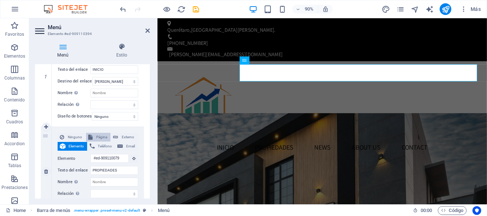
select select
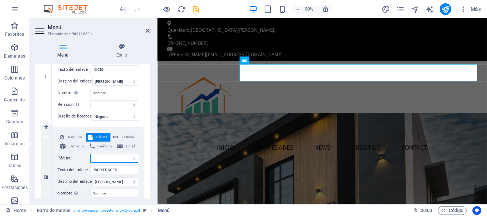
click at [134, 158] on select "Home Propiedades Legal Notice Privacy" at bounding box center [114, 158] width 48 height 9
select select "1"
select select
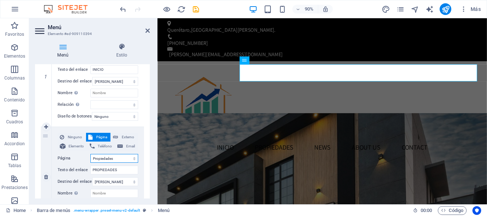
select select
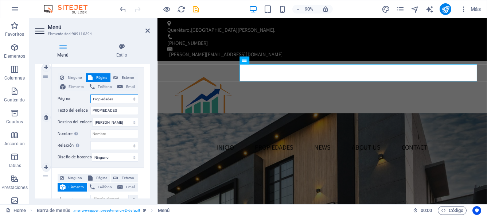
scroll to position [208, 0]
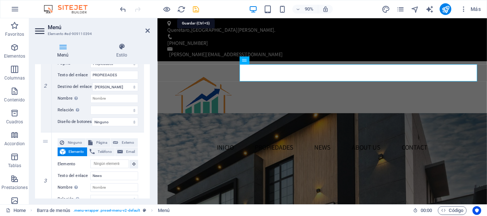
click at [197, 11] on icon "save" at bounding box center [196, 9] width 8 height 8
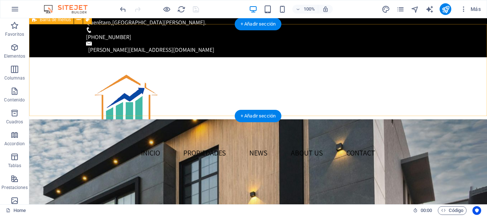
scroll to position [0, 0]
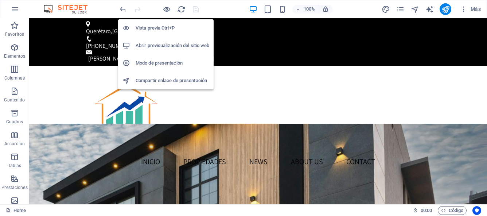
click at [170, 47] on h6 "Abrir previsualización del sitio web" at bounding box center [173, 45] width 74 height 9
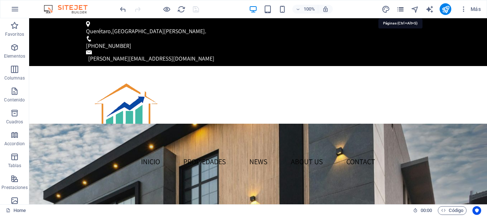
click at [400, 10] on icon "pages" at bounding box center [400, 9] width 8 height 8
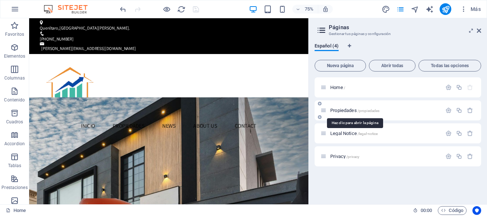
click at [346, 112] on span "Propiedades /propiedades" at bounding box center [354, 110] width 49 height 5
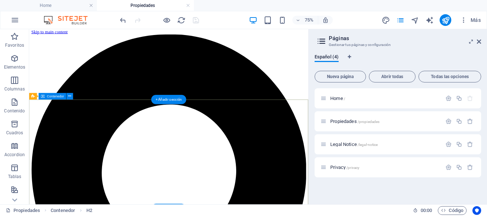
scroll to position [1, 0]
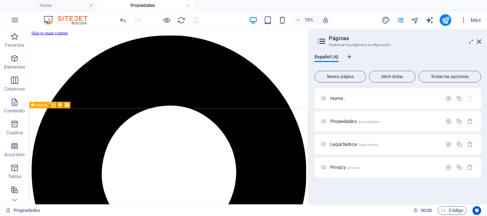
click at [53, 104] on icon at bounding box center [53, 105] width 3 height 6
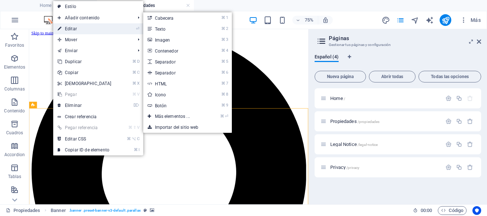
click at [71, 28] on link "⏎ Editar" at bounding box center [84, 28] width 63 height 11
select select "vh"
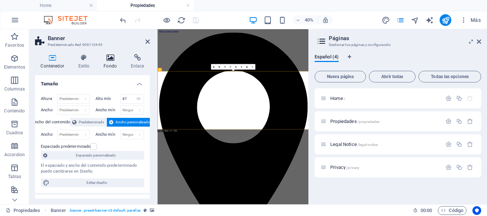
click at [108, 60] on icon at bounding box center [110, 57] width 24 height 7
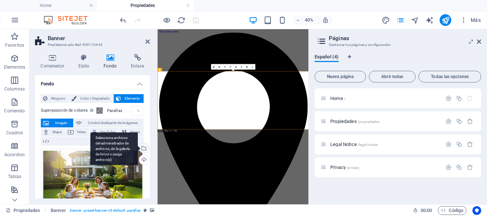
click at [143, 146] on div "Selecciona archivos del administrador de archivos, de la galería de fotos o car…" at bounding box center [143, 148] width 11 height 11
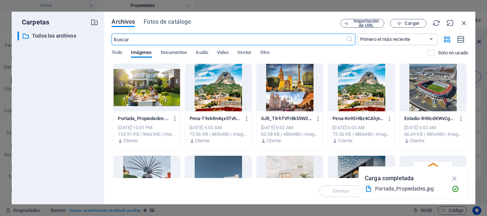
scroll to position [182, 0]
click at [228, 78] on div at bounding box center [218, 87] width 66 height 47
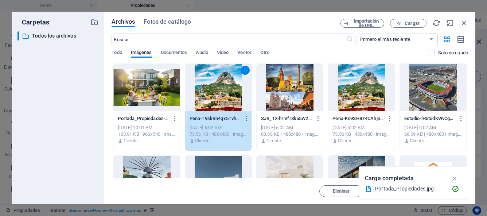
click at [284, 87] on div at bounding box center [290, 87] width 66 height 47
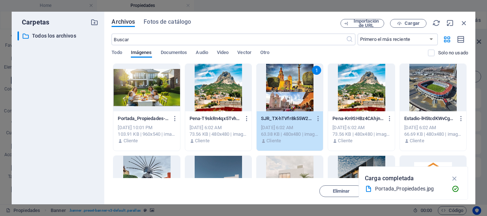
click at [228, 96] on div at bounding box center [218, 87] width 66 height 47
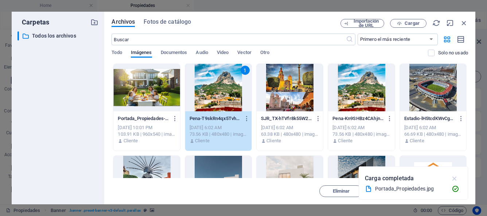
click at [454, 181] on icon "button" at bounding box center [455, 178] width 8 height 8
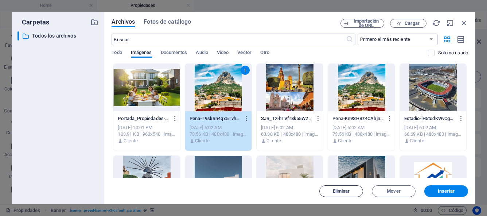
click at [351, 188] on button "Eliminar" at bounding box center [341, 191] width 44 height 12
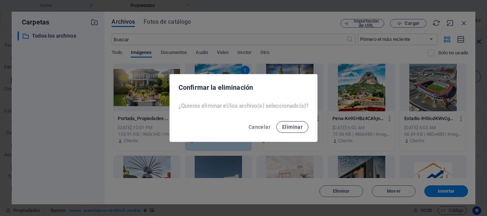
click at [284, 125] on span "Eliminar" at bounding box center [292, 127] width 20 height 6
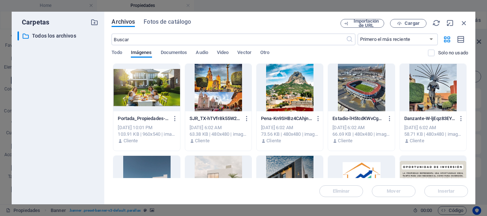
click at [237, 85] on div at bounding box center [218, 87] width 66 height 47
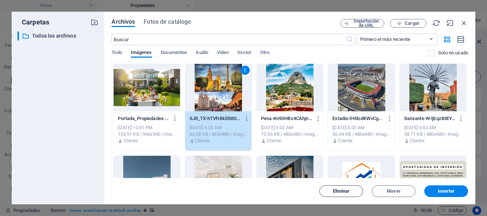
click at [350, 190] on span "Eliminar" at bounding box center [341, 191] width 17 height 4
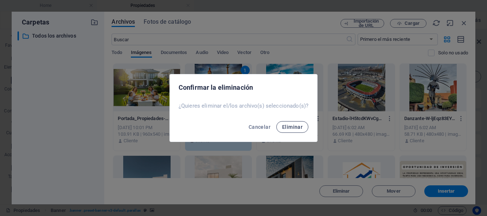
click at [285, 126] on span "Eliminar" at bounding box center [292, 127] width 20 height 6
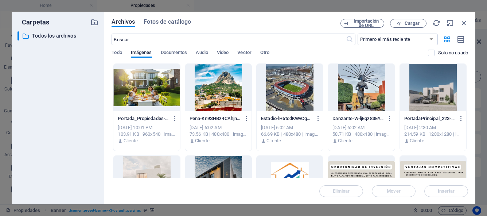
click at [239, 98] on div at bounding box center [218, 87] width 66 height 47
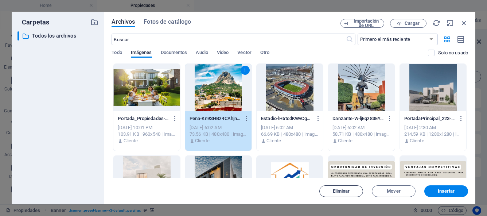
click at [349, 190] on span "Eliminar" at bounding box center [341, 191] width 17 height 4
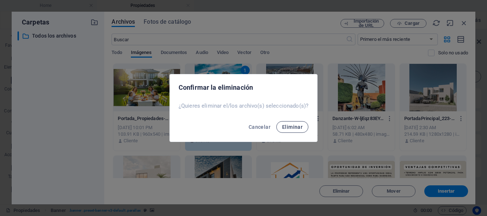
click at [290, 126] on span "Eliminar" at bounding box center [292, 127] width 20 height 6
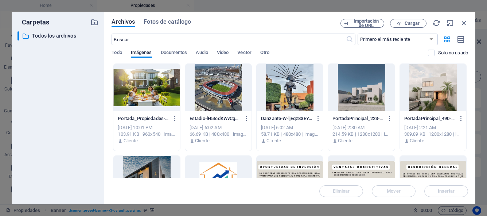
click at [229, 97] on div at bounding box center [218, 87] width 66 height 47
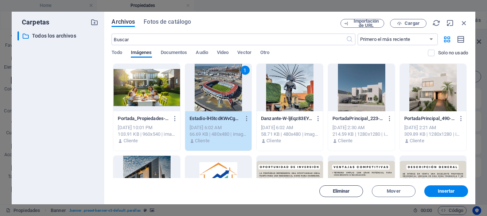
click at [333, 189] on span "Eliminar" at bounding box center [341, 191] width 17 height 4
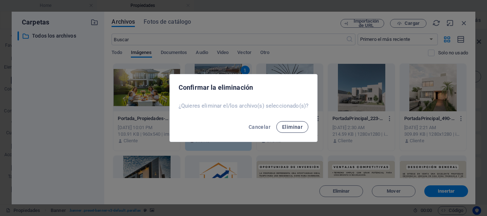
click at [293, 129] on span "Eliminar" at bounding box center [292, 127] width 20 height 6
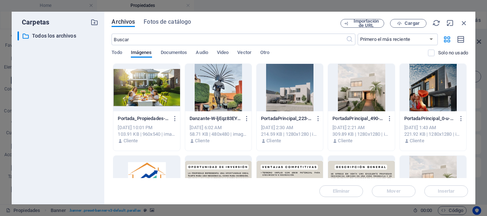
click at [232, 95] on div at bounding box center [218, 87] width 66 height 47
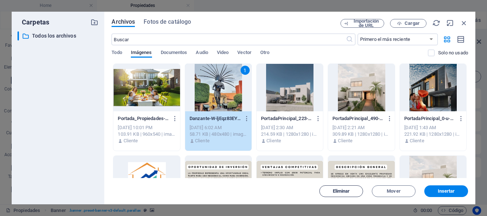
click at [353, 189] on span "Eliminar" at bounding box center [341, 191] width 37 height 4
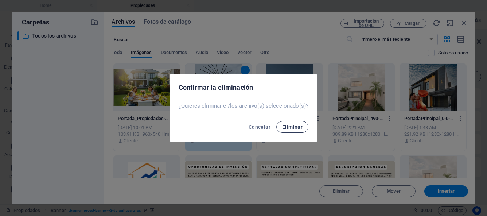
click at [301, 129] on span "Eliminar" at bounding box center [292, 127] width 20 height 6
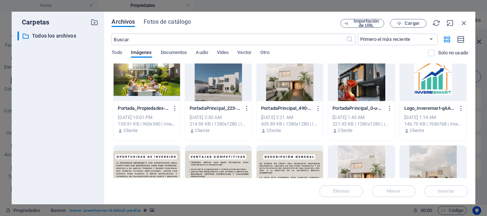
scroll to position [0, 0]
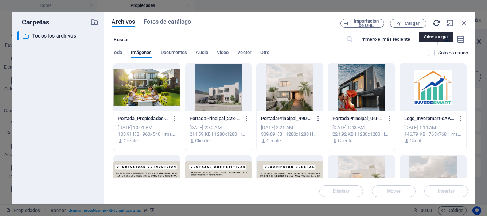
click at [436, 24] on icon "button" at bounding box center [437, 23] width 8 height 8
click at [164, 97] on div at bounding box center [146, 87] width 66 height 47
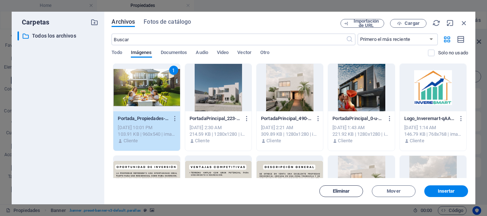
click at [340, 193] on span "Eliminar" at bounding box center [341, 191] width 17 height 4
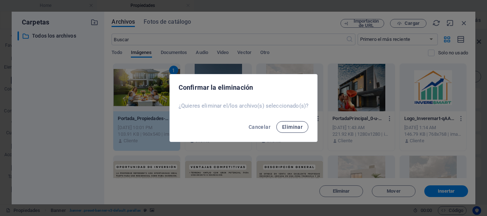
click at [295, 126] on span "Eliminar" at bounding box center [292, 127] width 20 height 6
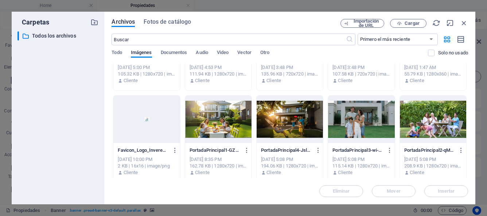
scroll to position [157, 0]
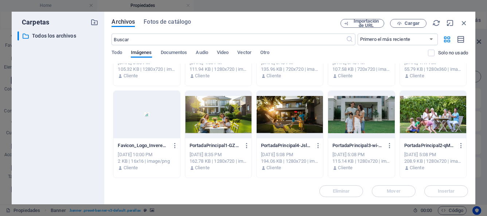
click at [233, 121] on div at bounding box center [218, 114] width 66 height 47
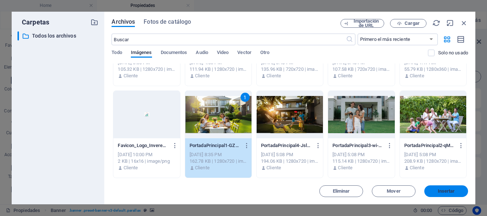
click at [434, 191] on span "Insertar" at bounding box center [446, 191] width 38 height 4
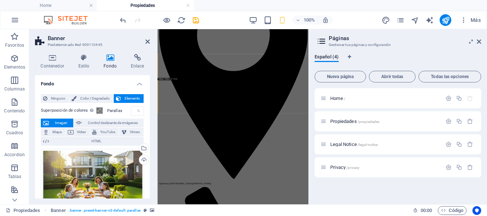
scroll to position [130, 0]
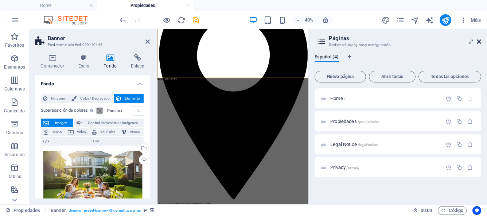
click at [479, 43] on icon at bounding box center [479, 42] width 4 height 6
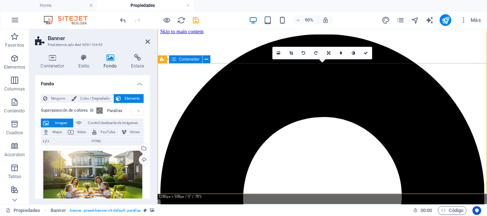
scroll to position [0, 0]
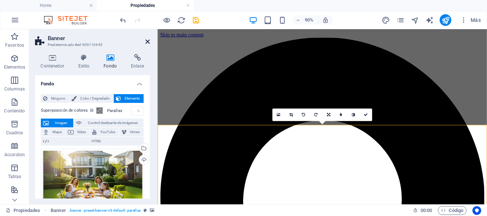
click at [147, 41] on icon at bounding box center [148, 42] width 4 height 6
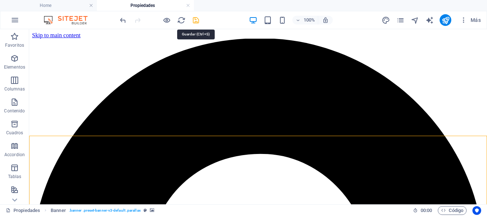
click at [196, 22] on icon "save" at bounding box center [196, 20] width 8 height 8
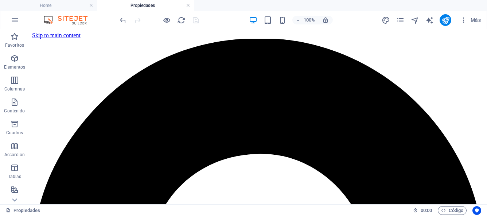
click at [189, 7] on link at bounding box center [188, 5] width 4 height 7
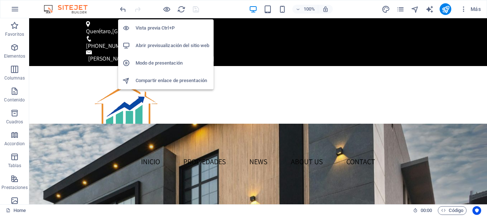
click at [166, 42] on h6 "Abrir previsualización del sitio web" at bounding box center [173, 45] width 74 height 9
click at [170, 29] on h6 "Vista previa Ctrl+P" at bounding box center [173, 28] width 74 height 9
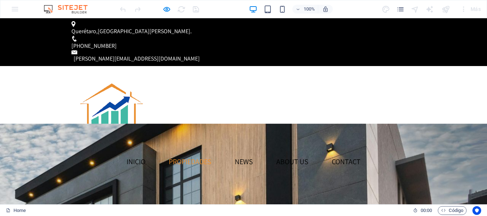
click at [217, 152] on link "PROPIEDADES" at bounding box center [190, 161] width 54 height 19
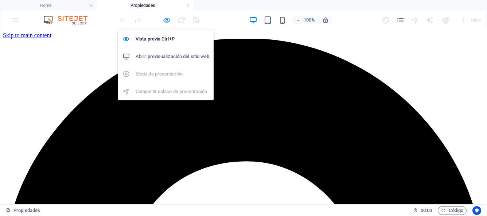
click at [167, 21] on icon "button" at bounding box center [167, 20] width 8 height 8
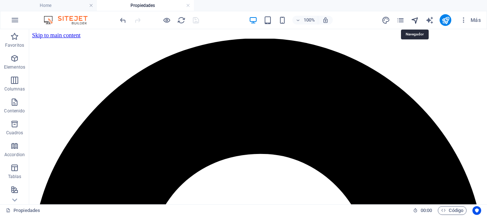
click at [413, 20] on icon "navigator" at bounding box center [415, 20] width 8 height 8
select select "17032437-es"
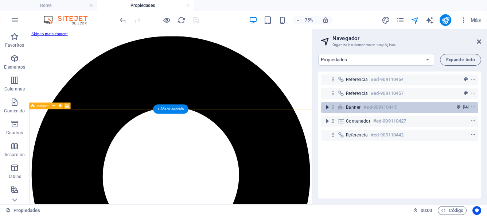
click at [326, 108] on icon "toggle-expand" at bounding box center [327, 107] width 7 height 7
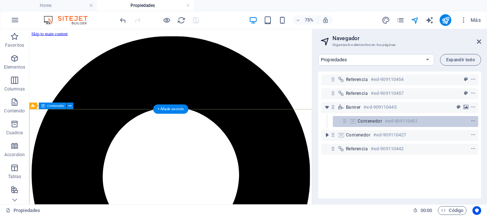
click at [365, 121] on span "Contenedor" at bounding box center [370, 121] width 24 height 6
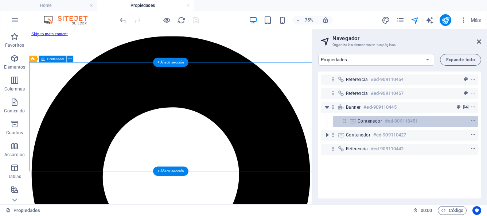
scroll to position [62, 0]
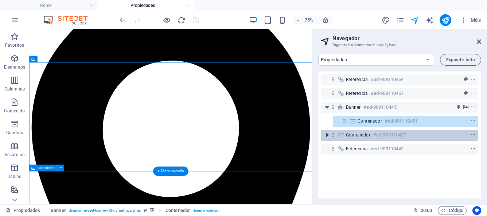
click at [328, 135] on icon "toggle-expand" at bounding box center [327, 134] width 7 height 7
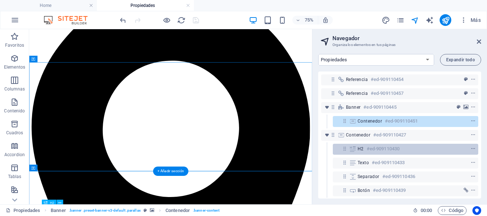
click at [351, 148] on icon at bounding box center [353, 149] width 8 height 6
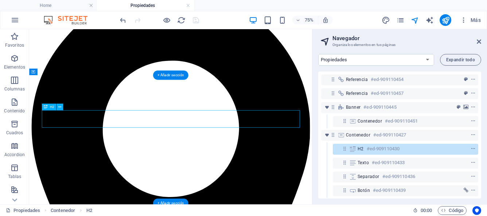
scroll to position [190, 0]
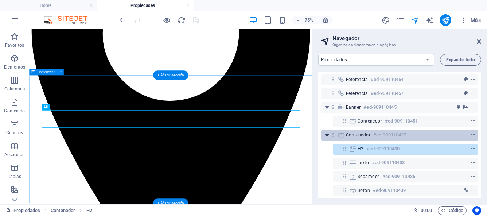
click at [328, 135] on icon "toggle-expand" at bounding box center [327, 134] width 7 height 7
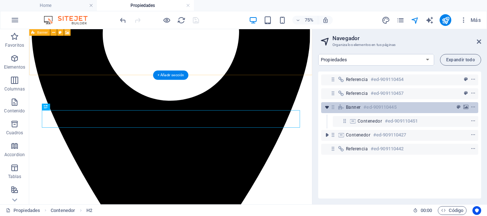
click at [328, 108] on icon "toggle-expand" at bounding box center [327, 107] width 7 height 7
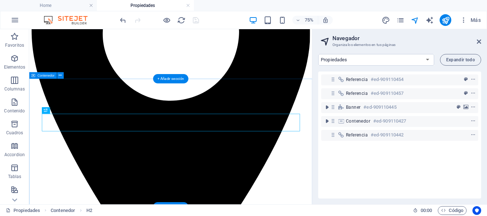
scroll to position [136, 0]
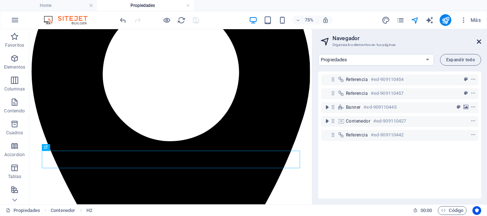
click at [480, 41] on icon at bounding box center [479, 42] width 4 height 6
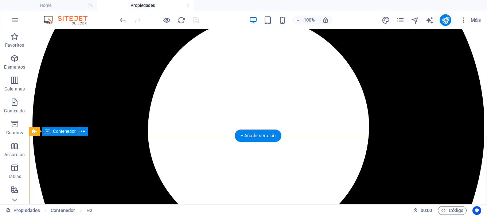
scroll to position [0, 0]
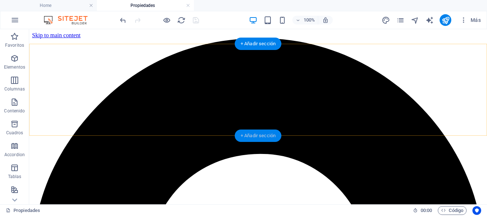
click at [244, 134] on div "+ Añadir sección" at bounding box center [258, 135] width 47 height 12
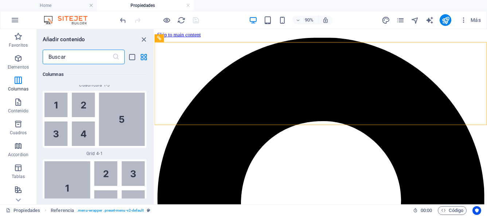
scroll to position [1878, 0]
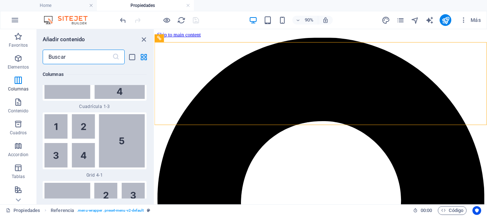
click at [77, 61] on input "text" at bounding box center [78, 57] width 70 height 15
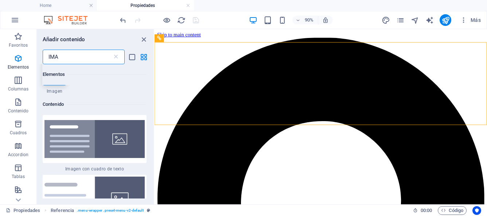
scroll to position [0, 0]
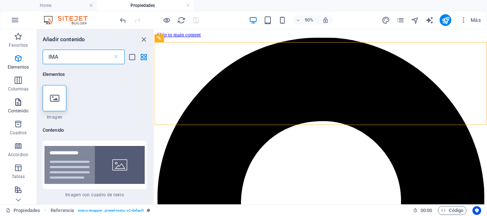
type input "IMA"
click at [19, 109] on p "Contenido" at bounding box center [18, 111] width 21 height 6
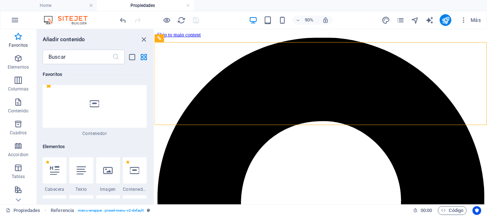
scroll to position [63, 0]
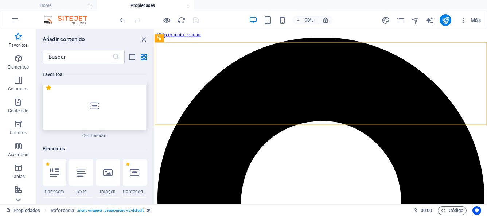
click at [58, 119] on div at bounding box center [95, 106] width 104 height 48
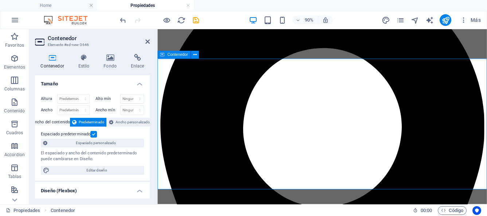
scroll to position [74, 0]
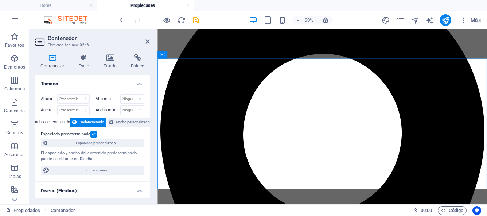
click at [95, 134] on label at bounding box center [93, 134] width 7 height 7
click at [0, 0] on input "Espaciado predeterminado" at bounding box center [0, 0] width 0 height 0
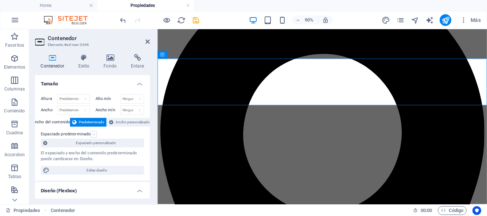
click at [95, 134] on label at bounding box center [93, 134] width 7 height 7
click at [0, 0] on input "Espaciado predeterminado" at bounding box center [0, 0] width 0 height 0
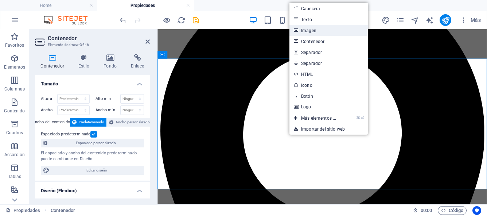
click at [310, 30] on link "Imagen" at bounding box center [329, 30] width 78 height 11
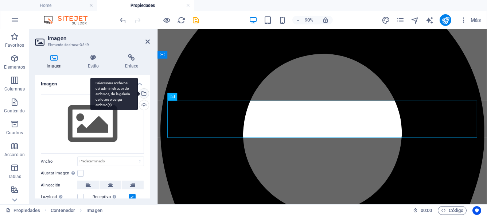
click at [143, 95] on div "Selecciona archivos del administrador de archivos, de la galería de fotos o car…" at bounding box center [143, 94] width 11 height 11
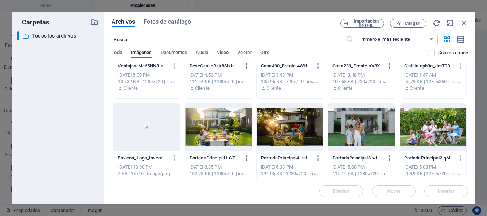
scroll to position [157, 0]
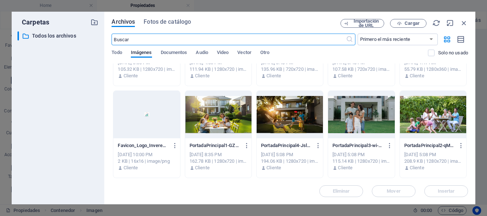
click at [221, 118] on div at bounding box center [218, 114] width 66 height 47
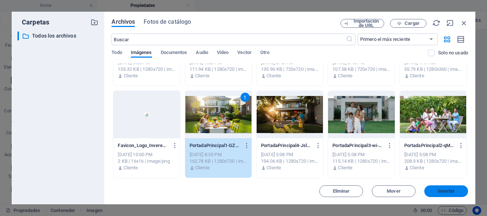
click at [439, 191] on span "Insertar" at bounding box center [446, 191] width 17 height 4
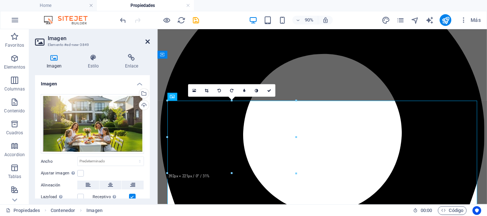
click at [146, 44] on icon at bounding box center [148, 42] width 4 height 6
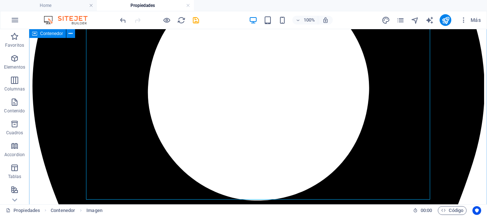
scroll to position [178, 0]
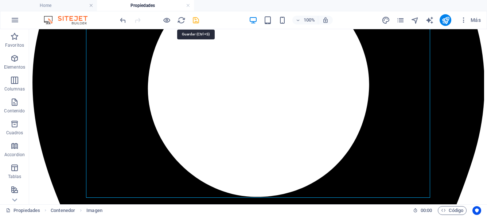
click at [197, 22] on icon "save" at bounding box center [196, 20] width 8 height 8
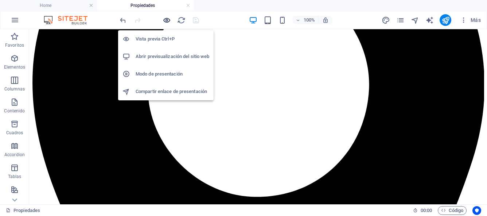
click at [166, 21] on icon "button" at bounding box center [167, 20] width 8 height 8
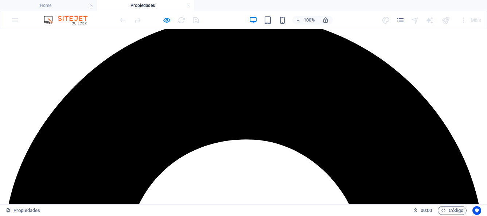
scroll to position [0, 0]
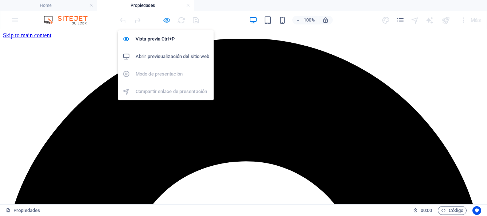
click at [165, 20] on icon "button" at bounding box center [167, 20] width 8 height 8
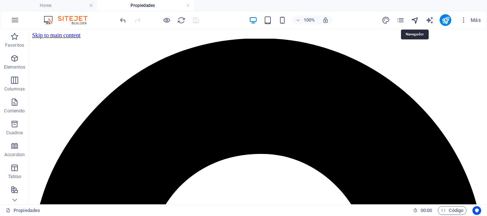
click at [414, 23] on icon "navigator" at bounding box center [415, 20] width 8 height 8
select select "17032437-es"
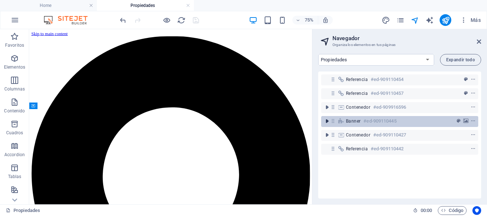
click at [328, 122] on icon "toggle-expand" at bounding box center [327, 120] width 7 height 7
click at [366, 121] on h6 "#ed-909110445" at bounding box center [380, 121] width 33 height 9
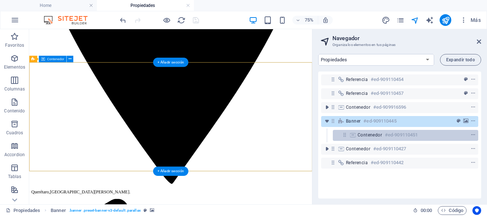
click at [368, 133] on span "Contenedor" at bounding box center [370, 135] width 24 height 6
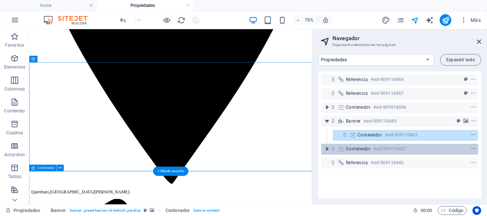
click at [357, 148] on span "Contenedor" at bounding box center [358, 149] width 24 height 6
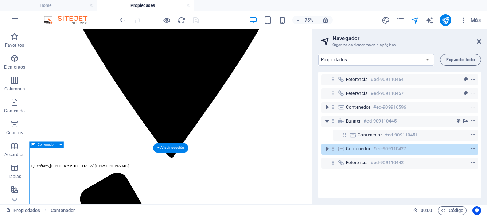
scroll to position [377, 0]
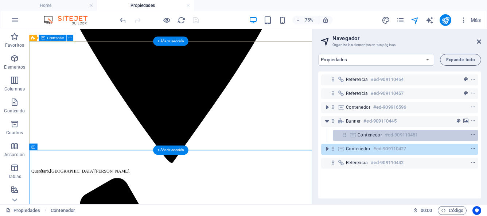
click at [362, 135] on span "Contenedor" at bounding box center [370, 135] width 24 height 6
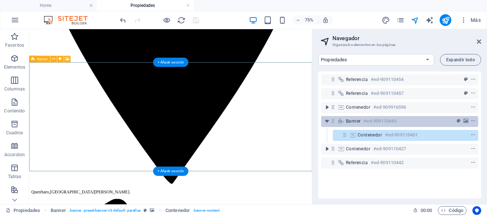
click at [358, 123] on span "Banner" at bounding box center [353, 121] width 15 height 6
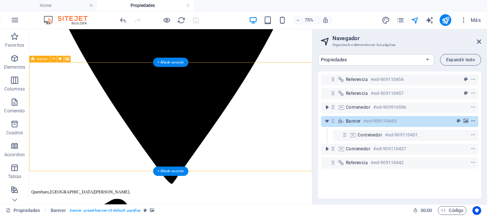
click at [473, 123] on icon "context-menu" at bounding box center [473, 121] width 5 height 5
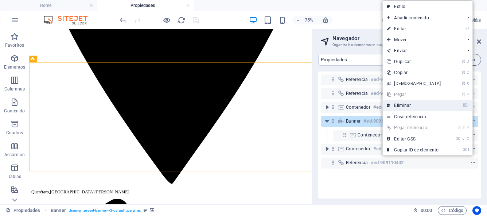
click at [409, 104] on link "⌦ Eliminar" at bounding box center [414, 105] width 63 height 11
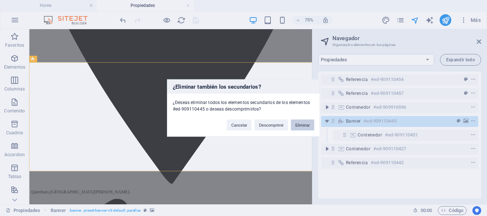
click at [299, 127] on button "Eliminar" at bounding box center [302, 125] width 23 height 11
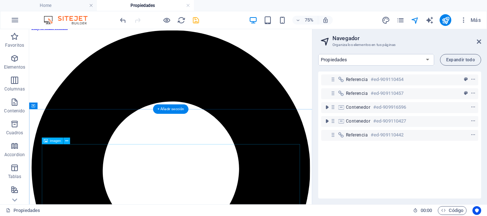
scroll to position [0, 0]
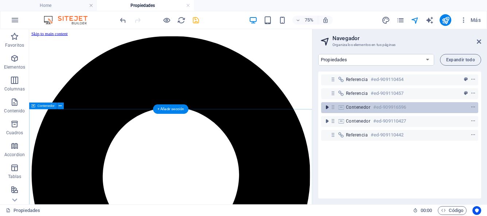
click at [325, 107] on icon "toggle-expand" at bounding box center [327, 107] width 7 height 7
click at [376, 108] on h6 "#ed-909916596" at bounding box center [389, 107] width 33 height 9
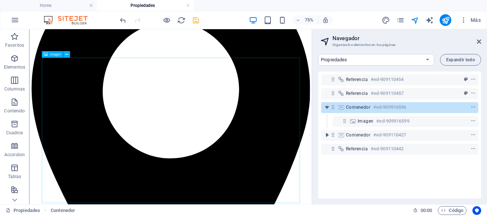
scroll to position [115, 0]
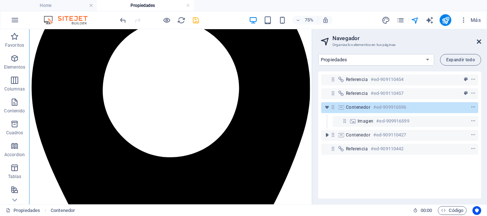
click at [480, 42] on icon at bounding box center [479, 42] width 4 height 6
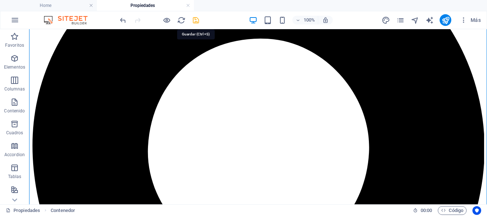
click at [197, 21] on icon "save" at bounding box center [196, 20] width 8 height 8
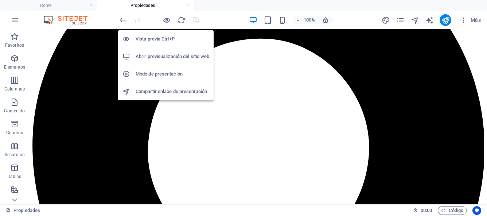
click at [169, 35] on h6 "Vista previa Ctrl+P" at bounding box center [173, 39] width 74 height 9
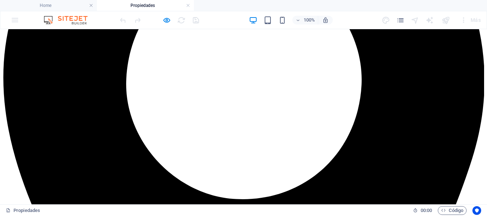
scroll to position [202, 0]
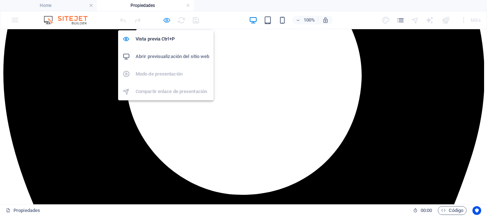
click at [167, 19] on icon "button" at bounding box center [167, 20] width 8 height 8
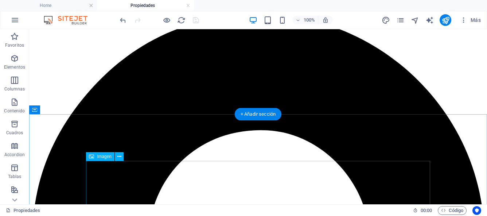
scroll to position [20, 0]
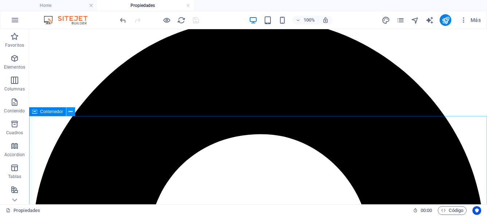
click at [70, 113] on icon at bounding box center [71, 112] width 4 height 8
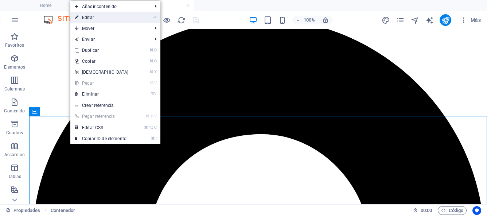
click at [89, 18] on link "⏎ Editar" at bounding box center [101, 17] width 63 height 11
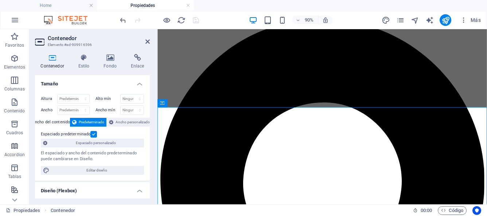
click at [95, 135] on label at bounding box center [93, 134] width 7 height 7
click at [0, 0] on input "Espaciado predeterminado" at bounding box center [0, 0] width 0 height 0
click at [95, 135] on label at bounding box center [93, 134] width 7 height 7
click at [0, 0] on input "Espaciado predeterminado" at bounding box center [0, 0] width 0 height 0
click at [92, 134] on label at bounding box center [93, 134] width 7 height 7
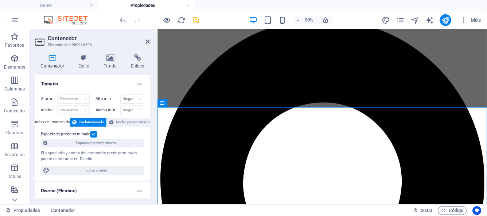
click at [0, 0] on input "Espaciado predeterminado" at bounding box center [0, 0] width 0 height 0
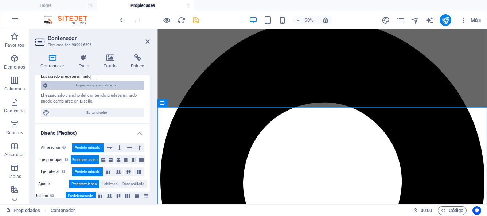
scroll to position [0, 0]
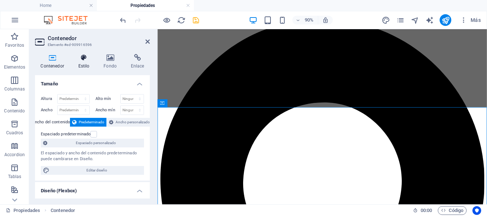
click at [83, 61] on h4 "Estilo" at bounding box center [86, 61] width 26 height 15
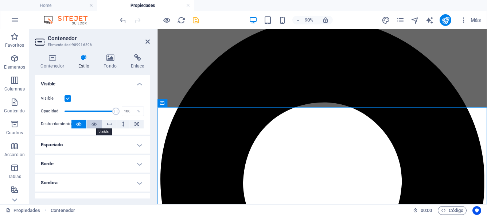
click at [95, 123] on icon at bounding box center [94, 124] width 5 height 9
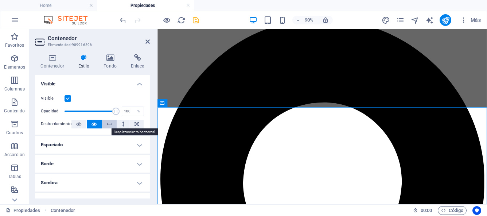
click at [107, 126] on icon at bounding box center [109, 124] width 5 height 9
click at [120, 125] on button at bounding box center [123, 124] width 12 height 9
click at [95, 126] on icon at bounding box center [94, 124] width 5 height 9
click at [84, 126] on button at bounding box center [78, 124] width 15 height 9
click at [138, 146] on h4 "Espaciado" at bounding box center [92, 145] width 115 height 18
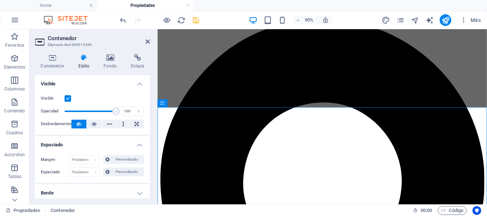
click at [138, 146] on h4 "Espaciado" at bounding box center [92, 142] width 115 height 13
click at [142, 62] on h4 "Enlace" at bounding box center [137, 61] width 25 height 15
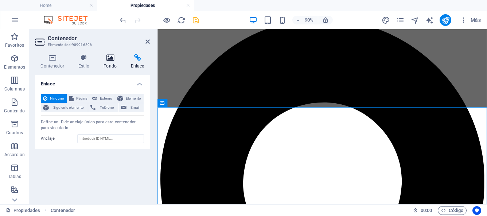
click at [111, 62] on h4 "Fondo" at bounding box center [111, 61] width 27 height 15
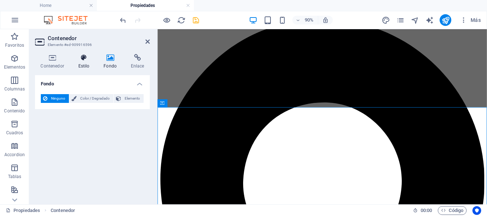
click at [85, 61] on h4 "Estilo" at bounding box center [86, 61] width 26 height 15
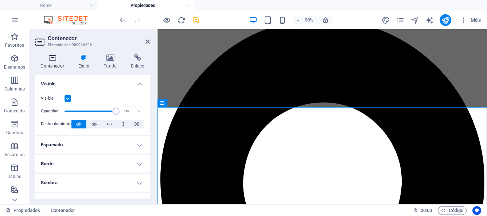
click at [50, 65] on h4 "Contenedor" at bounding box center [54, 61] width 38 height 15
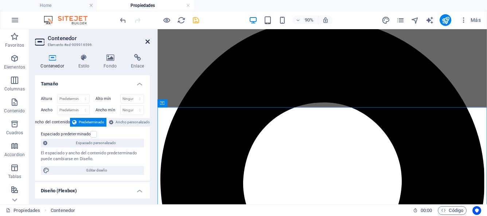
click at [148, 39] on icon at bounding box center [148, 42] width 4 height 6
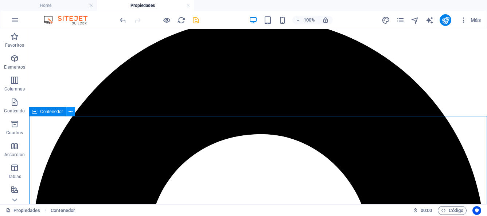
click at [70, 112] on icon at bounding box center [71, 112] width 4 height 8
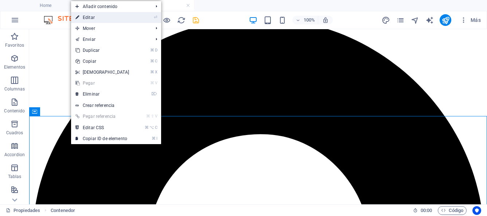
click at [97, 20] on link "⏎ Editar" at bounding box center [102, 17] width 63 height 11
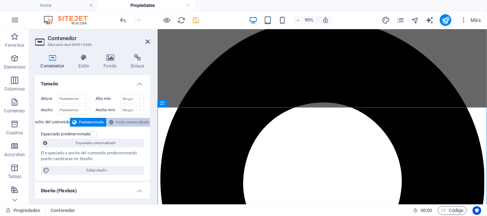
click at [118, 121] on span "Ancho personalizado" at bounding box center [133, 122] width 34 height 9
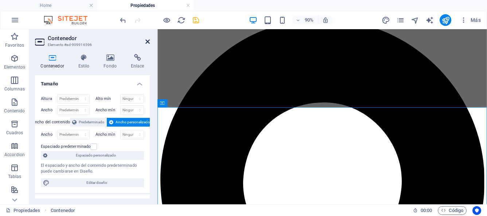
click at [147, 42] on icon at bounding box center [148, 42] width 4 height 6
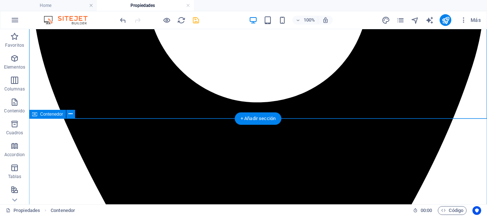
scroll to position [275, 0]
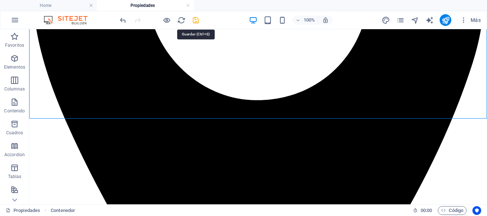
click at [196, 22] on icon "save" at bounding box center [196, 20] width 8 height 8
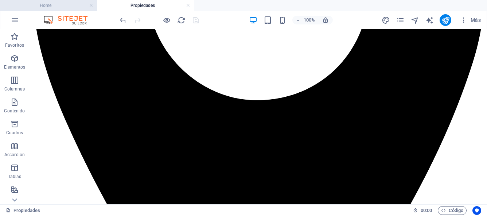
click at [63, 7] on h4 "Home" at bounding box center [48, 5] width 97 height 8
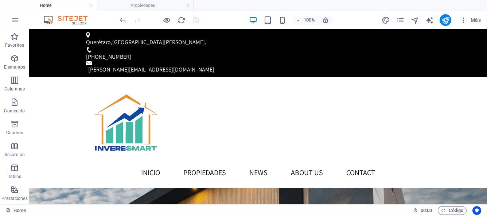
scroll to position [0, 0]
click at [196, 75] on icon at bounding box center [196, 76] width 4 height 8
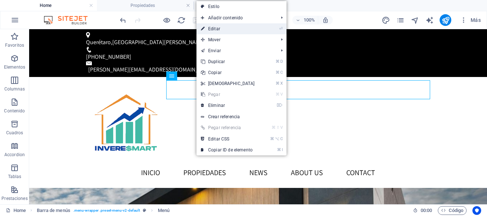
click at [215, 29] on link "⏎ Editar" at bounding box center [228, 28] width 63 height 11
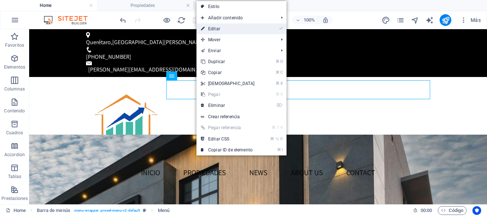
select select
select select "1"
select select
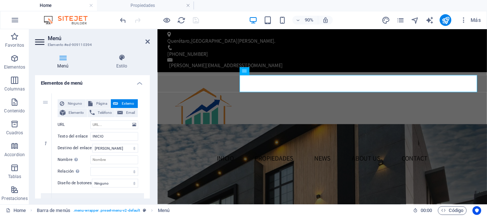
scroll to position [61, 0]
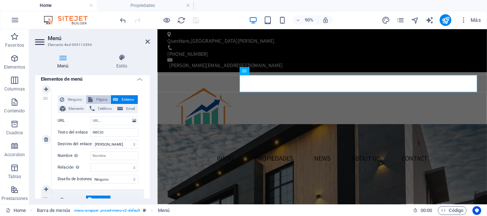
click at [98, 100] on span "Página" at bounding box center [102, 99] width 14 height 9
select select
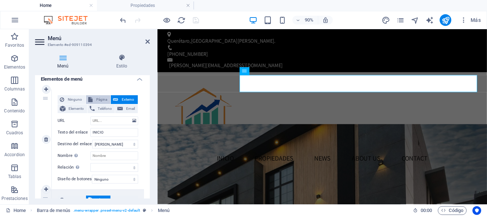
select select
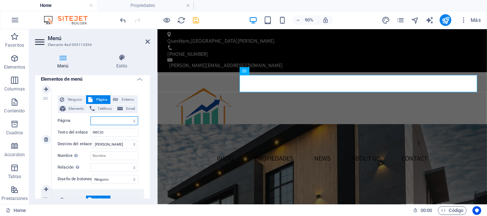
click at [135, 122] on select "Home Propiedades Legal Notice Privacy" at bounding box center [114, 120] width 48 height 9
select select "0"
select select
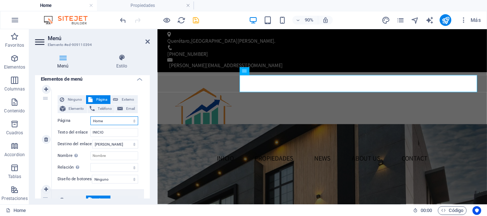
select select
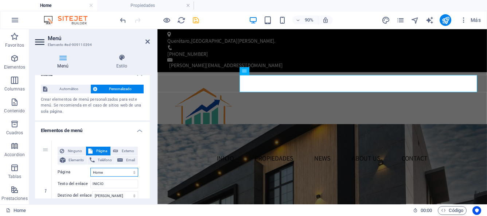
scroll to position [0, 0]
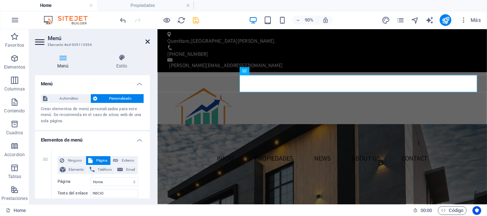
click at [148, 42] on icon at bounding box center [148, 42] width 4 height 6
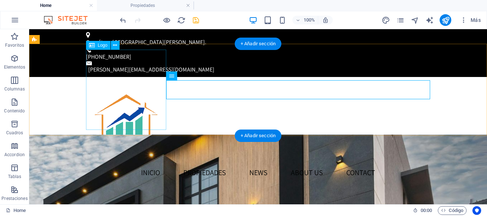
click at [133, 98] on div at bounding box center [258, 123] width 344 height 80
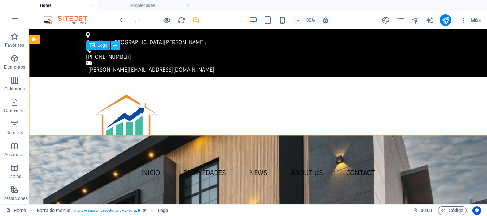
click at [115, 45] on icon at bounding box center [115, 46] width 4 height 8
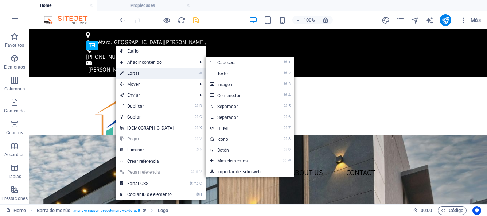
click at [130, 73] on link "⏎ Editar" at bounding box center [147, 73] width 63 height 11
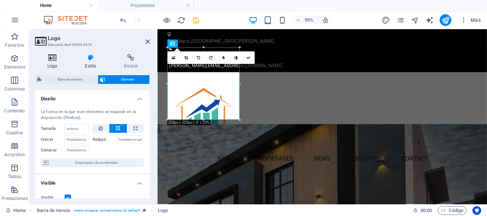
click at [55, 57] on icon at bounding box center [52, 57] width 35 height 7
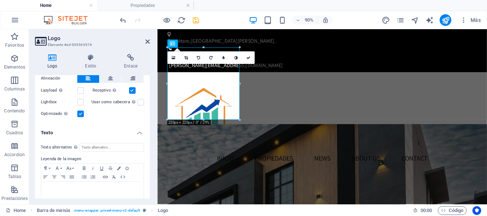
scroll to position [167, 0]
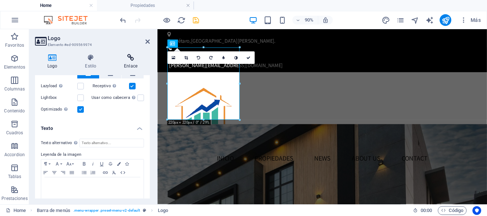
click at [129, 64] on h4 "Enlace" at bounding box center [131, 61] width 38 height 15
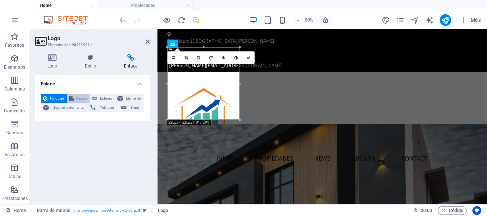
click at [82, 100] on span "Página" at bounding box center [82, 98] width 12 height 9
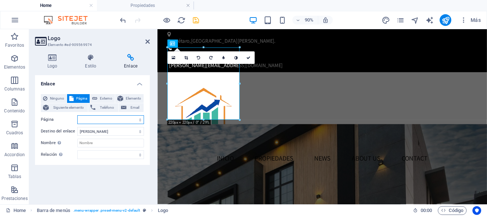
click at [140, 121] on select "Home Propiedades Legal Notice Privacy" at bounding box center [110, 119] width 67 height 9
select select "0"
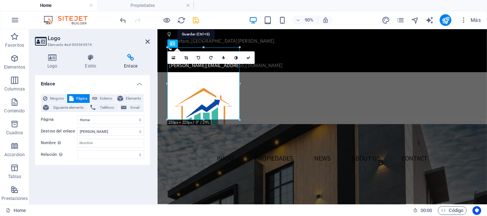
click at [193, 22] on icon "save" at bounding box center [196, 20] width 8 height 8
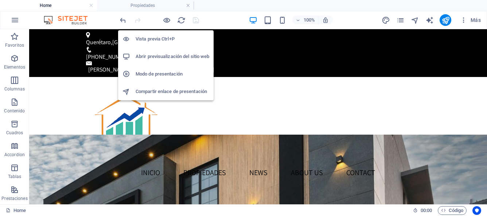
click at [170, 40] on h6 "Vista previa Ctrl+P" at bounding box center [173, 39] width 74 height 9
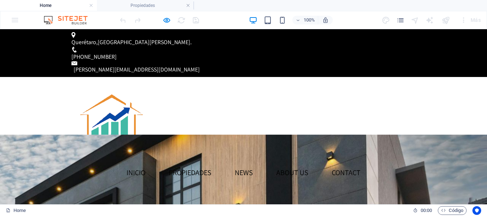
click at [111, 105] on img at bounding box center [111, 123] width 80 height 80
click at [151, 163] on link "INICIO" at bounding box center [136, 172] width 31 height 19
click at [217, 163] on link "PROPIEDADES" at bounding box center [190, 172] width 54 height 19
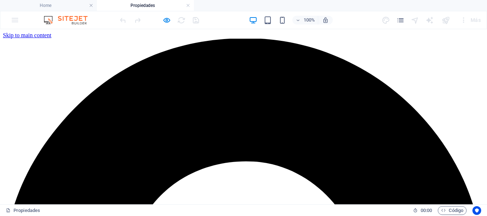
scroll to position [275, 0]
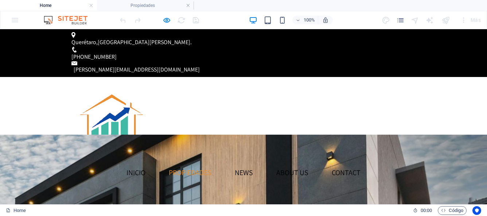
click at [216, 163] on link "PROPIEDADES" at bounding box center [190, 172] width 54 height 19
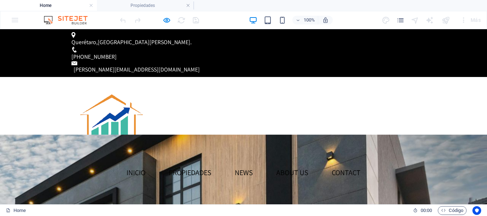
scroll to position [0, 0]
click at [217, 163] on link "PROPIEDADES" at bounding box center [190, 172] width 54 height 19
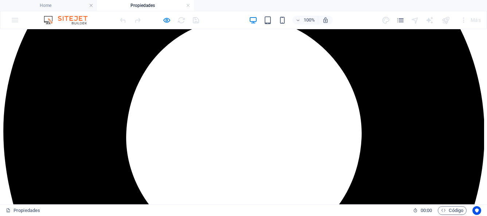
scroll to position [182, 0]
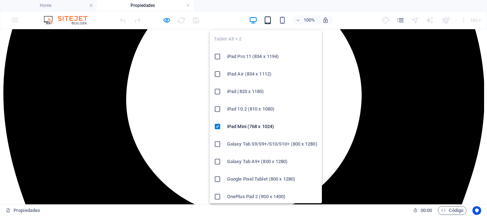
click at [267, 22] on icon "button" at bounding box center [268, 20] width 8 height 8
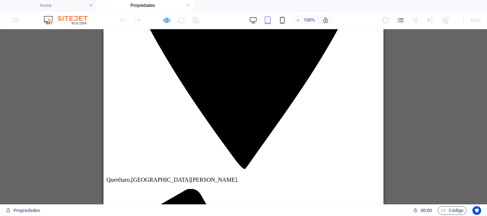
scroll to position [279, 0]
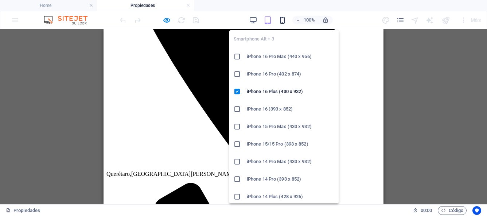
click at [282, 20] on icon "button" at bounding box center [282, 20] width 8 height 8
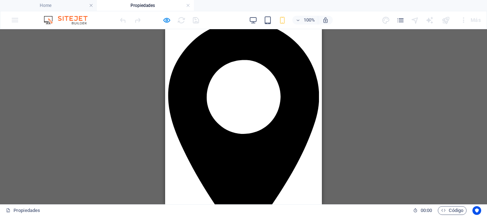
scroll to position [0, 0]
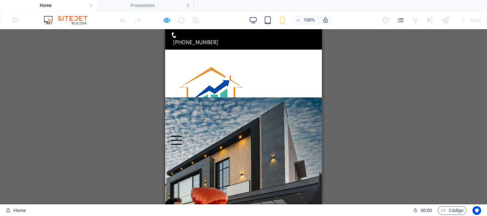
click at [182, 136] on div at bounding box center [176, 140] width 11 height 9
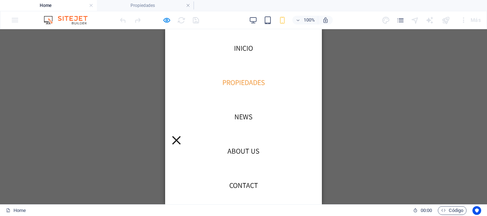
click at [247, 82] on link "PROPIEDADES" at bounding box center [244, 82] width 54 height 19
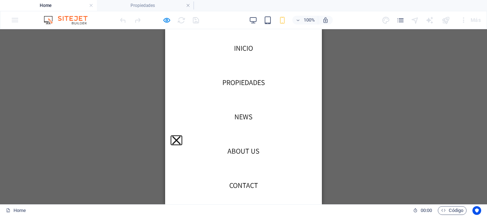
click at [181, 136] on button at bounding box center [176, 140] width 8 height 8
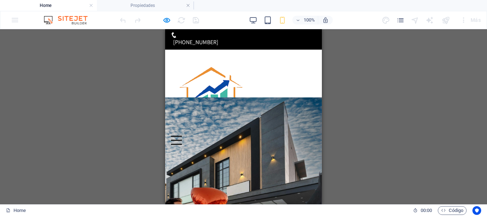
click at [263, 136] on div at bounding box center [243, 140] width 145 height 9
click at [182, 136] on div at bounding box center [176, 140] width 11 height 9
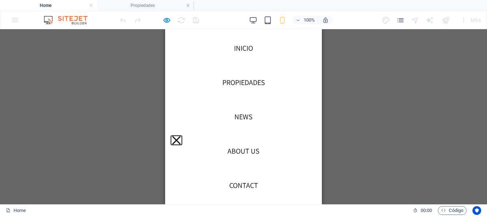
click at [181, 136] on button at bounding box center [176, 140] width 8 height 8
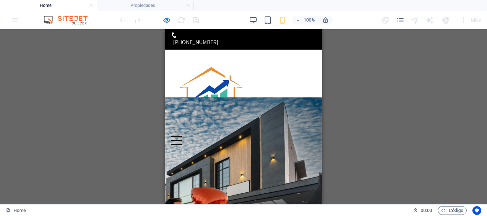
click at [182, 136] on div at bounding box center [176, 140] width 11 height 9
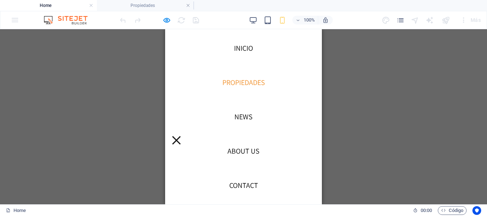
click at [240, 84] on link "PROPIEDADES" at bounding box center [244, 82] width 54 height 19
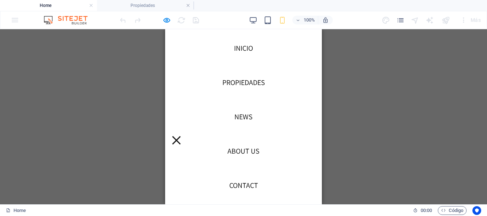
click at [182, 136] on div at bounding box center [176, 140] width 11 height 9
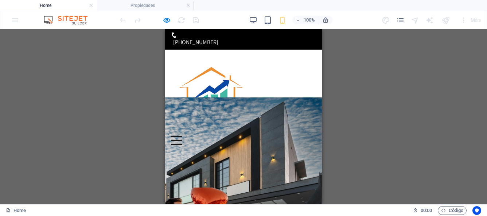
click at [214, 91] on img at bounding box center [211, 95] width 80 height 80
click at [204, 100] on img at bounding box center [211, 95] width 80 height 80
click at [182, 136] on div at bounding box center [176, 140] width 11 height 9
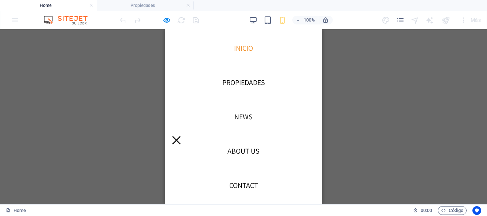
click at [244, 49] on link "INICIO" at bounding box center [243, 48] width 31 height 19
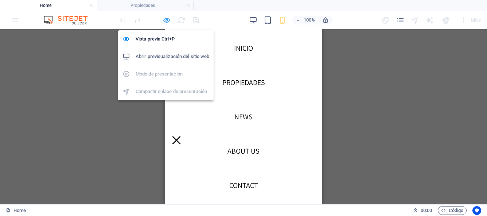
click at [166, 21] on icon "button" at bounding box center [167, 20] width 8 height 8
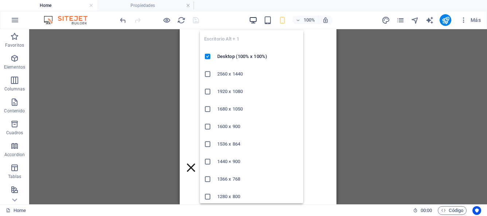
click at [251, 22] on icon "button" at bounding box center [253, 20] width 8 height 8
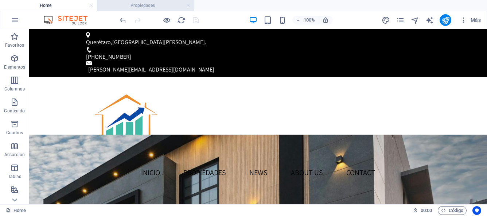
click at [146, 7] on h4 "Propiedades" at bounding box center [145, 5] width 97 height 8
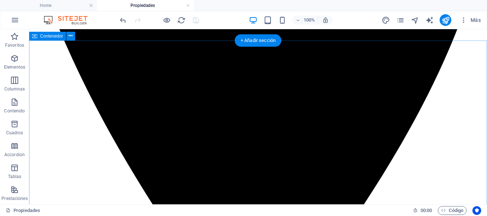
scroll to position [353, 0]
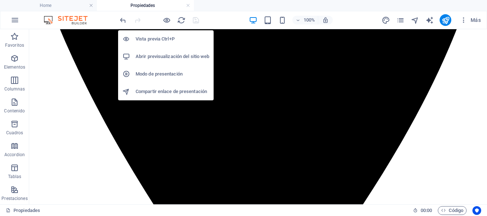
click at [163, 56] on h6 "Abrir previsualización del sitio web" at bounding box center [173, 56] width 74 height 9
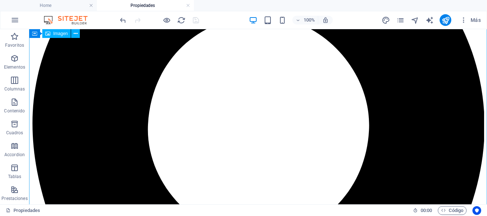
scroll to position [136, 0]
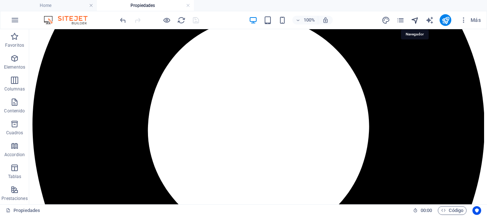
click at [413, 21] on icon "navigator" at bounding box center [415, 20] width 8 height 8
select select "17032437-es"
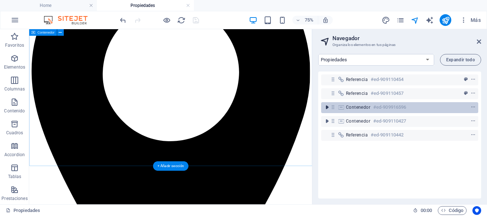
click at [328, 109] on icon "toggle-expand" at bounding box center [327, 107] width 7 height 7
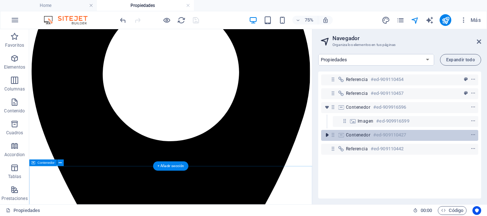
click at [326, 136] on icon "toggle-expand" at bounding box center [327, 134] width 7 height 7
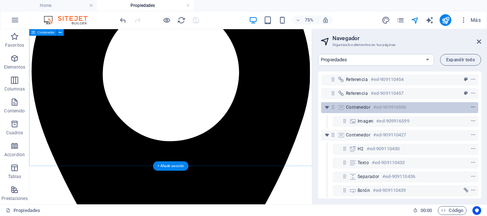
click at [472, 109] on icon "context-menu" at bounding box center [473, 107] width 5 height 5
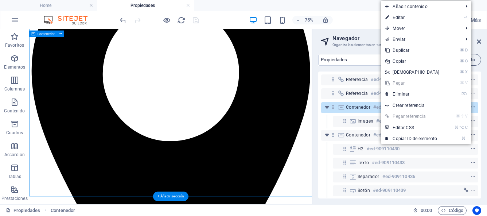
scroll to position [96, 0]
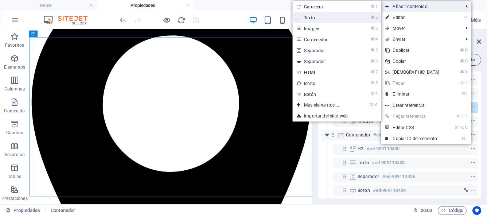
click at [321, 20] on link "⌘ 2 Texto" at bounding box center [323, 17] width 61 height 11
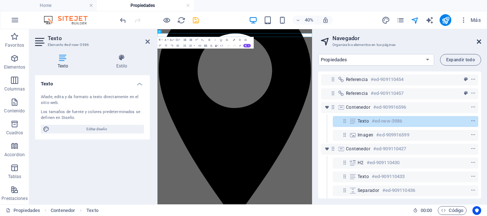
click at [480, 40] on icon at bounding box center [479, 42] width 4 height 6
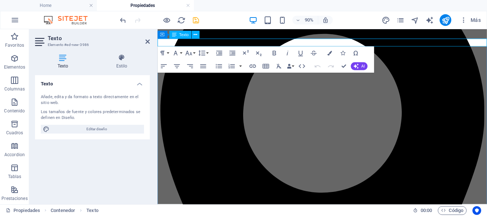
click at [274, 54] on icon "button" at bounding box center [275, 53] width 8 height 8
click at [182, 51] on button "Font Family" at bounding box center [177, 53] width 12 height 13
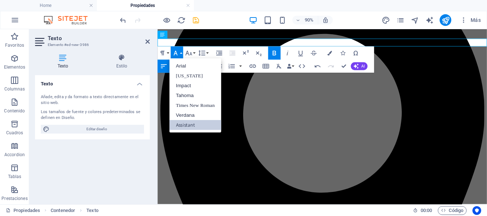
scroll to position [0, 0]
click at [182, 51] on button "Font Family" at bounding box center [177, 53] width 12 height 13
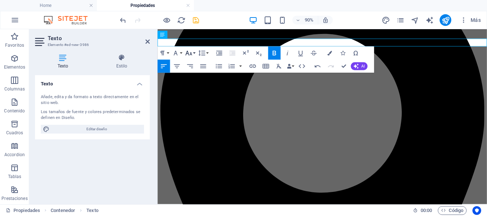
click at [194, 53] on button "Font Size" at bounding box center [190, 53] width 12 height 13
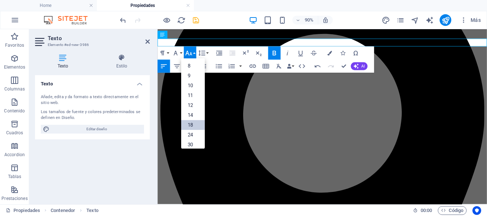
click at [196, 125] on link "18" at bounding box center [193, 125] width 24 height 10
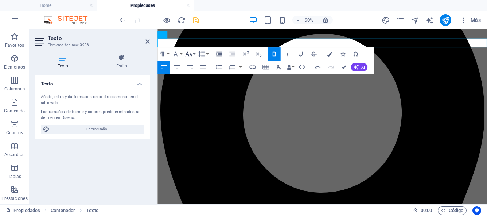
click at [193, 55] on button "Font Size" at bounding box center [190, 53] width 12 height 13
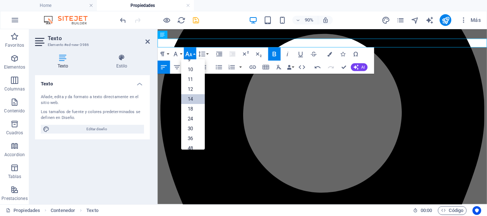
scroll to position [22, 0]
click at [198, 116] on link "24" at bounding box center [193, 116] width 24 height 10
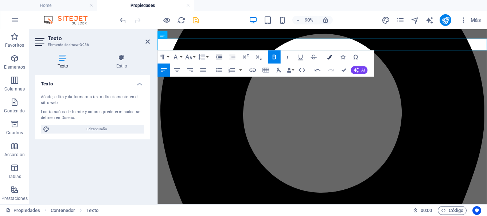
click at [330, 58] on icon "button" at bounding box center [329, 57] width 5 height 5
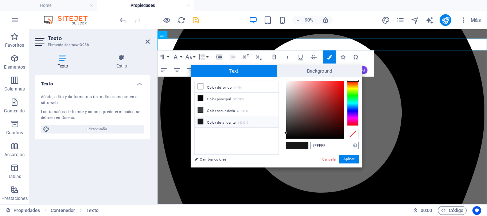
type input "#FFFFFF"
click at [345, 160] on button "Aplicar" at bounding box center [349, 159] width 20 height 9
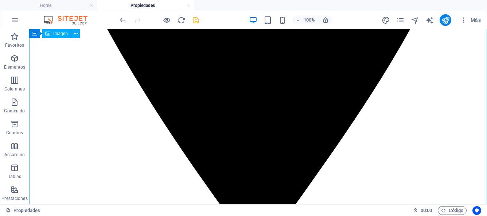
scroll to position [0, 0]
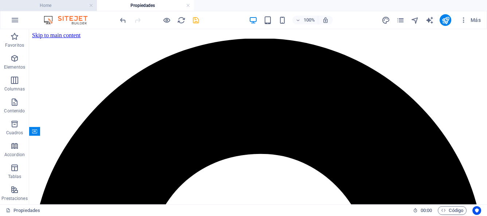
click at [72, 6] on h4 "Home" at bounding box center [48, 5] width 97 height 8
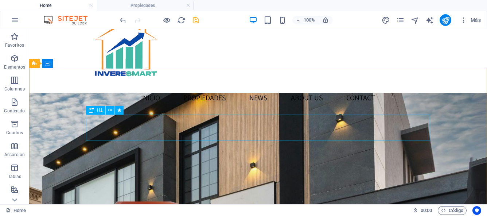
scroll to position [66, 0]
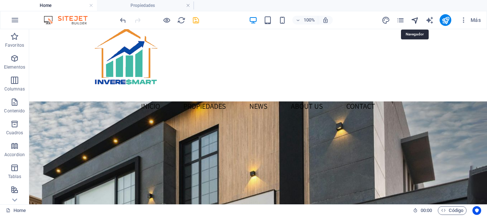
click at [416, 22] on icon "navigator" at bounding box center [415, 20] width 8 height 8
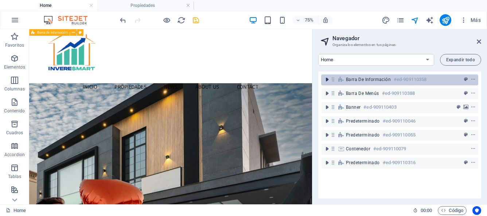
click at [326, 81] on icon "toggle-expand" at bounding box center [327, 79] width 7 height 7
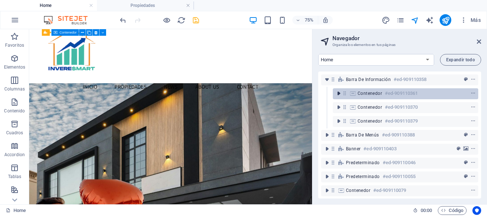
click at [340, 96] on icon "toggle-expand" at bounding box center [338, 93] width 7 height 7
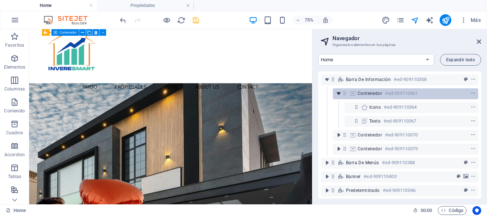
click at [340, 96] on icon "toggle-expand" at bounding box center [338, 93] width 7 height 7
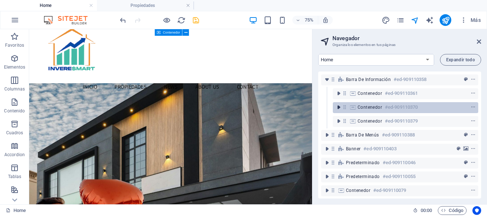
click at [340, 109] on icon "toggle-expand" at bounding box center [338, 107] width 7 height 7
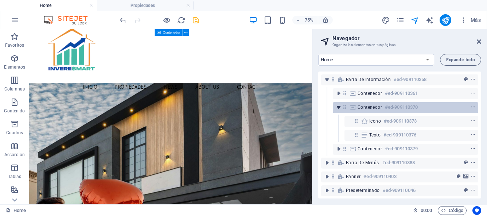
click at [340, 109] on icon "toggle-expand" at bounding box center [338, 107] width 7 height 7
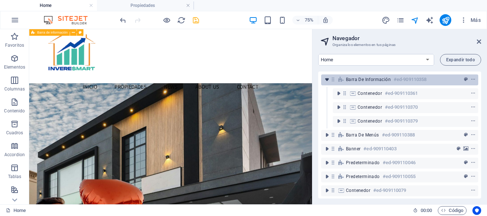
click at [327, 81] on icon "toggle-expand" at bounding box center [327, 79] width 7 height 7
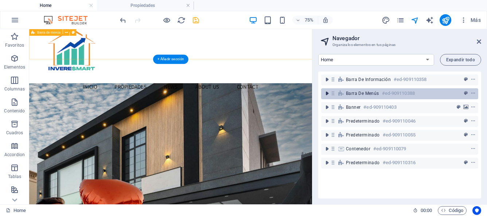
click at [328, 93] on icon "toggle-expand" at bounding box center [327, 93] width 7 height 7
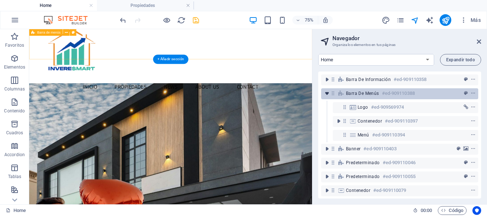
click at [328, 93] on icon "toggle-expand" at bounding box center [327, 93] width 7 height 7
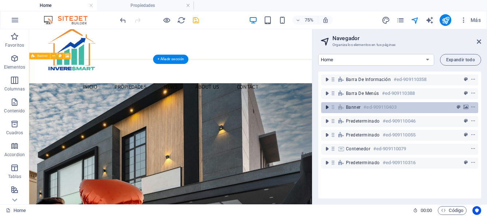
click at [326, 108] on icon "toggle-expand" at bounding box center [327, 107] width 7 height 7
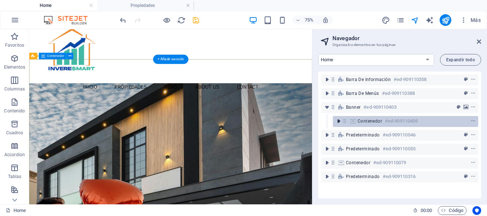
click at [338, 121] on icon "toggle-expand" at bounding box center [338, 120] width 7 height 7
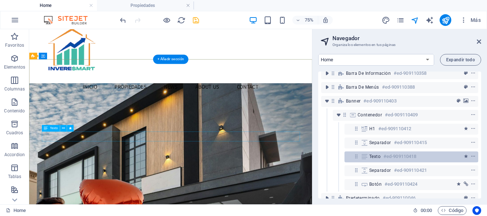
scroll to position [0, 0]
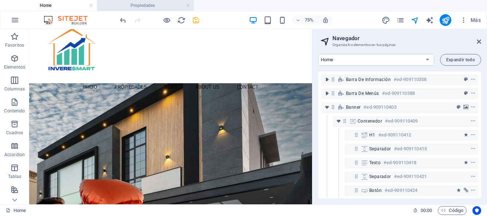
click at [151, 7] on h4 "Propiedades" at bounding box center [145, 5] width 97 height 8
select select "17032437-es"
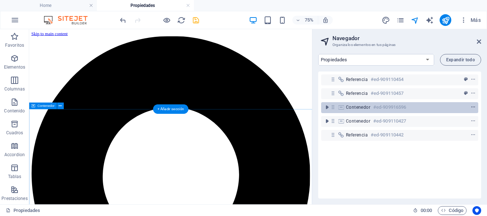
click at [471, 108] on icon "context-menu" at bounding box center [473, 107] width 5 height 5
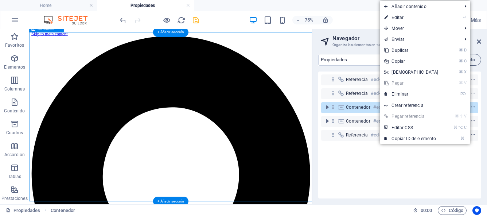
scroll to position [102, 0]
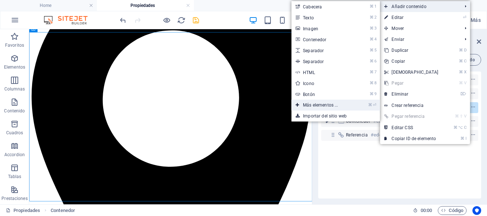
click at [330, 106] on link "⌘ ⏎ Más elementos ..." at bounding box center [321, 105] width 61 height 11
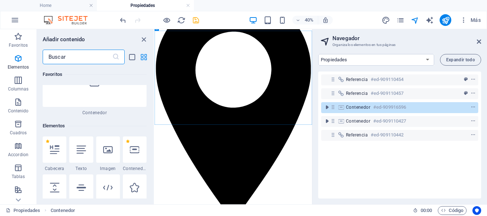
scroll to position [138, 0]
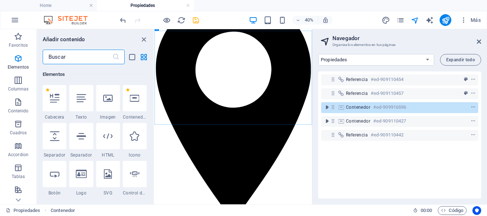
click at [92, 55] on input "text" at bounding box center [78, 57] width 70 height 15
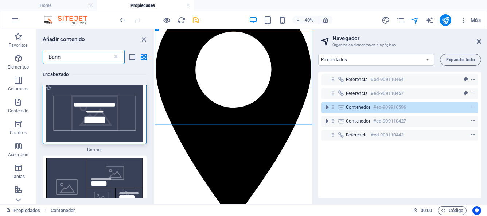
scroll to position [0, 0]
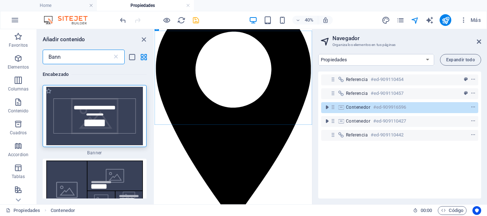
type input "Bann"
click at [75, 133] on img at bounding box center [94, 116] width 100 height 58
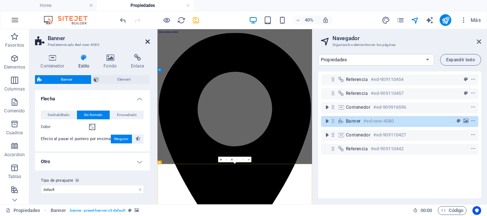
click at [148, 40] on icon at bounding box center [148, 42] width 4 height 6
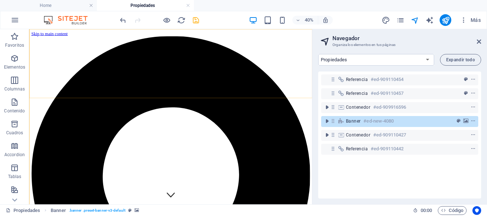
scroll to position [469, 0]
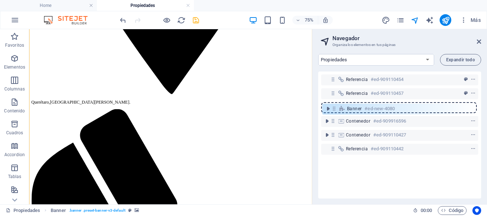
drag, startPoint x: 333, startPoint y: 121, endPoint x: 334, endPoint y: 107, distance: 14.3
click at [334, 107] on div "Referencia #ed-909110454 Referencia #ed-909110457 Contenedor #ed-909916596 Bann…" at bounding box center [399, 134] width 163 height 127
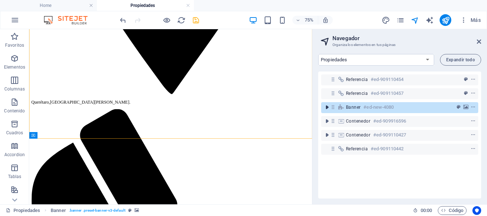
click at [327, 107] on icon "toggle-expand" at bounding box center [327, 107] width 7 height 7
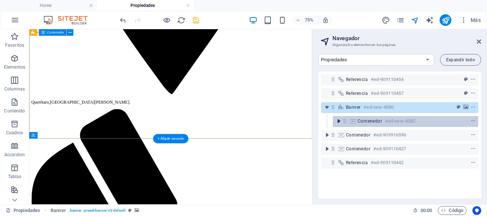
click at [339, 122] on icon "toggle-expand" at bounding box center [338, 120] width 7 height 7
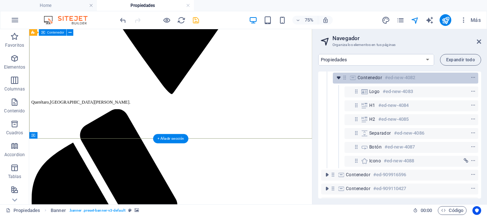
scroll to position [44, 0]
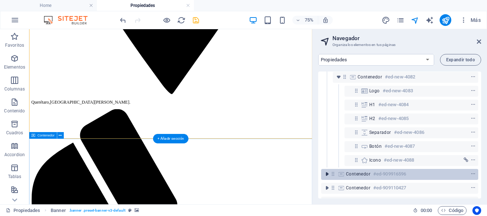
click at [326, 175] on icon "toggle-expand" at bounding box center [327, 173] width 7 height 7
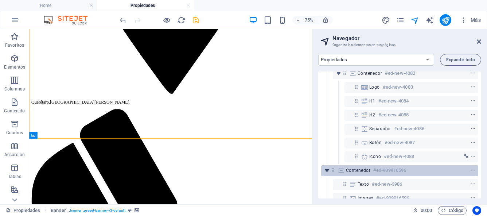
scroll to position [67, 0]
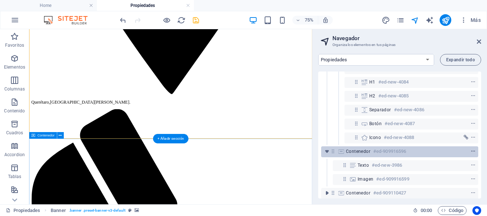
click at [472, 152] on icon "context-menu" at bounding box center [473, 151] width 5 height 5
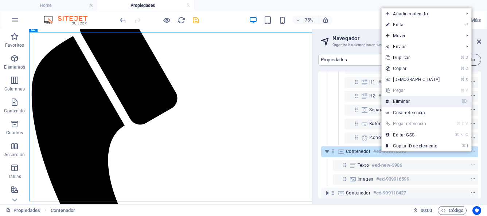
click at [413, 100] on link "⌦ Eliminar" at bounding box center [413, 101] width 63 height 11
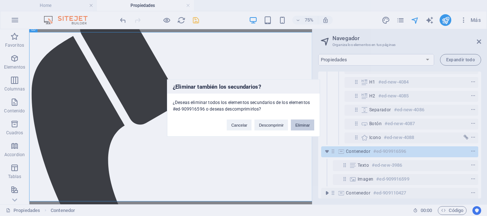
click at [307, 126] on button "Eliminar" at bounding box center [302, 125] width 23 height 11
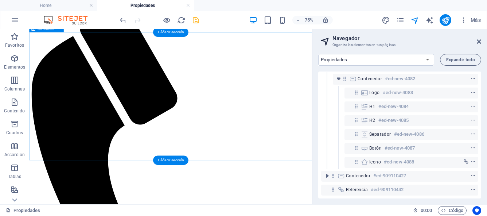
scroll to position [48, 0]
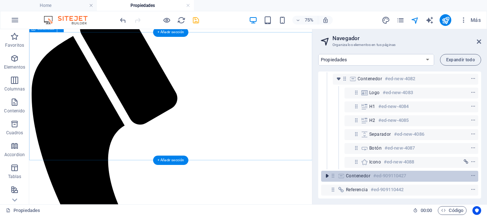
click at [327, 173] on icon "toggle-expand" at bounding box center [327, 175] width 7 height 7
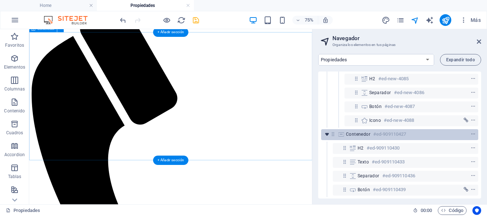
scroll to position [84, 0]
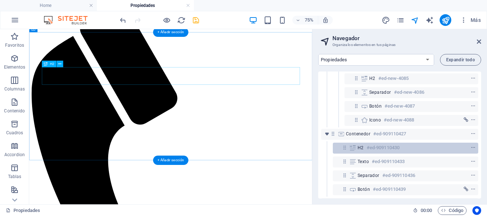
click at [346, 148] on icon at bounding box center [345, 147] width 6 height 6
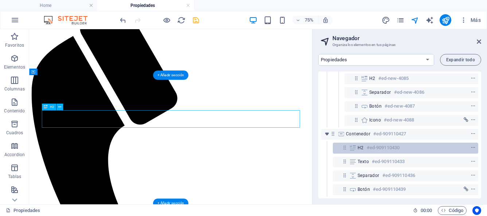
scroll to position [554, 0]
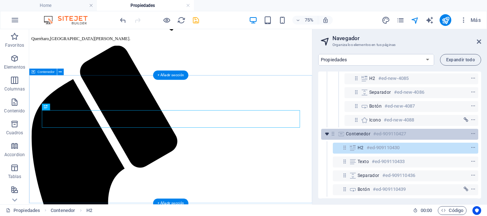
click at [327, 135] on icon "toggle-expand" at bounding box center [327, 133] width 7 height 7
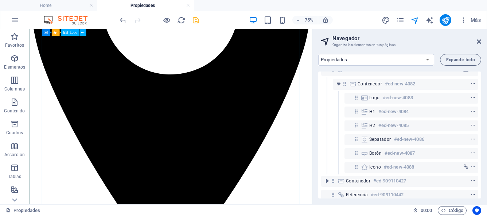
scroll to position [225, 0]
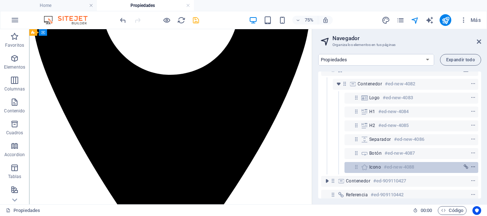
click at [473, 167] on icon "context-menu" at bounding box center [473, 166] width 5 height 5
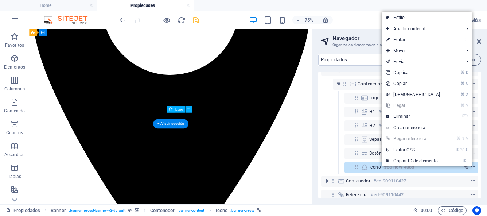
scroll to position [489, 0]
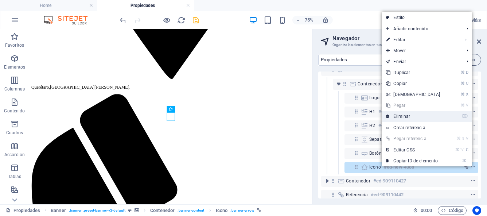
click at [413, 117] on link "⌦ Eliminar" at bounding box center [413, 116] width 63 height 11
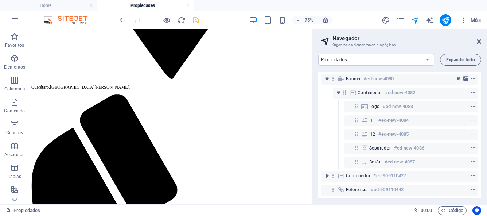
scroll to position [34, 0]
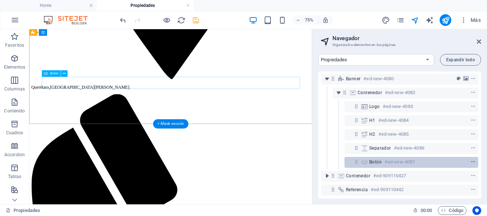
click at [471, 159] on icon "context-menu" at bounding box center [473, 161] width 5 height 5
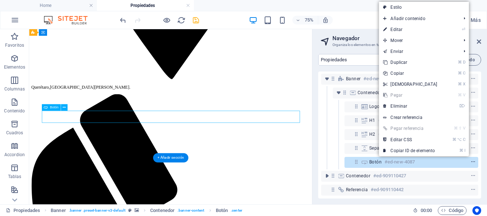
scroll to position [444, 0]
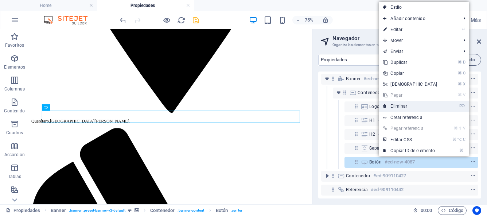
click at [407, 107] on link "⌦ Eliminar" at bounding box center [410, 106] width 63 height 11
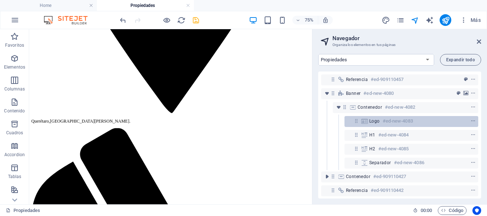
scroll to position [0, 0]
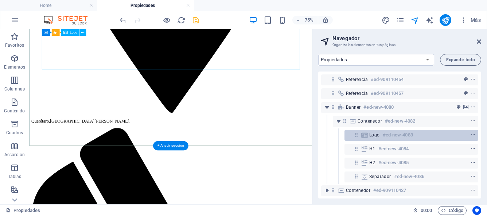
click at [376, 136] on span "Logo" at bounding box center [374, 135] width 11 height 6
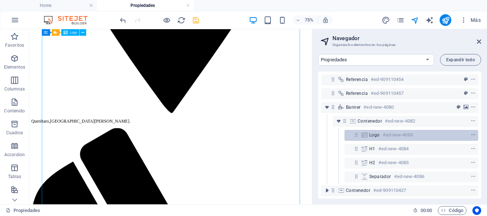
scroll to position [209, 0]
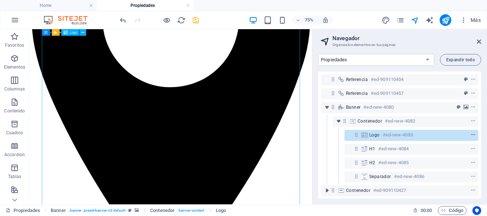
click at [472, 135] on icon "context-menu" at bounding box center [473, 134] width 5 height 5
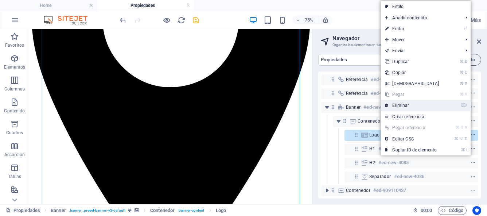
click at [409, 105] on link "⌦ Eliminar" at bounding box center [412, 105] width 63 height 11
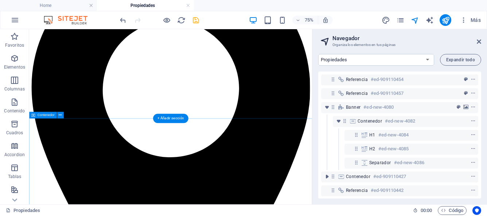
scroll to position [143, 0]
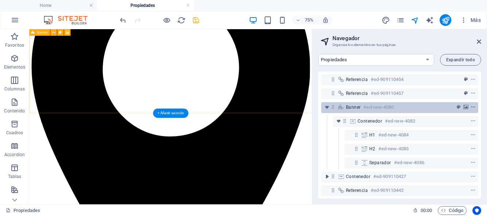
click at [475, 107] on span "context-menu" at bounding box center [473, 107] width 7 height 5
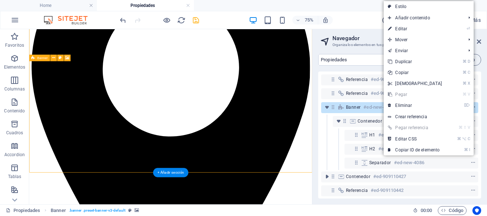
scroll to position [64, 0]
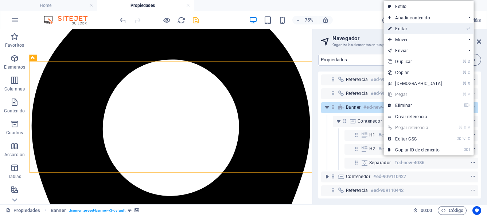
click at [404, 28] on link "⏎ Editar" at bounding box center [415, 28] width 63 height 11
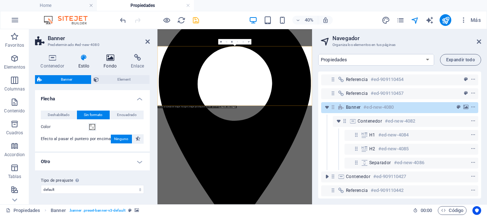
click at [109, 59] on icon at bounding box center [110, 57] width 24 height 7
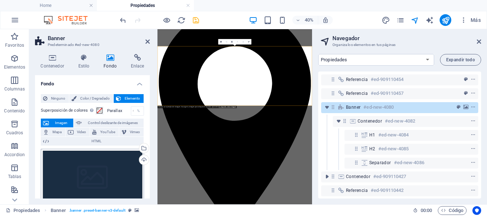
scroll to position [30, 0]
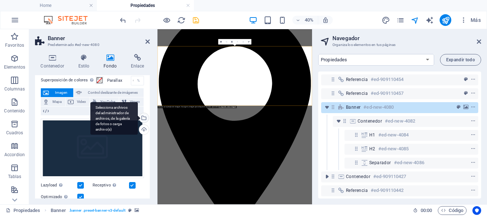
click at [142, 118] on div "Selecciona archivos del administrador de archivos, de la galería de fotos o car…" at bounding box center [143, 118] width 11 height 11
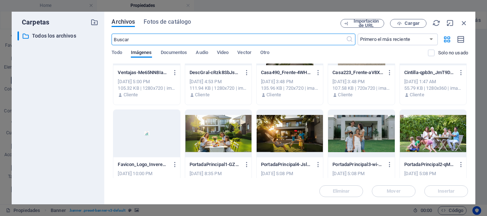
scroll to position [157, 0]
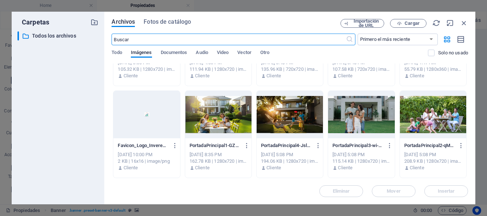
click at [239, 111] on div at bounding box center [218, 114] width 66 height 47
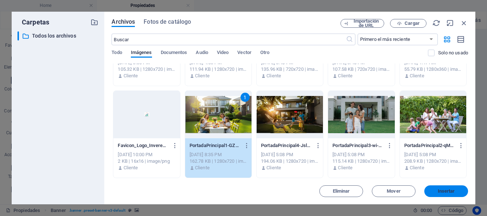
click at [437, 190] on span "Insertar" at bounding box center [446, 191] width 38 height 4
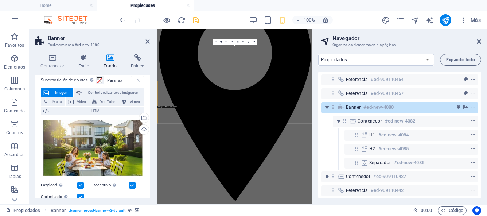
scroll to position [64, 0]
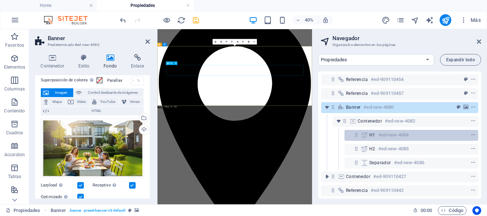
click at [363, 136] on icon at bounding box center [365, 135] width 8 height 6
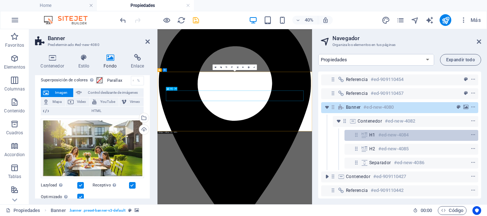
scroll to position [0, 0]
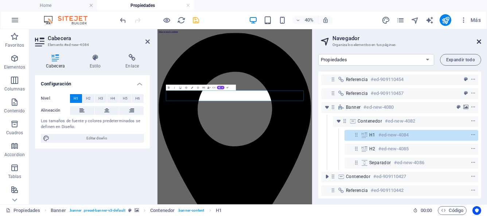
click at [480, 40] on icon at bounding box center [479, 42] width 4 height 6
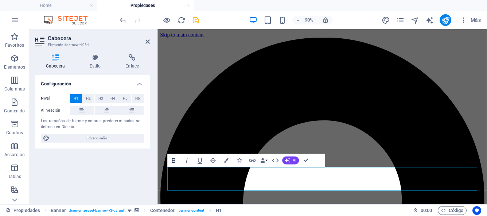
click at [174, 160] on icon "button" at bounding box center [174, 160] width 4 height 5
click at [228, 158] on icon "button" at bounding box center [226, 160] width 5 height 5
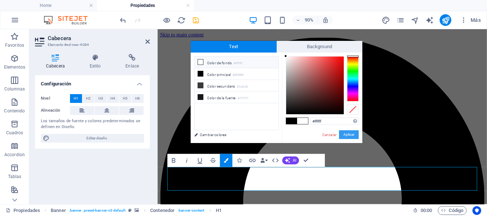
click at [345, 135] on button "Aplicar" at bounding box center [349, 134] width 20 height 9
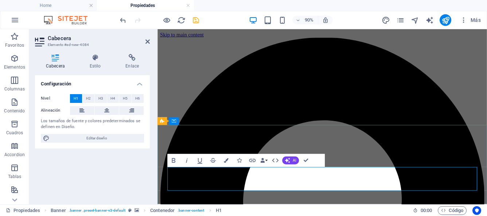
click at [229, 160] on button "Colors" at bounding box center [226, 160] width 12 height 13
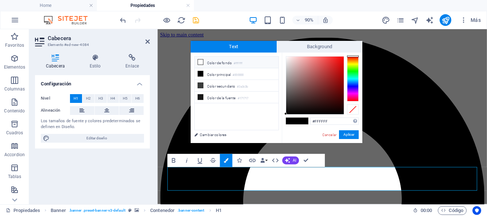
click at [287, 124] on div at bounding box center [297, 120] width 23 height 7
type input "#ffffff"
click at [348, 136] on button "Aplicar" at bounding box center [349, 134] width 20 height 9
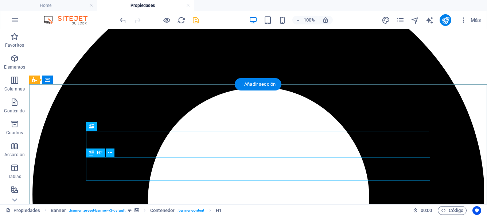
scroll to position [73, 0]
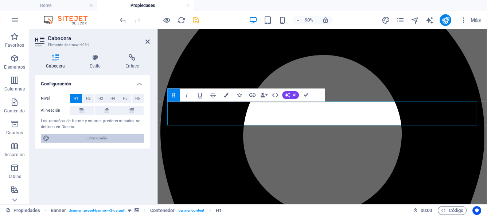
click at [118, 136] on span "Editar diseño" at bounding box center [97, 138] width 90 height 9
select select "px"
select select "500"
select select "px"
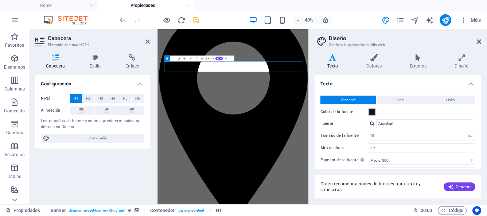
click at [372, 113] on span at bounding box center [372, 112] width 6 height 6
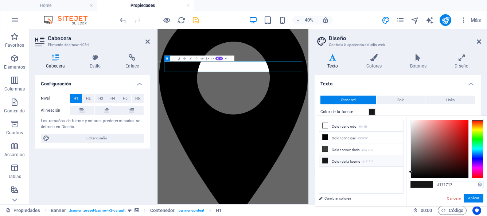
click at [457, 183] on input "#171717" at bounding box center [459, 184] width 49 height 7
type input "#ffffff"
click at [469, 199] on button "Aplicar" at bounding box center [474, 198] width 20 height 9
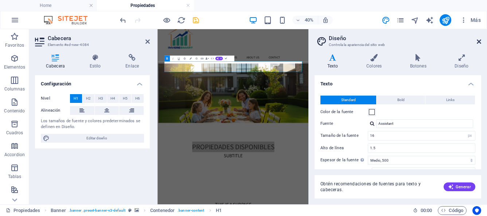
click at [479, 44] on icon at bounding box center [479, 42] width 4 height 6
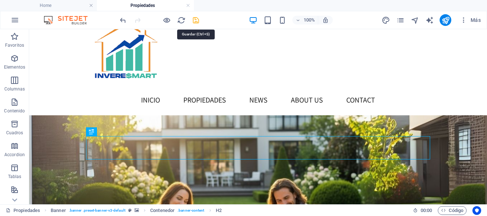
click at [197, 21] on icon "save" at bounding box center [196, 20] width 8 height 8
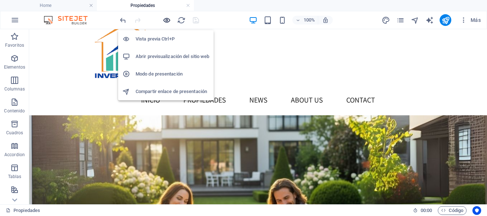
click at [165, 23] on icon "button" at bounding box center [167, 20] width 8 height 8
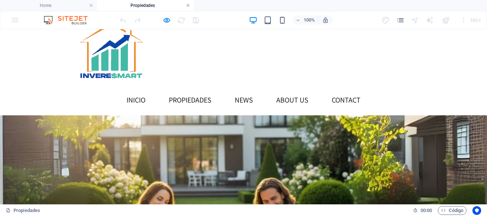
click at [189, 7] on link at bounding box center [188, 5] width 4 height 7
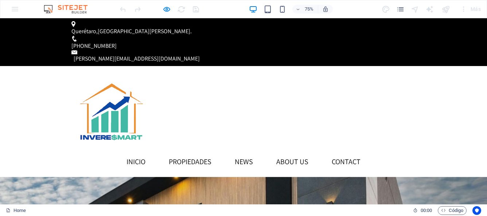
scroll to position [66, 0]
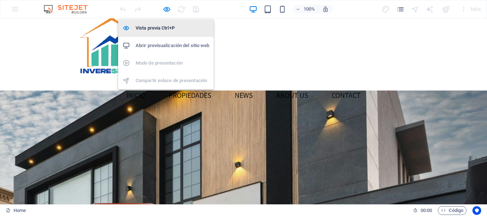
click at [165, 25] on h6 "Vista previa Ctrl+P" at bounding box center [173, 28] width 74 height 9
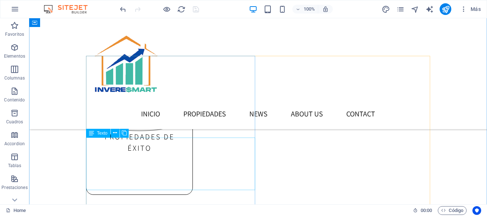
scroll to position [736, 0]
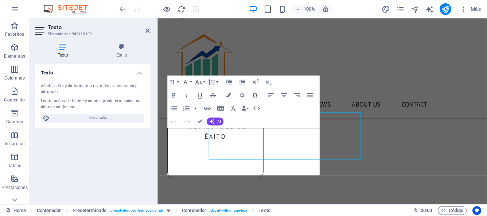
scroll to position [754, 0]
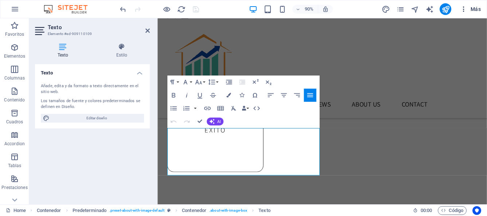
click at [465, 11] on icon "button" at bounding box center [463, 8] width 7 height 7
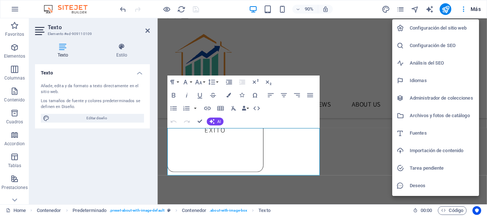
click at [439, 132] on h6 "Fuentes" at bounding box center [442, 133] width 65 height 9
select select "popularity"
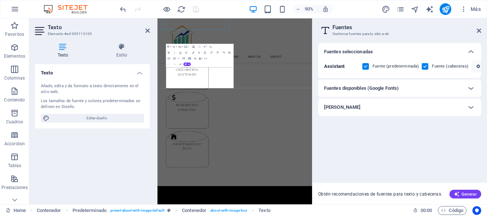
scroll to position [899, 0]
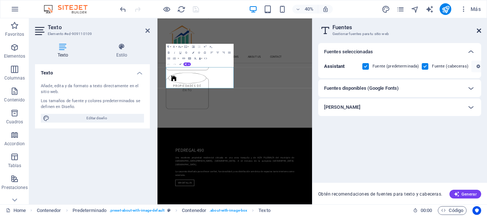
click at [481, 31] on icon at bounding box center [479, 31] width 4 height 6
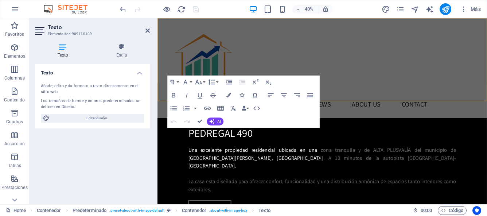
scroll to position [754, 0]
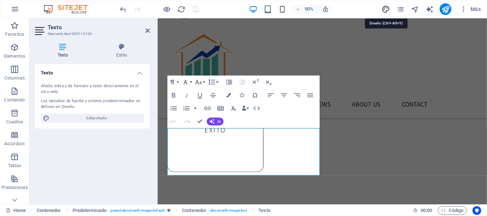
click at [388, 12] on icon "design" at bounding box center [386, 9] width 8 height 8
select select "px"
select select "500"
select select "px"
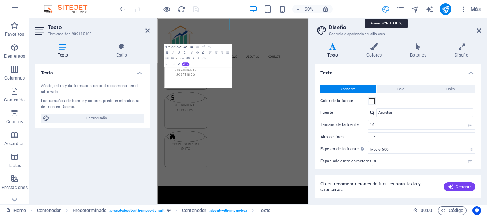
scroll to position [899, 0]
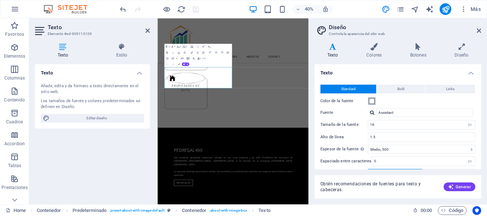
click at [373, 100] on span at bounding box center [372, 101] width 6 height 6
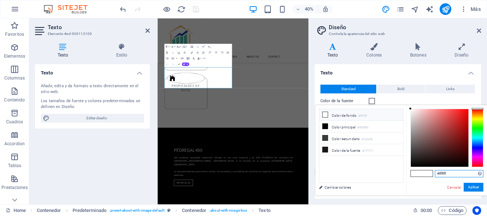
click at [451, 174] on input "#ffffff" at bounding box center [459, 173] width 49 height 7
type input "#000000"
click at [469, 189] on button "Aplicar" at bounding box center [474, 187] width 20 height 9
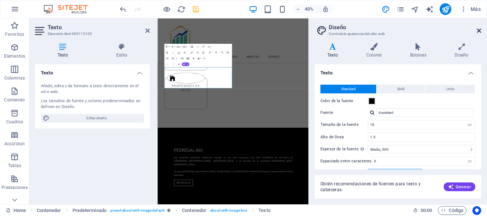
click at [481, 32] on icon at bounding box center [479, 31] width 4 height 6
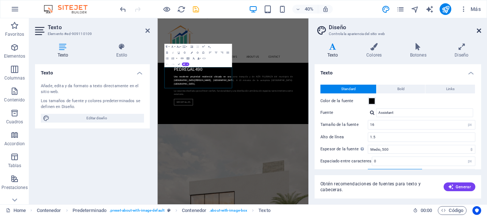
scroll to position [754, 0]
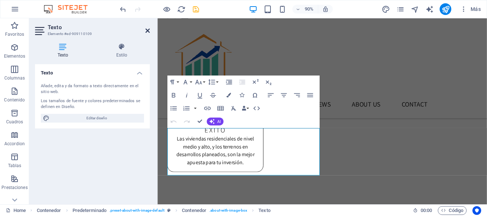
click at [147, 31] on icon at bounding box center [148, 31] width 4 height 6
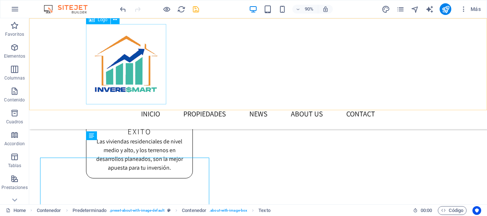
scroll to position [736, 0]
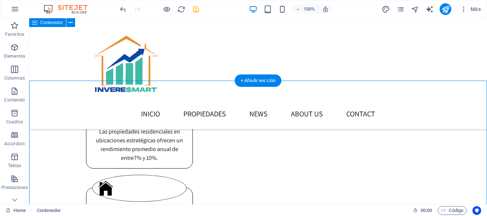
scroll to position [666, 0]
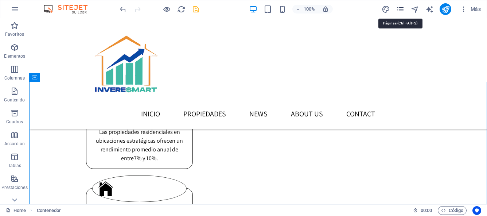
click at [402, 10] on icon "pages" at bounding box center [400, 9] width 8 height 8
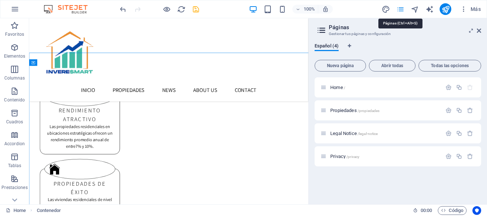
scroll to position [683, 0]
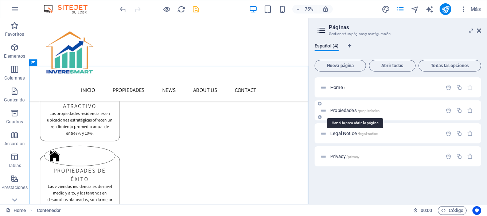
click at [349, 111] on span "Propiedades /propiedades" at bounding box center [354, 110] width 49 height 5
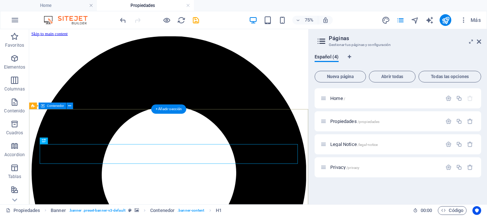
scroll to position [0, 0]
click at [481, 40] on aside "Páginas Gestionar tus páginas y configuración Español (4) Nueva página Abrir to…" at bounding box center [398, 116] width 179 height 175
click at [479, 43] on icon at bounding box center [479, 42] width 4 height 6
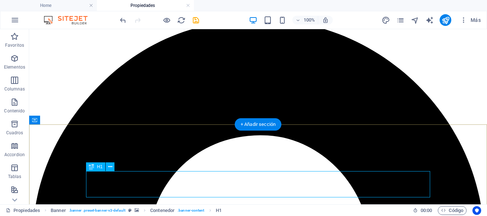
scroll to position [21, 0]
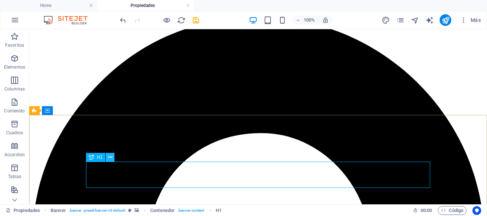
click at [113, 160] on button at bounding box center [110, 157] width 9 height 9
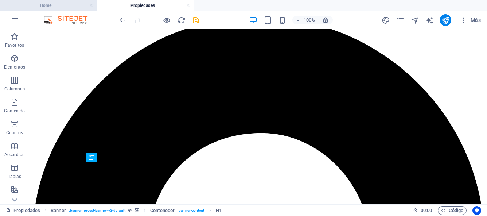
click at [57, 8] on h4 "Home" at bounding box center [48, 5] width 97 height 8
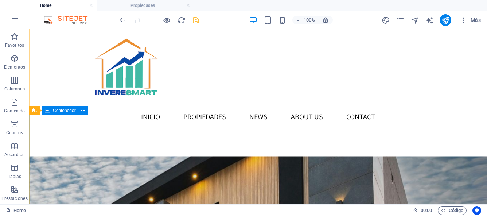
scroll to position [80, 0]
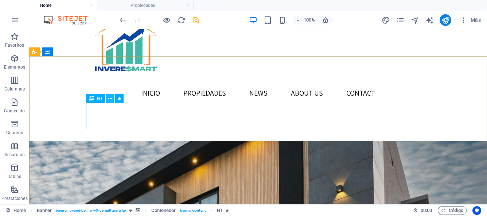
click at [111, 97] on icon at bounding box center [110, 99] width 4 height 8
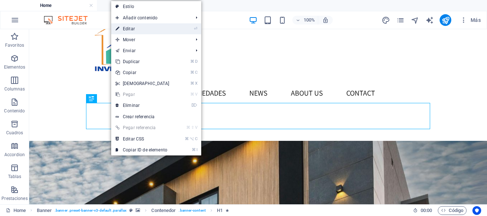
click at [131, 28] on link "⏎ Editar" at bounding box center [142, 28] width 63 height 11
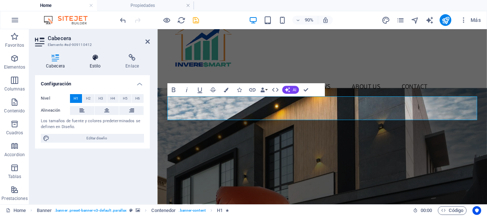
click at [93, 63] on h4 "Estilo" at bounding box center [97, 61] width 36 height 15
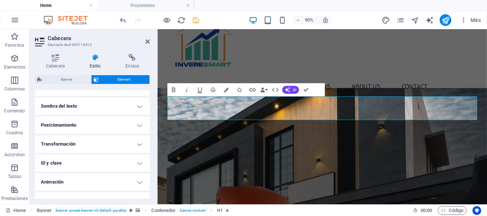
scroll to position [206, 0]
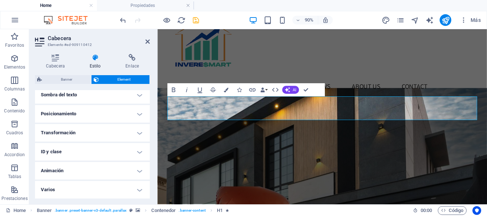
click at [138, 96] on h4 "Sombra del texto" at bounding box center [92, 95] width 115 height 18
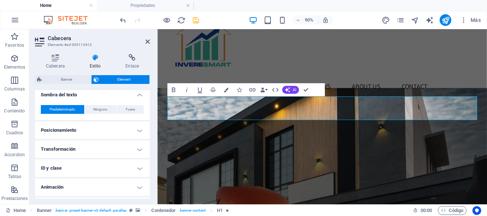
click at [138, 96] on h4 "Sombra del texto" at bounding box center [92, 92] width 115 height 13
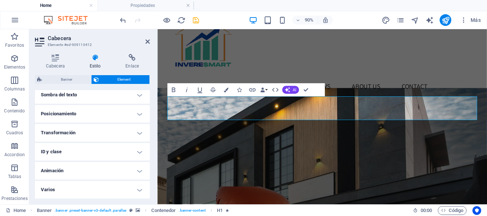
click at [140, 116] on h4 "Posicionamiento" at bounding box center [92, 114] width 115 height 18
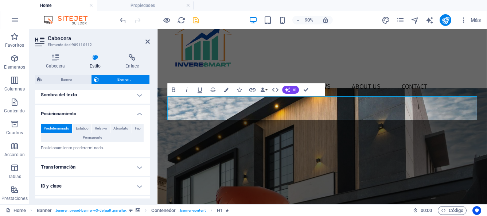
click at [140, 116] on h4 "Posicionamiento" at bounding box center [92, 111] width 115 height 13
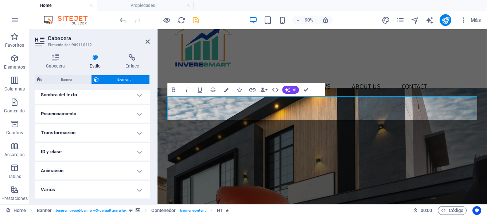
click at [136, 188] on h4 "Varios" at bounding box center [92, 190] width 115 height 18
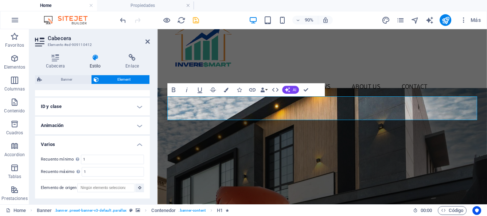
click at [139, 146] on h4 "Varios" at bounding box center [92, 142] width 115 height 13
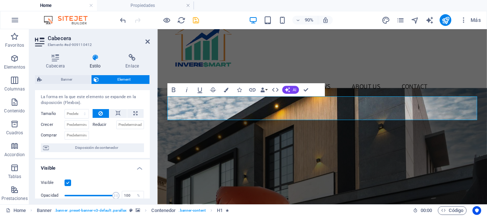
scroll to position [0, 0]
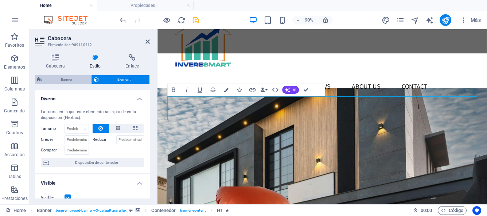
click at [73, 77] on span "Banner" at bounding box center [66, 79] width 45 height 9
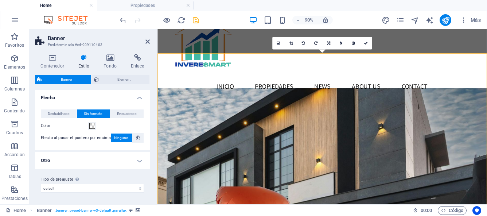
scroll to position [1, 0]
click at [59, 61] on icon at bounding box center [52, 57] width 35 height 7
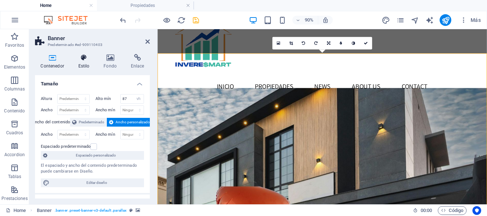
click at [84, 61] on icon at bounding box center [84, 57] width 23 height 7
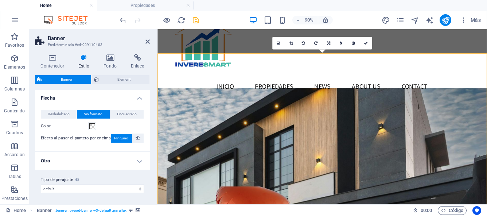
scroll to position [0, 0]
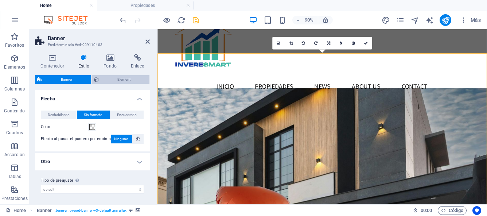
click at [112, 80] on span "Element" at bounding box center [124, 79] width 47 height 9
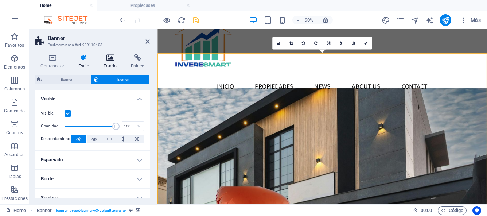
click at [112, 59] on icon at bounding box center [110, 57] width 24 height 7
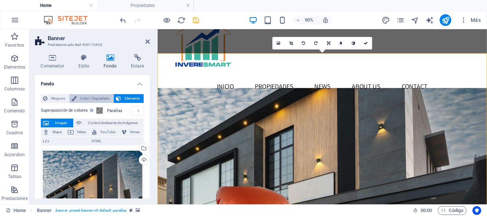
click at [101, 99] on span "Color / Degradado" at bounding box center [95, 98] width 32 height 9
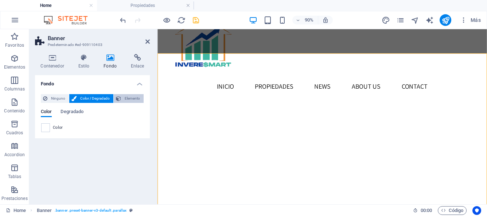
click at [126, 98] on span "Elemento" at bounding box center [132, 98] width 18 height 9
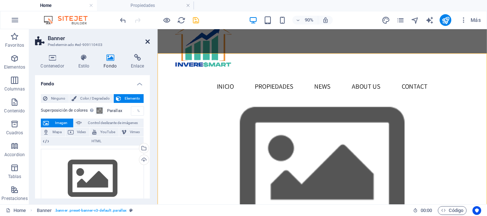
click at [148, 44] on icon at bounding box center [148, 42] width 4 height 6
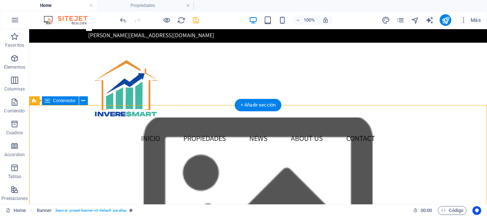
scroll to position [18, 0]
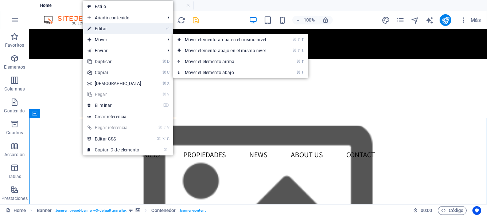
click at [107, 30] on link "⏎ Editar" at bounding box center [114, 28] width 63 height 11
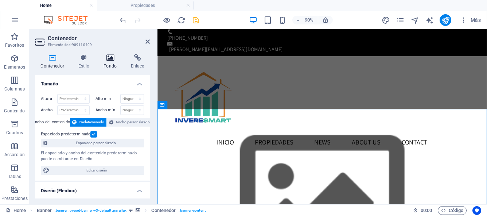
click at [110, 59] on icon at bounding box center [110, 57] width 24 height 7
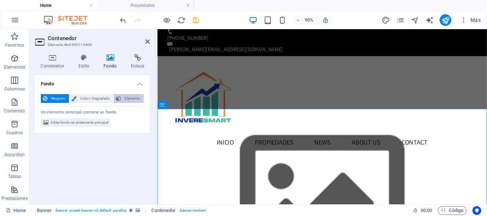
click at [122, 97] on button "Elemento" at bounding box center [129, 98] width 30 height 9
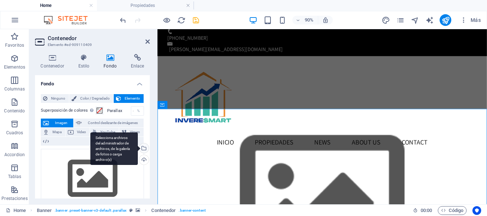
click at [142, 146] on div "Selecciona archivos del administrador de archivos, de la galería de fotos o car…" at bounding box center [143, 148] width 11 height 11
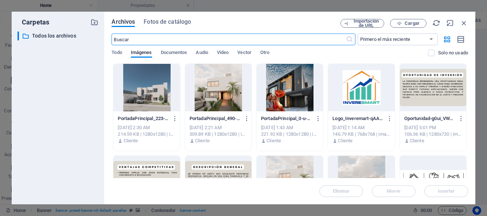
click at [291, 101] on div at bounding box center [290, 87] width 66 height 47
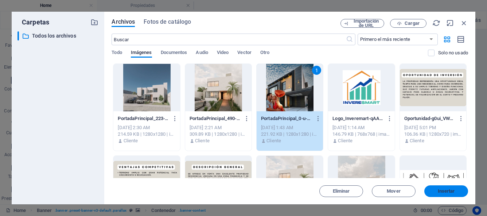
click at [434, 189] on span "Insertar" at bounding box center [446, 191] width 38 height 4
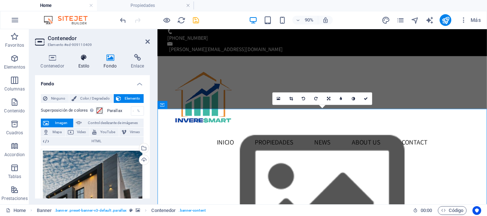
click at [85, 59] on icon at bounding box center [84, 57] width 23 height 7
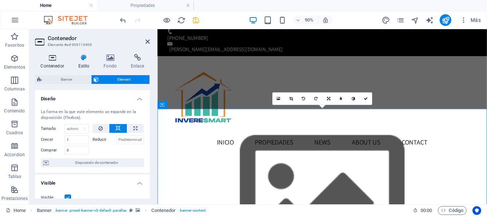
click at [54, 58] on icon at bounding box center [52, 57] width 35 height 7
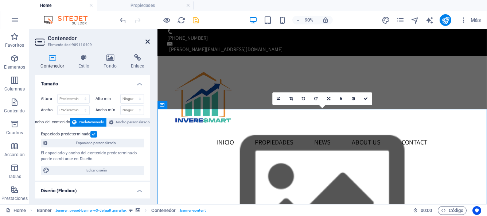
click at [147, 41] on icon at bounding box center [148, 42] width 4 height 6
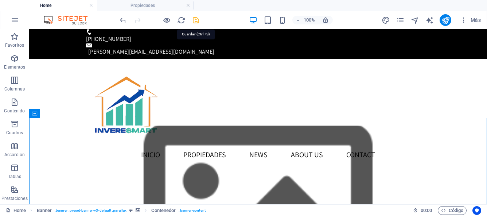
click at [196, 23] on icon "save" at bounding box center [196, 20] width 8 height 8
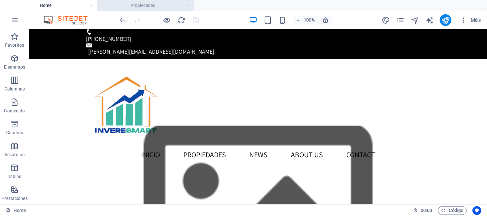
click at [154, 4] on h4 "Propiedades" at bounding box center [145, 5] width 97 height 8
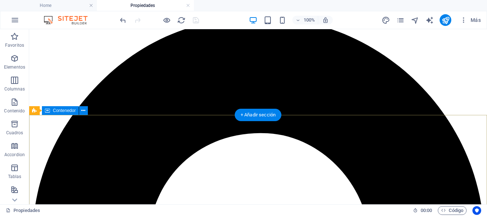
scroll to position [4, 0]
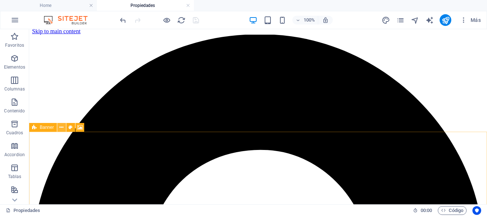
click at [62, 128] on icon at bounding box center [61, 128] width 4 height 8
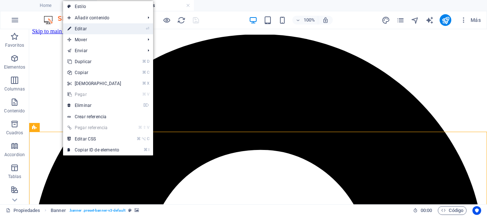
click at [78, 29] on link "⏎ Editar" at bounding box center [94, 28] width 63 height 11
select select "vh"
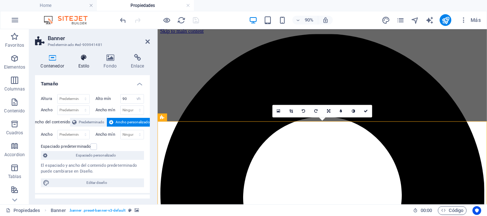
click at [80, 58] on icon at bounding box center [84, 57] width 23 height 7
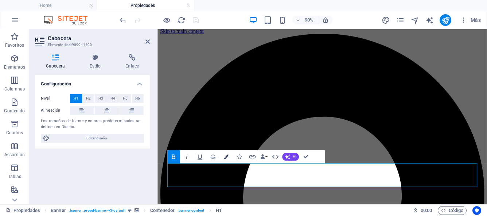
click at [228, 157] on icon "button" at bounding box center [226, 157] width 5 height 5
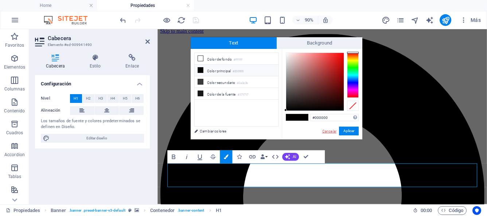
click at [329, 131] on link "Cancelar" at bounding box center [330, 130] width 16 height 5
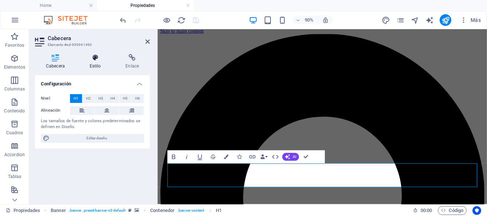
click at [94, 65] on h4 "Estilo" at bounding box center [97, 61] width 36 height 15
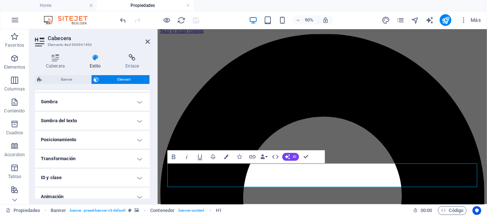
scroll to position [175, 0]
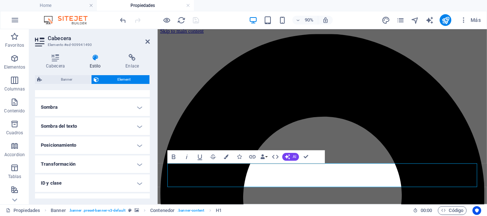
click at [137, 127] on h4 "Sombra del texto" at bounding box center [92, 126] width 115 height 18
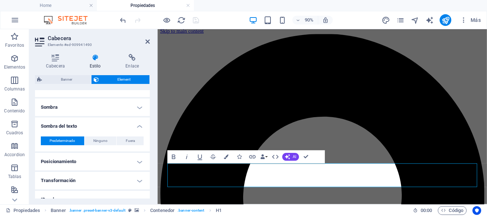
click at [137, 127] on h4 "Sombra del texto" at bounding box center [92, 123] width 115 height 13
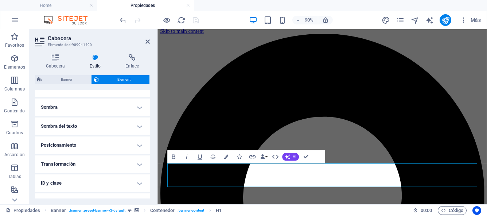
click at [141, 106] on h4 "Sombra" at bounding box center [92, 107] width 115 height 18
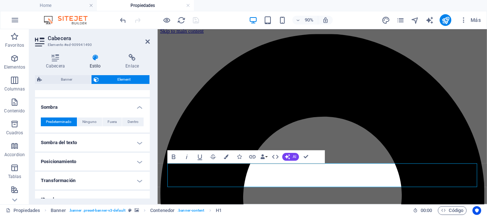
click at [141, 106] on h4 "Sombra" at bounding box center [92, 104] width 115 height 13
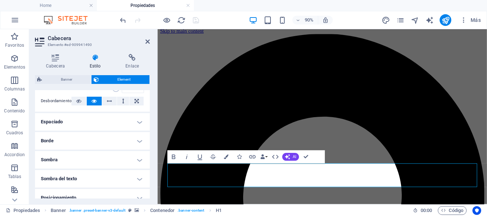
scroll to position [120, 0]
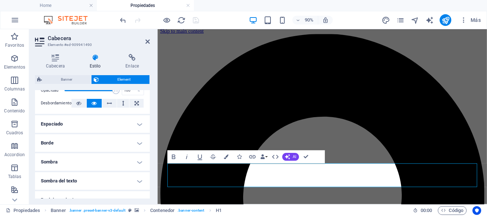
click at [139, 125] on h4 "Espaciado" at bounding box center [92, 124] width 115 height 18
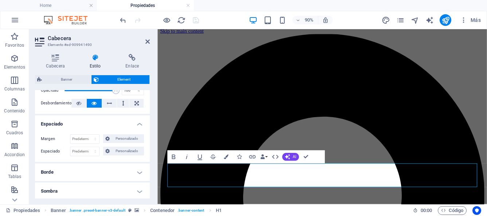
click at [139, 125] on h4 "Espaciado" at bounding box center [92, 121] width 115 height 13
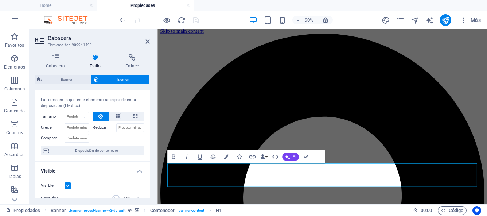
scroll to position [0, 0]
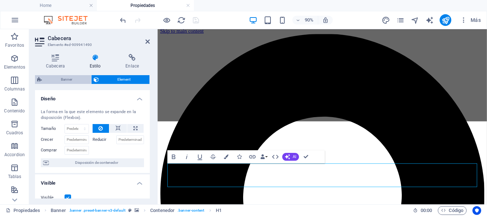
click at [74, 80] on span "Banner" at bounding box center [66, 79] width 45 height 9
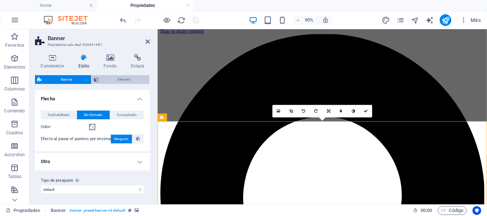
click at [115, 81] on span "Element" at bounding box center [124, 79] width 47 height 9
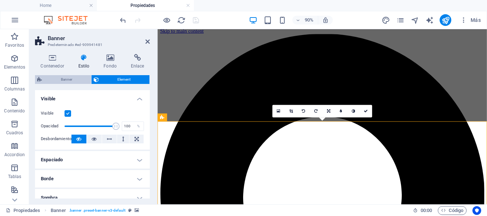
click at [80, 79] on span "Banner" at bounding box center [66, 79] width 45 height 9
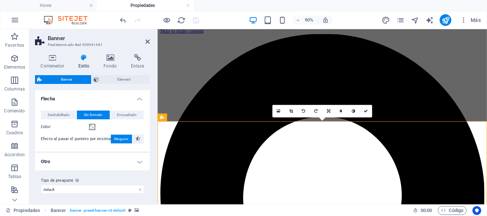
scroll to position [1, 0]
click at [148, 40] on icon at bounding box center [148, 42] width 4 height 6
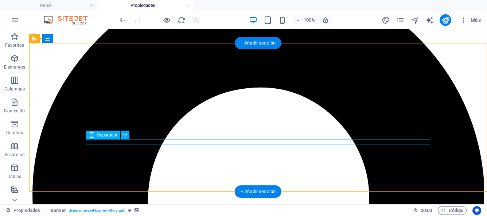
scroll to position [93, 0]
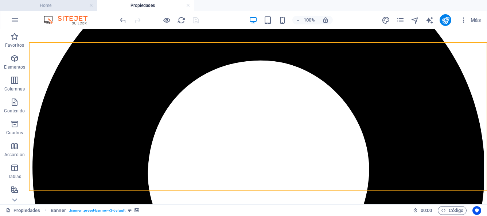
click at [76, 5] on h4 "Home" at bounding box center [48, 5] width 97 height 8
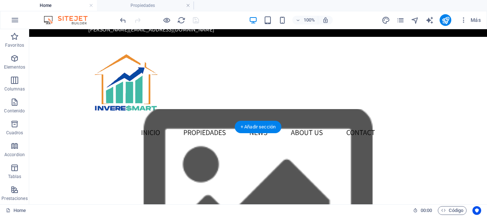
scroll to position [0, 0]
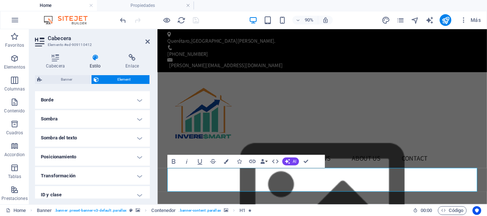
scroll to position [206, 0]
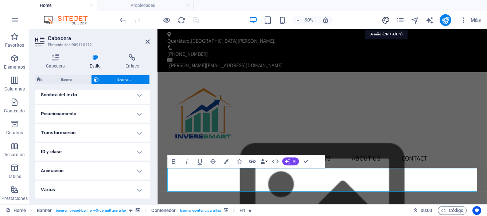
click at [385, 20] on icon "design" at bounding box center [386, 20] width 8 height 8
select select "px"
select select "500"
select select "px"
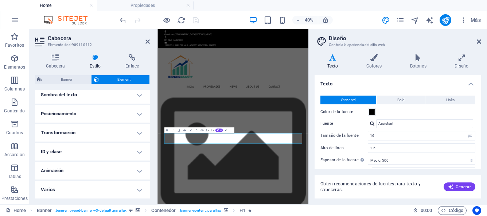
click at [338, 61] on icon at bounding box center [333, 57] width 36 height 7
click at [361, 59] on icon at bounding box center [374, 57] width 41 height 7
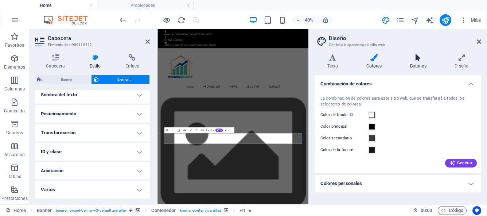
click at [418, 60] on icon at bounding box center [419, 57] width 42 height 7
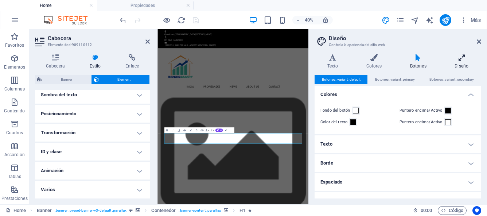
click at [465, 61] on icon at bounding box center [461, 57] width 39 height 7
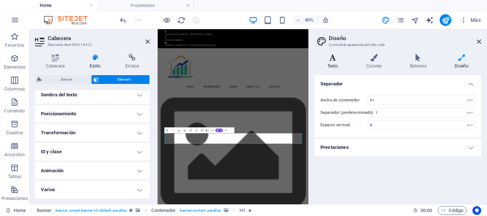
click at [332, 60] on icon at bounding box center [333, 57] width 36 height 7
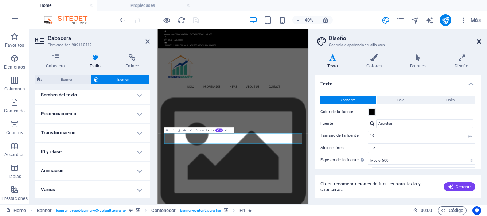
click at [480, 40] on icon at bounding box center [479, 42] width 4 height 6
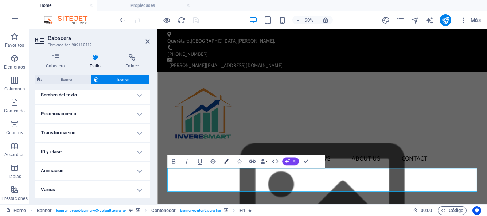
click at [226, 161] on icon "button" at bounding box center [226, 161] width 5 height 5
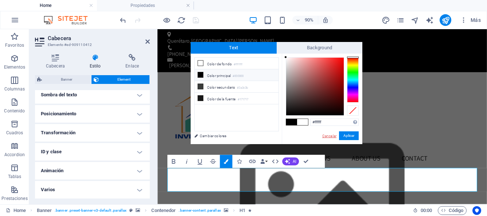
click at [326, 136] on link "Cancelar" at bounding box center [330, 135] width 16 height 5
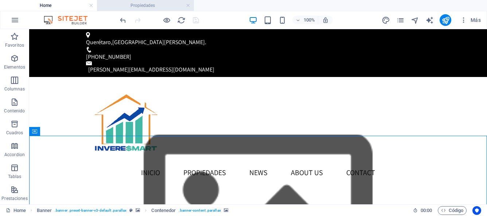
click at [155, 4] on h4 "Propiedades" at bounding box center [145, 5] width 97 height 8
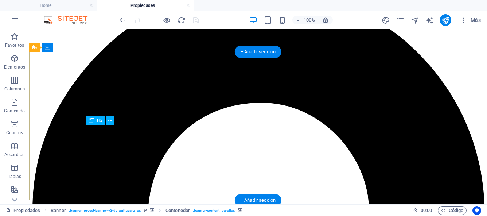
scroll to position [49, 0]
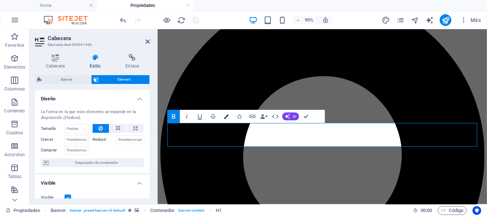
click at [228, 115] on icon "button" at bounding box center [226, 116] width 5 height 5
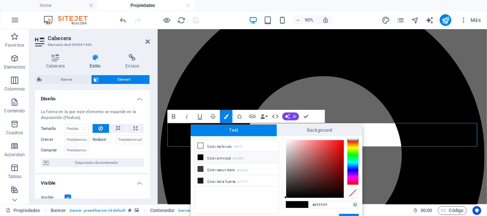
type input "#ffffff"
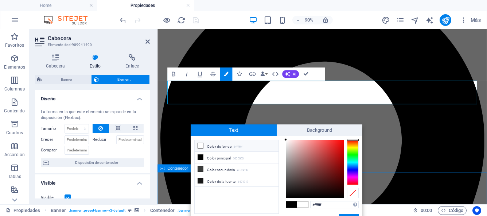
scroll to position [117, 0]
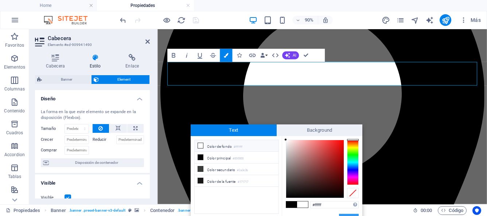
click at [348, 214] on button "Aplicar" at bounding box center [349, 218] width 20 height 9
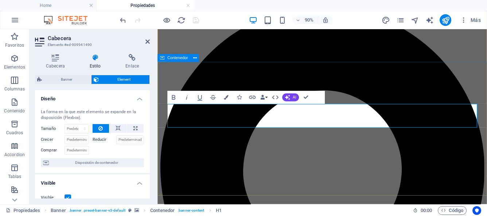
scroll to position [0, 0]
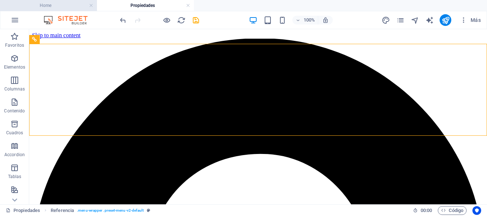
click at [71, 7] on h4 "Home" at bounding box center [48, 5] width 97 height 8
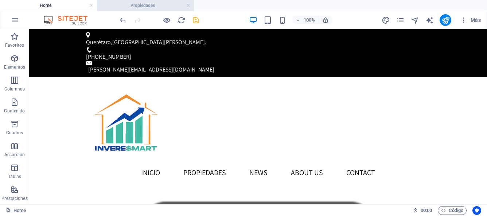
click at [152, 5] on h4 "Propiedades" at bounding box center [145, 5] width 97 height 8
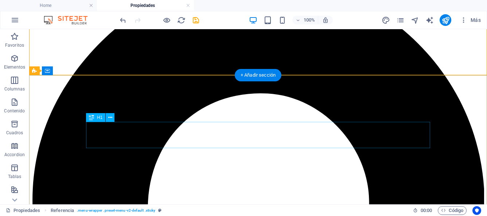
scroll to position [79, 0]
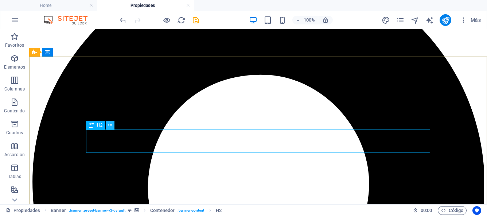
click at [109, 127] on icon at bounding box center [110, 125] width 4 height 8
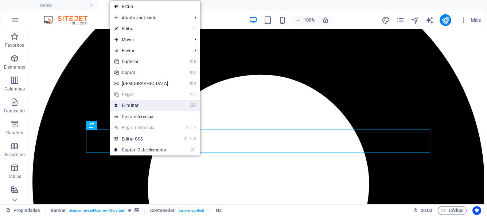
click at [133, 106] on link "⌦ Eliminar" at bounding box center [141, 105] width 63 height 11
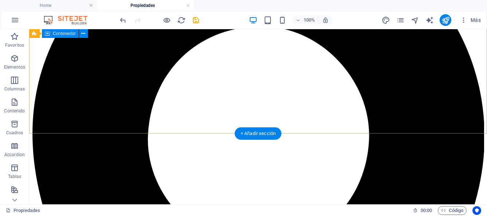
scroll to position [150, 0]
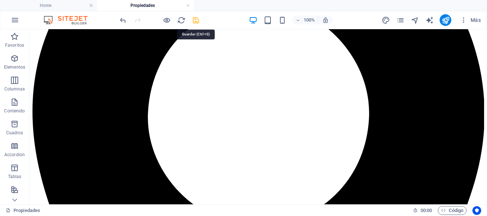
click at [196, 20] on icon "save" at bounding box center [196, 20] width 8 height 8
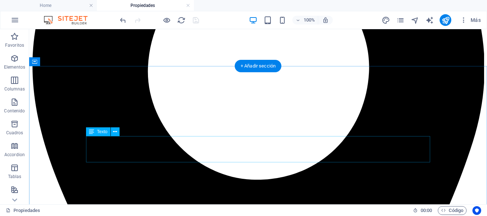
scroll to position [196, 0]
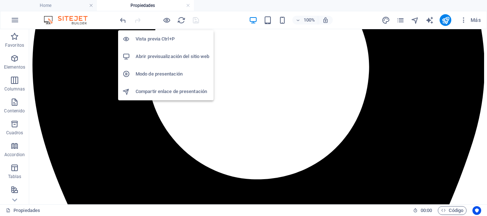
click at [165, 39] on h6 "Vista previa Ctrl+P" at bounding box center [173, 39] width 74 height 9
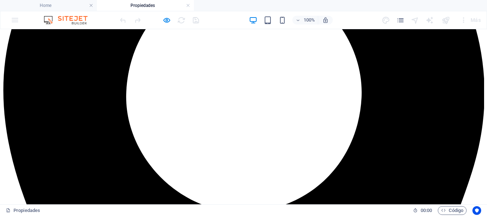
scroll to position [186, 0]
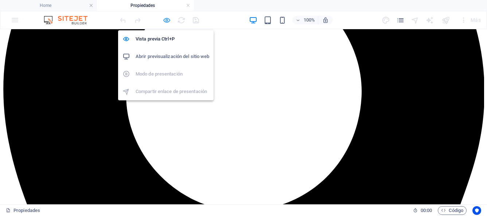
click at [166, 20] on icon "button" at bounding box center [167, 20] width 8 height 8
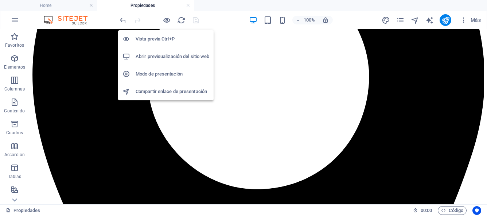
click at [172, 58] on h6 "Abrir previsualización del sitio web" at bounding box center [173, 56] width 74 height 9
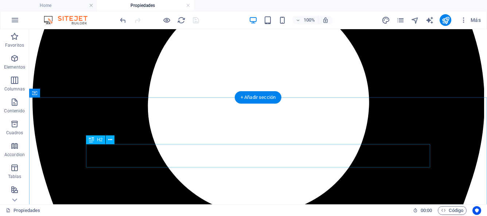
scroll to position [164, 0]
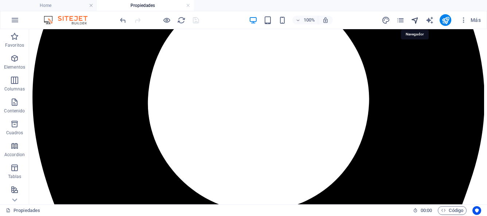
click at [415, 21] on icon "navigator" at bounding box center [415, 20] width 8 height 8
select select "17032437-es"
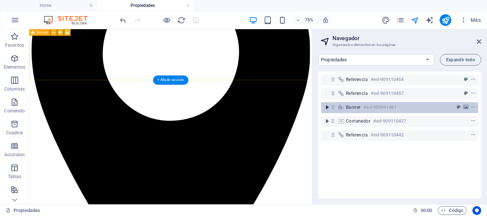
click at [327, 107] on icon "toggle-expand" at bounding box center [327, 107] width 7 height 7
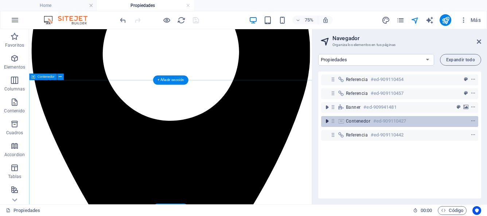
click at [329, 121] on icon "toggle-expand" at bounding box center [327, 120] width 7 height 7
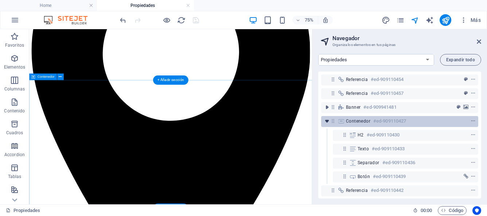
click at [328, 122] on icon "toggle-expand" at bounding box center [327, 120] width 7 height 7
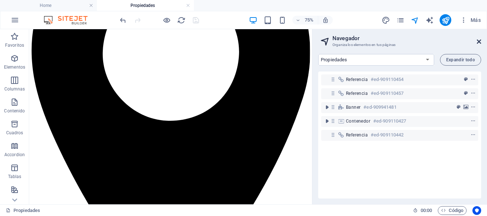
click at [478, 42] on icon at bounding box center [479, 42] width 4 height 6
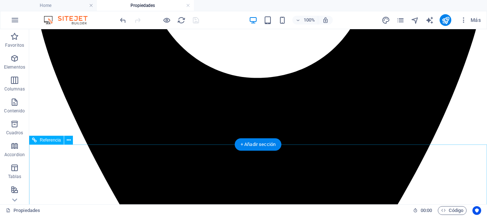
scroll to position [283, 0]
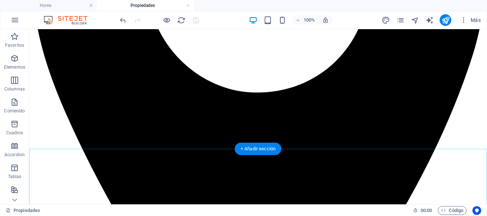
click at [267, 150] on div "+ Añadir sección" at bounding box center [258, 149] width 47 height 12
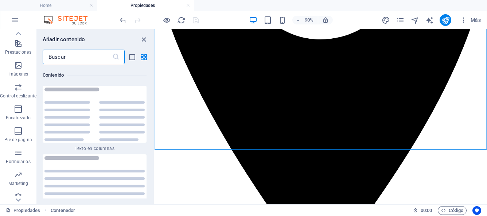
scroll to position [153, 0]
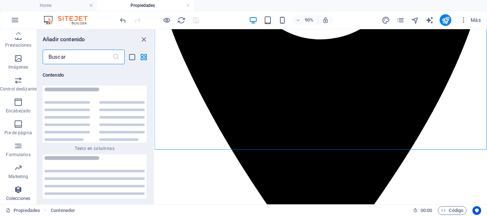
click at [8, 187] on span "Colecciones" at bounding box center [18, 194] width 36 height 18
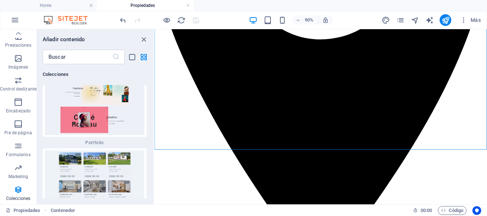
scroll to position [13896, 0]
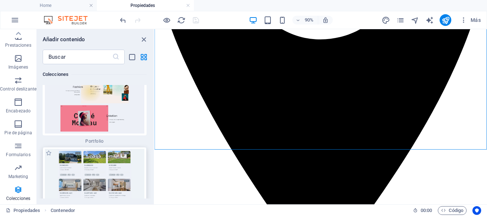
click at [55, 149] on img at bounding box center [94, 178] width 100 height 58
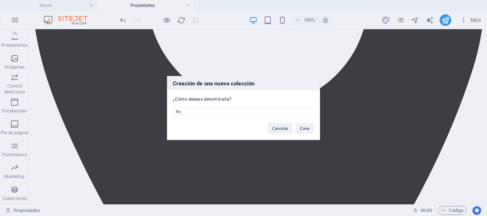
type input "R"
type input "P"
type input "INMUEBLES"
click at [306, 129] on button "Crear" at bounding box center [304, 128] width 19 height 11
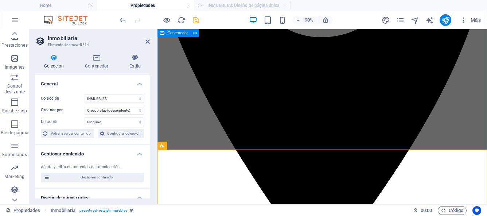
select select "createdAt_DESC"
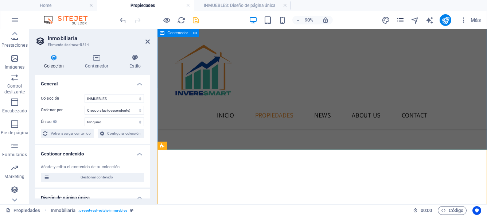
click at [401, 23] on icon "pages" at bounding box center [400, 20] width 8 height 8
click at [403, 19] on icon "pages" at bounding box center [400, 20] width 8 height 8
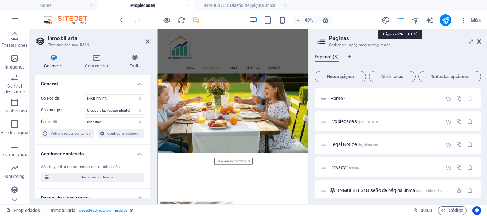
click at [402, 20] on icon "pages" at bounding box center [400, 20] width 8 height 8
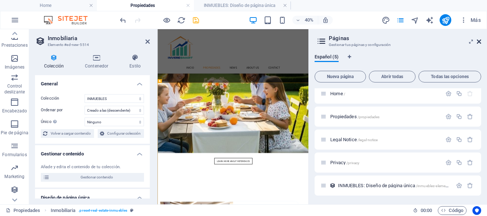
click at [478, 42] on icon at bounding box center [479, 42] width 4 height 6
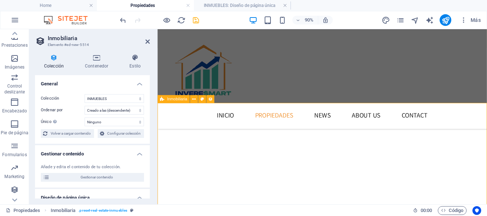
scroll to position [340, 0]
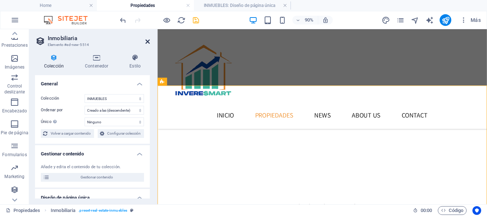
click at [147, 43] on icon at bounding box center [148, 42] width 4 height 6
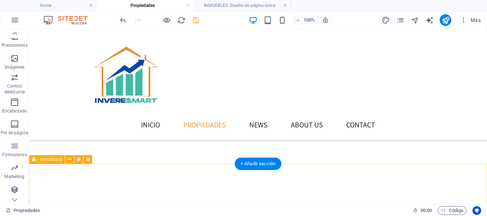
scroll to position [287, 0]
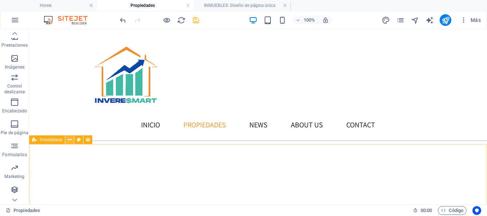
click at [69, 140] on icon at bounding box center [70, 140] width 4 height 8
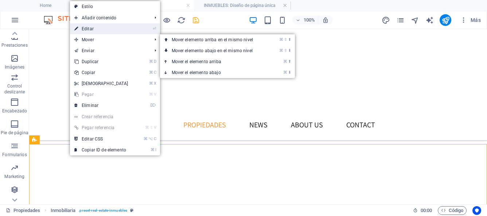
click at [87, 28] on link "⏎ Editar" at bounding box center [101, 28] width 63 height 11
select select "createdAt_DESC"
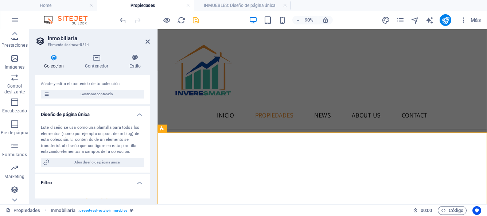
scroll to position [85, 0]
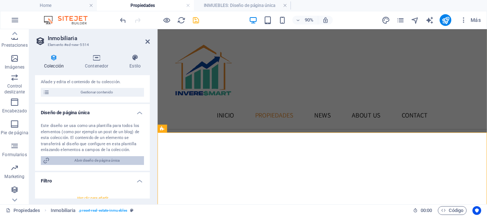
click at [77, 162] on span "Abrir diseño de página única" at bounding box center [97, 160] width 90 height 9
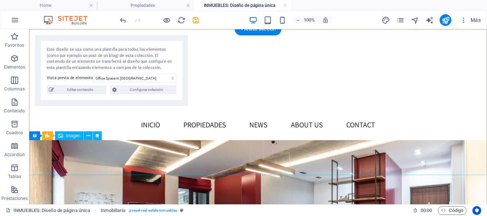
scroll to position [0, 0]
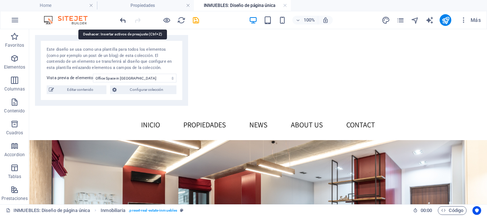
click at [123, 21] on icon "undo" at bounding box center [123, 20] width 8 height 8
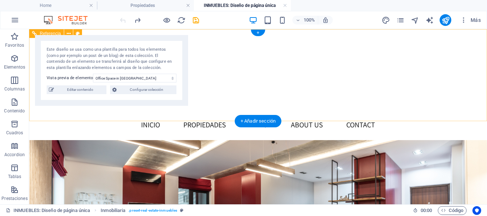
click at [199, 100] on div "INICIO PROPIEDADES News About us Contact" at bounding box center [258, 84] width 458 height 111
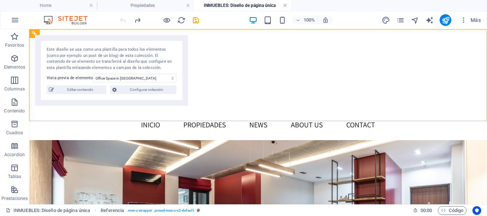
click at [287, 4] on link at bounding box center [285, 5] width 4 height 7
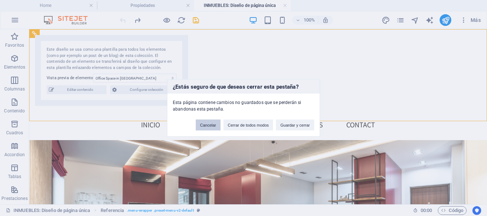
click at [214, 127] on button "Cancelar" at bounding box center [208, 125] width 25 height 11
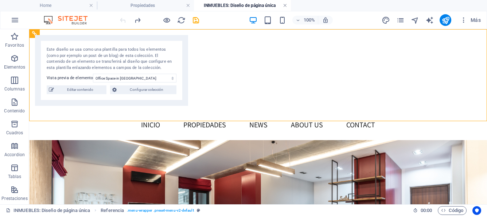
click at [286, 6] on link at bounding box center [285, 5] width 4 height 7
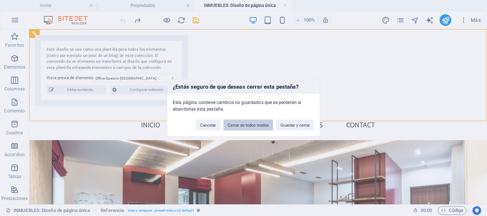
click at [244, 128] on button "Cerrar de todos modos" at bounding box center [249, 125] width 50 height 11
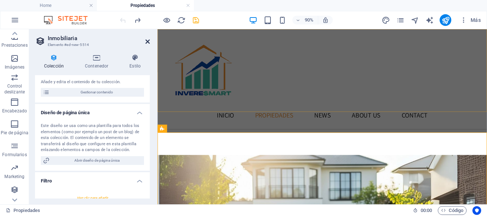
click at [148, 42] on icon at bounding box center [148, 42] width 4 height 6
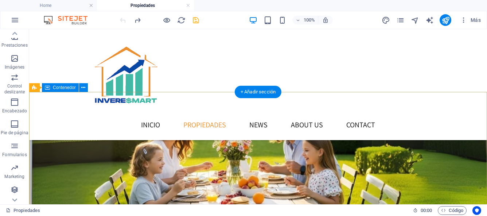
scroll to position [168, 0]
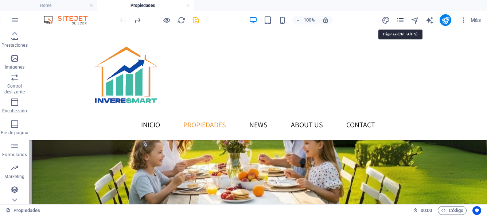
click at [402, 23] on icon "pages" at bounding box center [400, 20] width 8 height 8
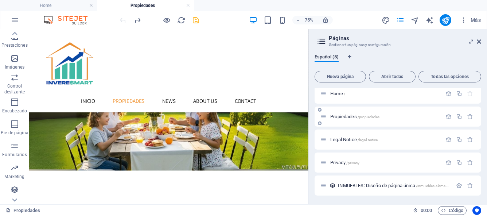
scroll to position [0, 0]
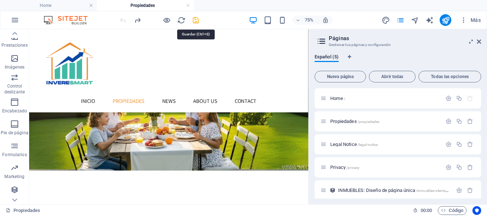
click at [197, 21] on icon "save" at bounding box center [196, 20] width 8 height 8
